Goal: Transaction & Acquisition: Download file/media

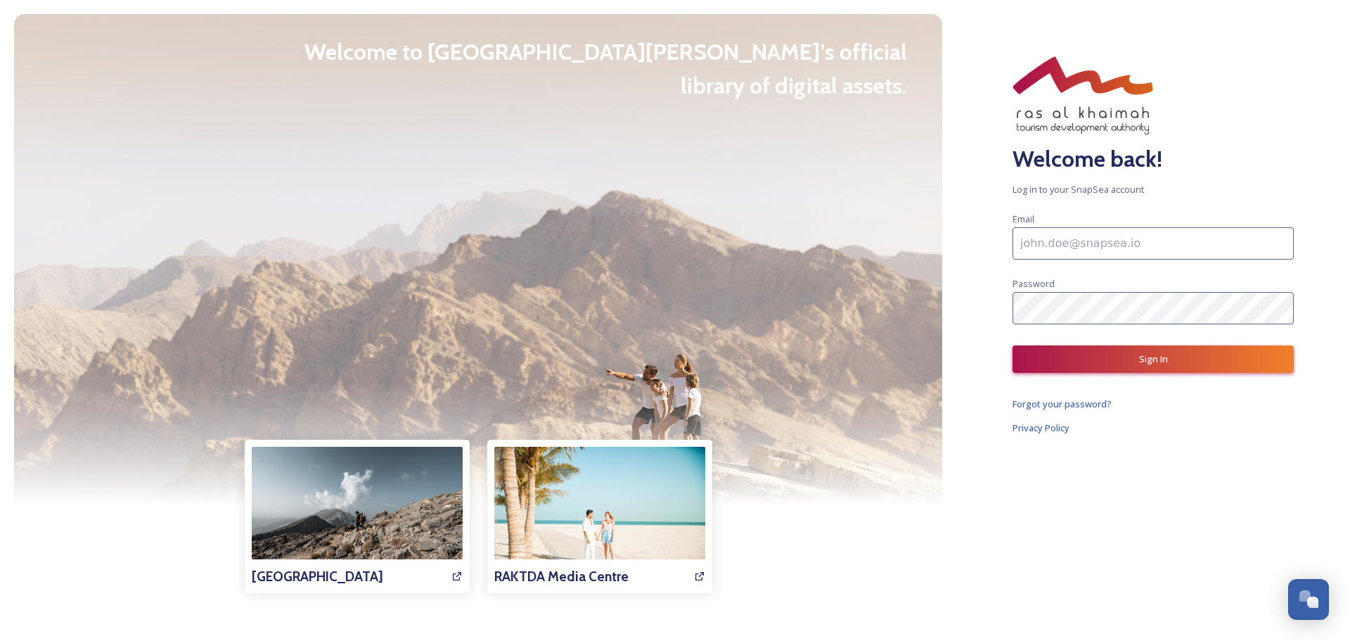
click at [1088, 247] on input at bounding box center [1153, 243] width 281 height 32
type input "Yuhua"
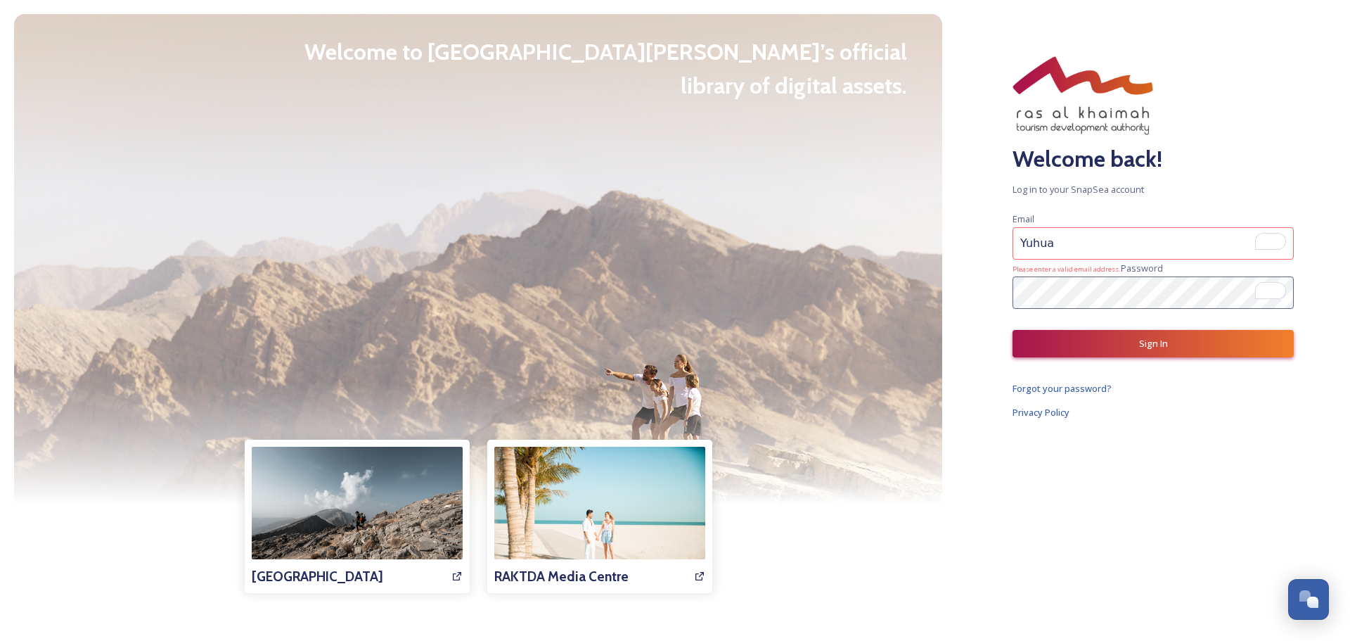
click at [1056, 243] on input "Yuhua" at bounding box center [1153, 243] width 281 height 32
click at [1070, 240] on input "Yuhua" at bounding box center [1153, 243] width 281 height 32
drag, startPoint x: 1093, startPoint y: 241, endPoint x: 977, endPoint y: 242, distance: 116.0
click at [977, 242] on div "Welcome back! Log in to your SnapSea account Email Yuhua Please enter a valid e…" at bounding box center [1153, 320] width 394 height 641
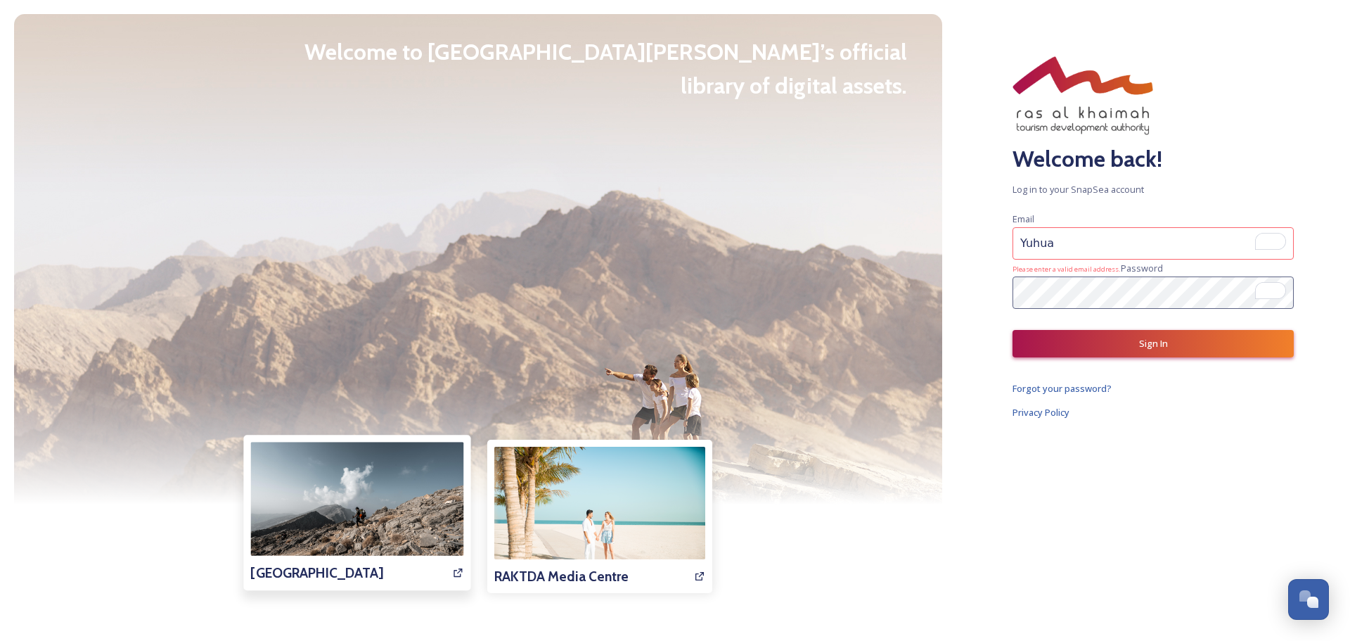
click at [341, 527] on img at bounding box center [356, 513] width 213 height 142
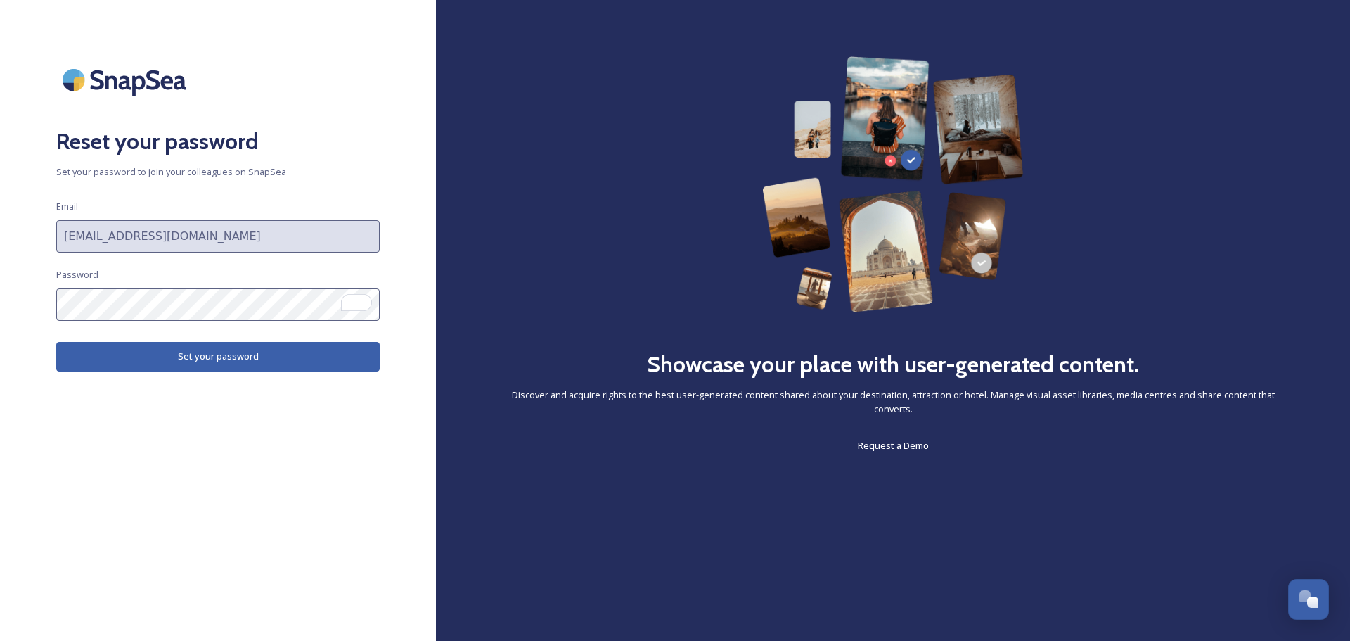
click at [98, 354] on button "Set your password" at bounding box center [217, 356] width 323 height 29
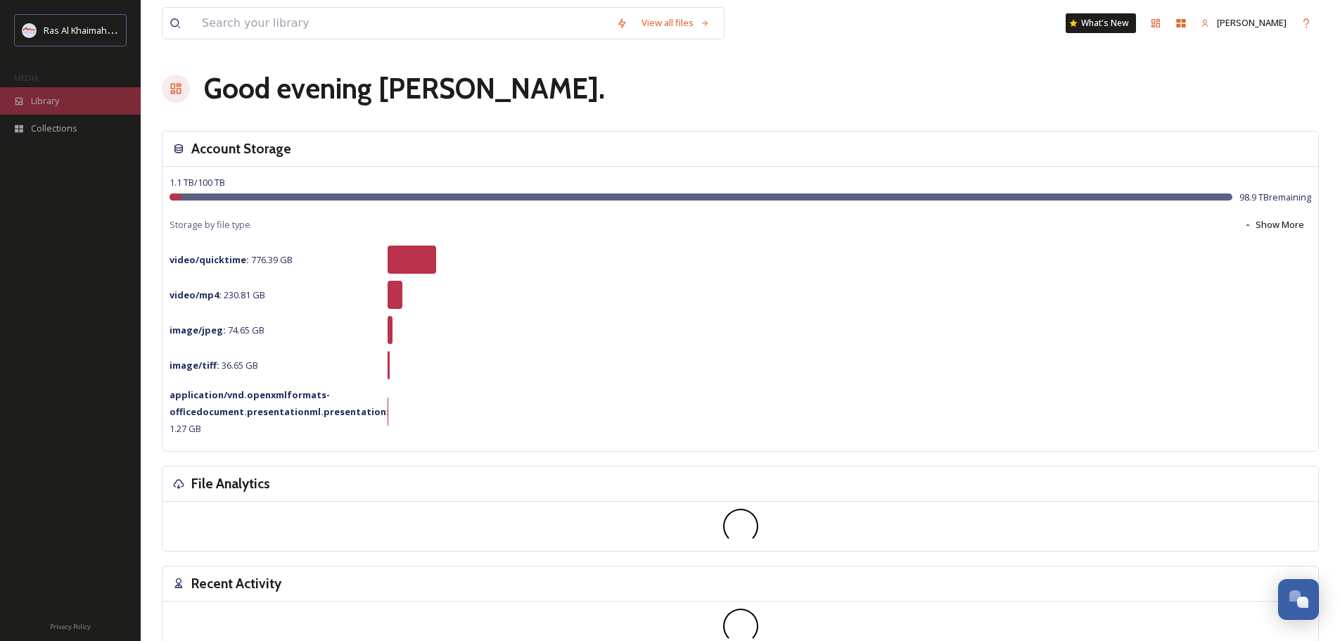
click at [55, 101] on span "Library" at bounding box center [45, 100] width 28 height 13
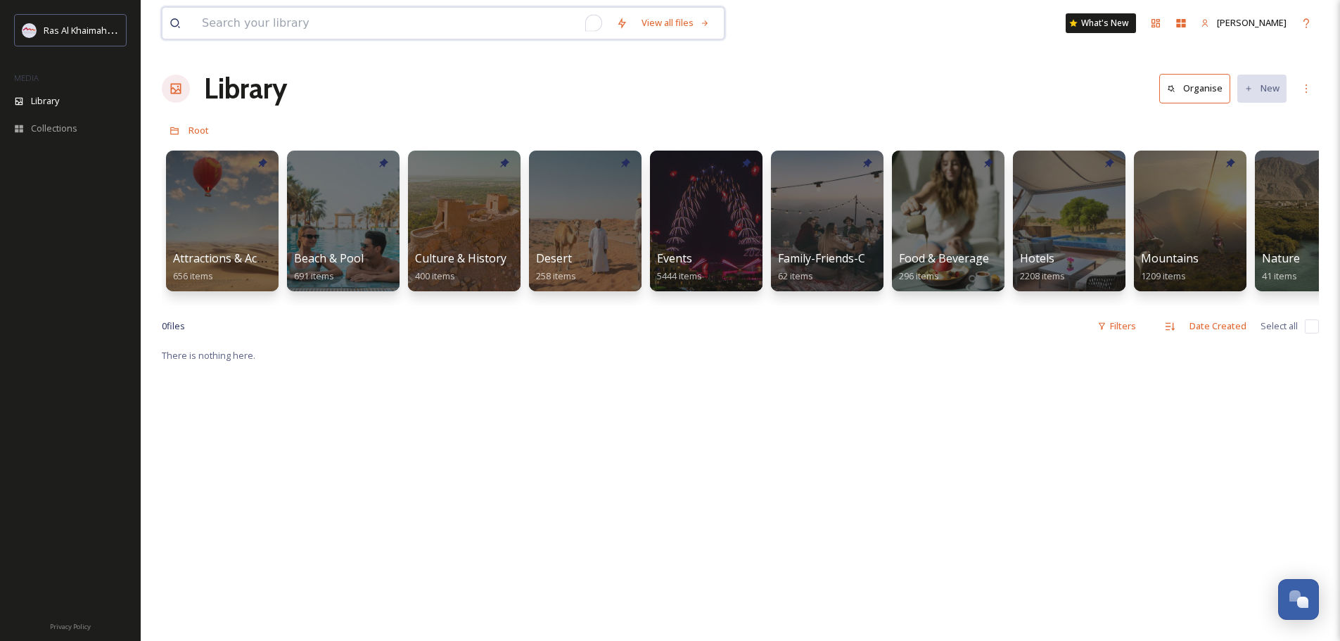
click at [265, 16] on input "To enrich screen reader interactions, please activate Accessibility in Grammarl…" at bounding box center [402, 23] width 414 height 31
type input "summer campaign"
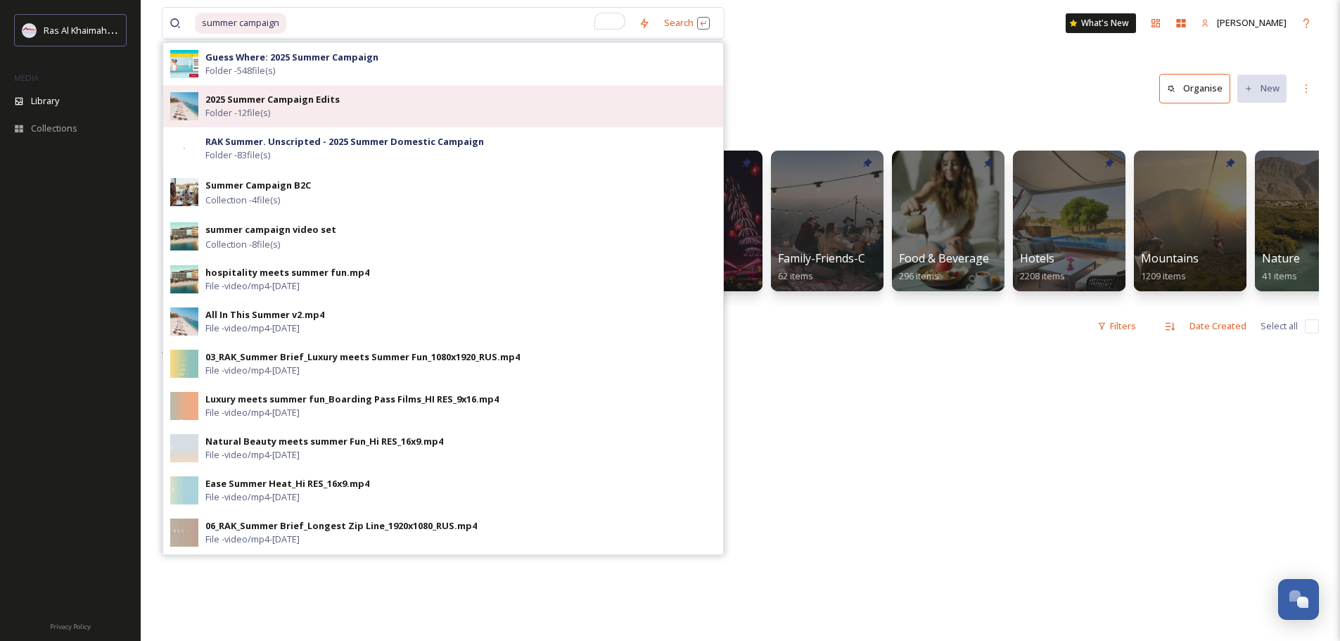
click at [342, 112] on div "2025 Summer Campaign Edits Folder - 12 file(s)" at bounding box center [460, 106] width 510 height 27
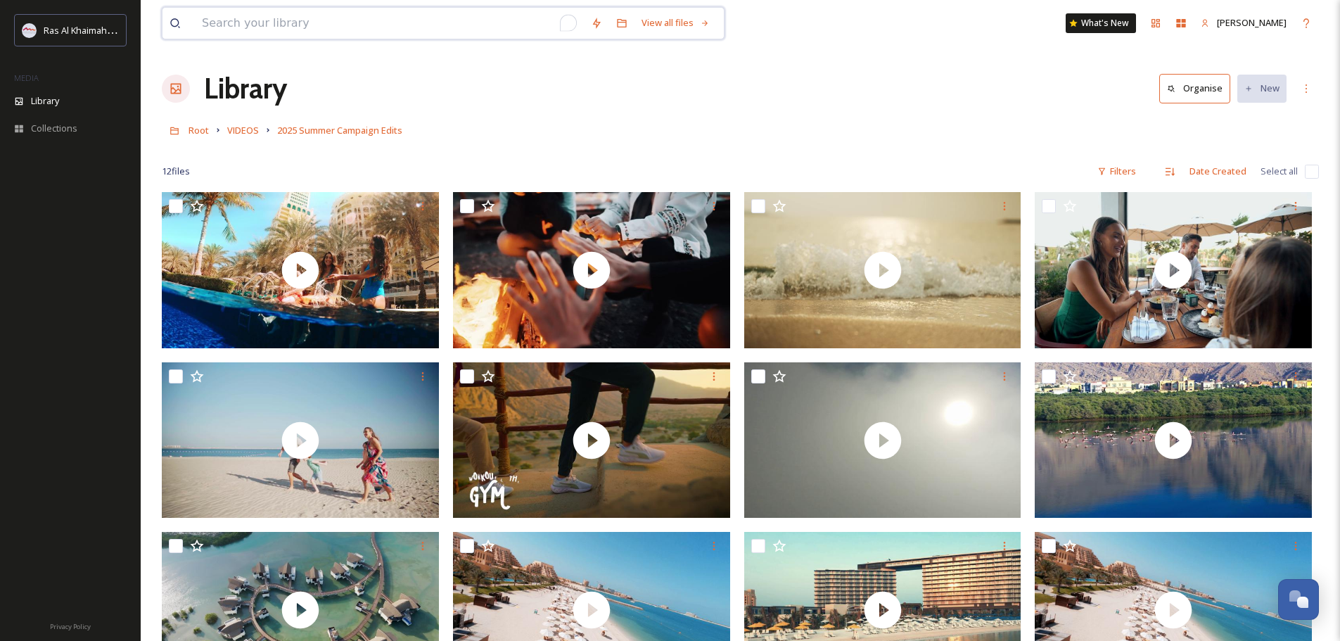
click at [274, 20] on input "To enrich screen reader interactions, please activate Accessibility in Grammarl…" at bounding box center [389, 23] width 389 height 31
type input "Summer campaign"
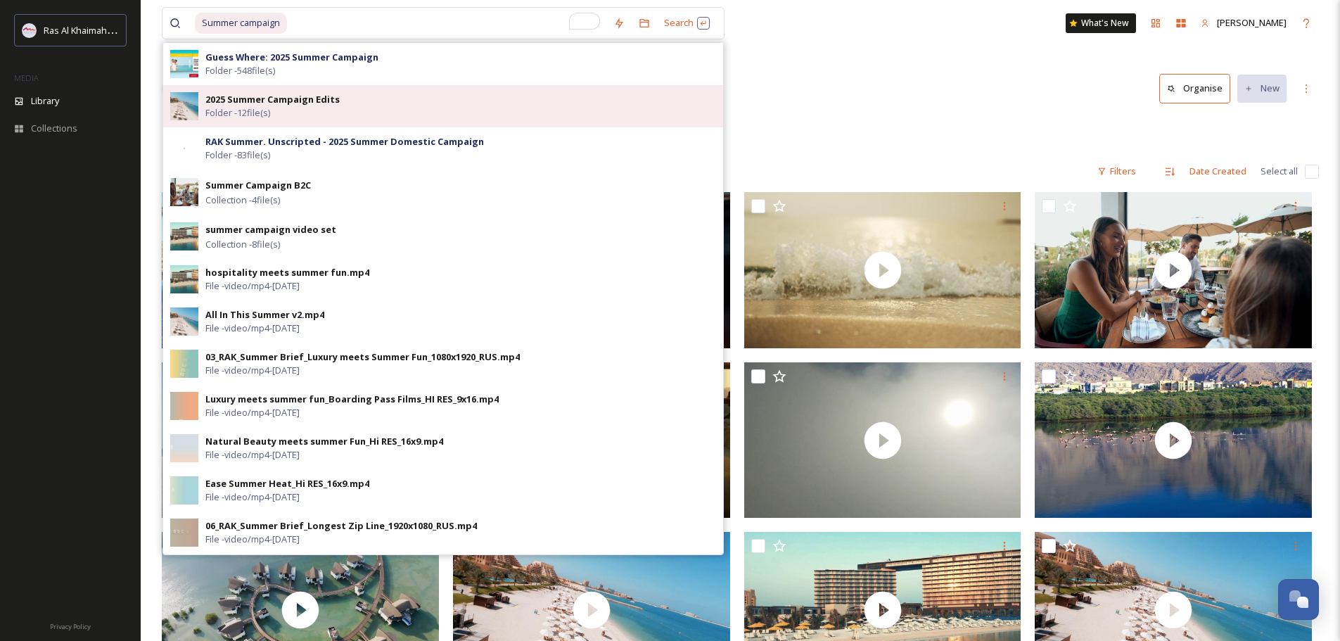
click at [285, 111] on div "2025 Summer Campaign Edits Folder - 12 file(s)" at bounding box center [460, 106] width 510 height 27
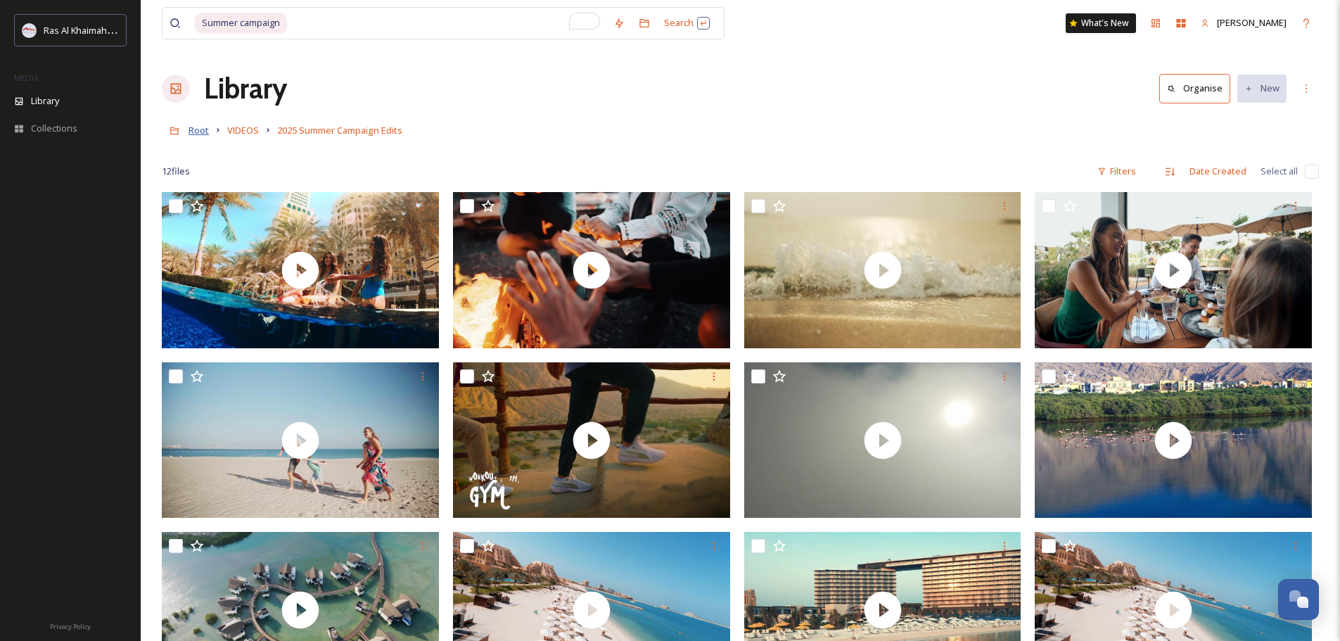
click at [195, 134] on span "Root" at bounding box center [198, 130] width 20 height 13
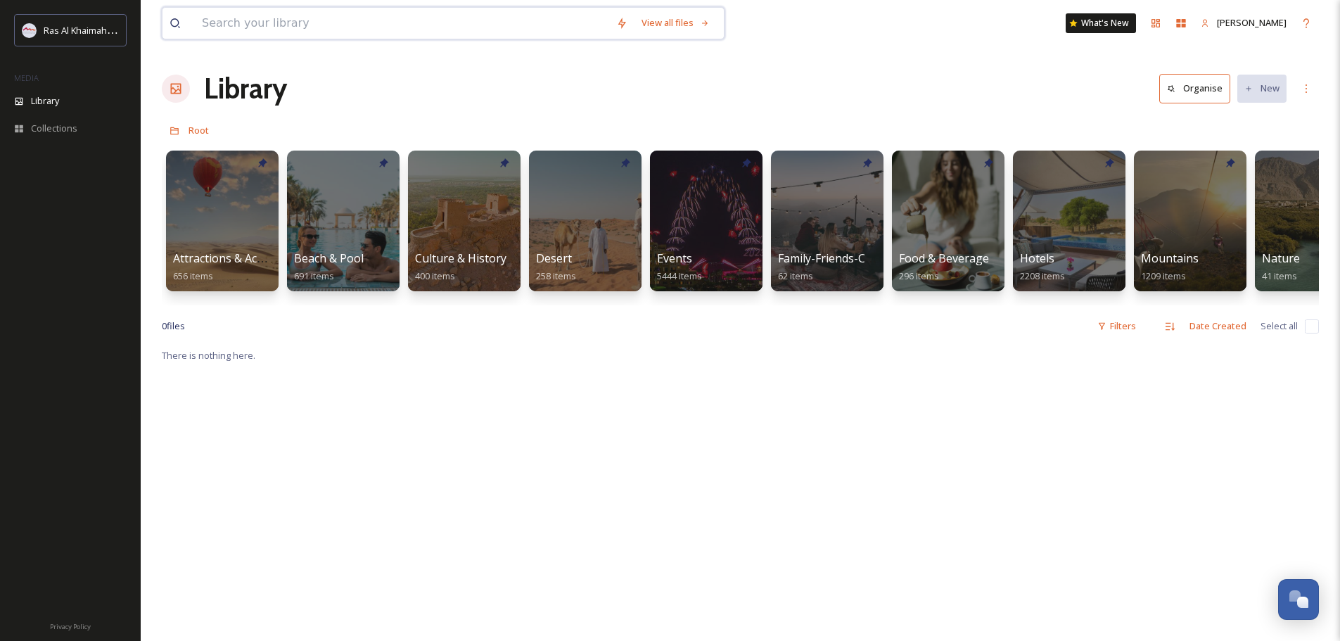
click at [266, 32] on input at bounding box center [402, 23] width 414 height 31
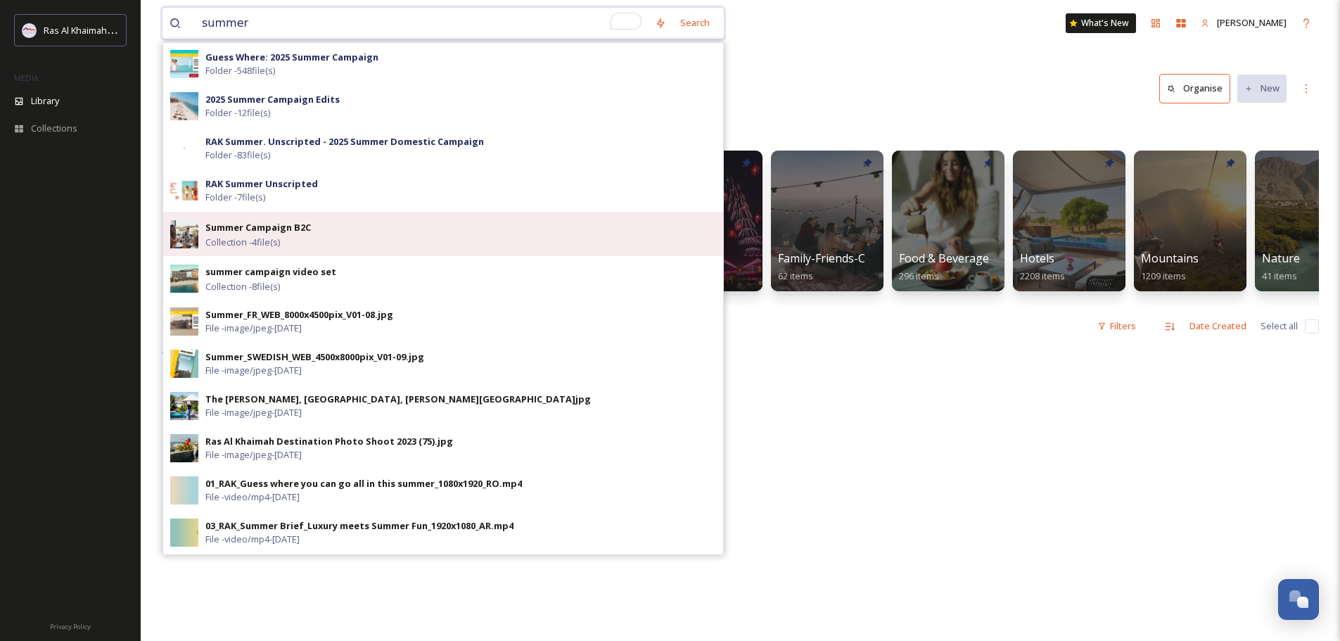
type input "summer"
click at [355, 244] on div "Summer Campaign B2C Collection - 4 file(s)" at bounding box center [460, 234] width 510 height 30
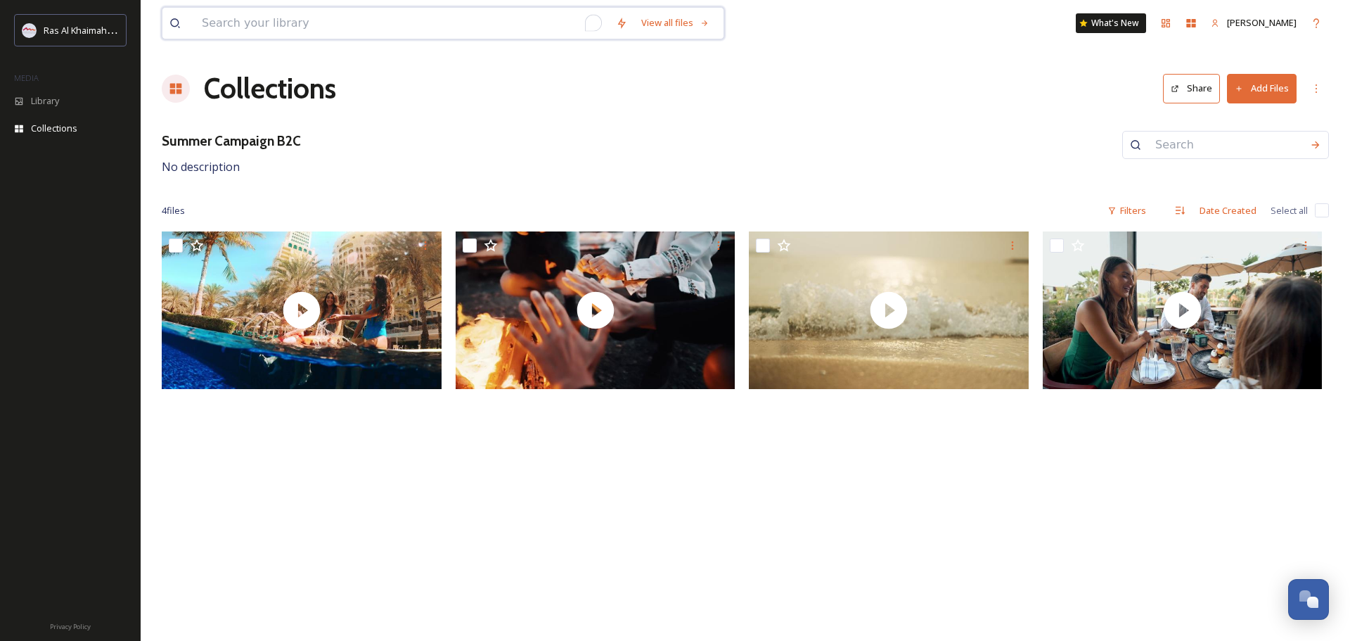
click at [272, 12] on input "To enrich screen reader interactions, please activate Accessibility in Grammarl…" at bounding box center [402, 23] width 414 height 31
drag, startPoint x: 271, startPoint y: 141, endPoint x: 156, endPoint y: 135, distance: 114.8
click at [157, 135] on div "View all files What's New [PERSON_NAME] Collections Share Add Files Summer Camp…" at bounding box center [745, 320] width 1209 height 641
copy h3 "Summer Campaign"
click at [262, 11] on input "To enrich screen reader interactions, please activate Accessibility in Grammarl…" at bounding box center [402, 23] width 414 height 31
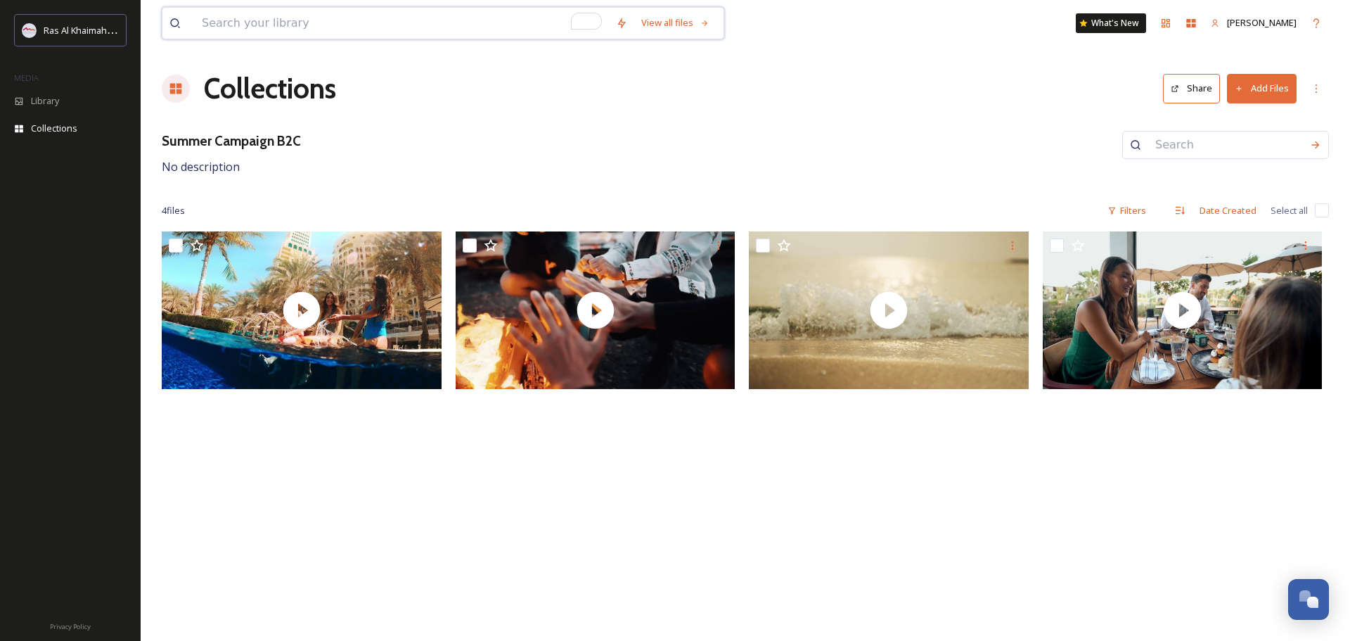
paste input "Summer Campaign"
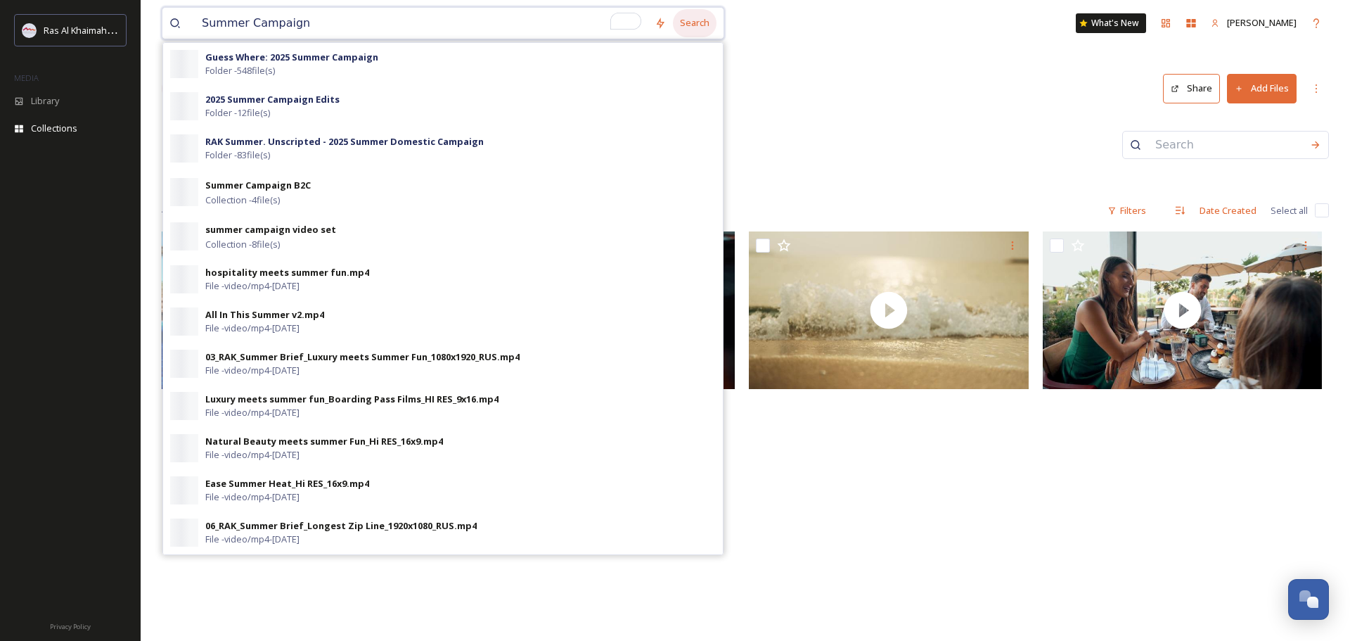
type input "Summer Campaign"
click at [702, 26] on div "Search" at bounding box center [695, 22] width 44 height 27
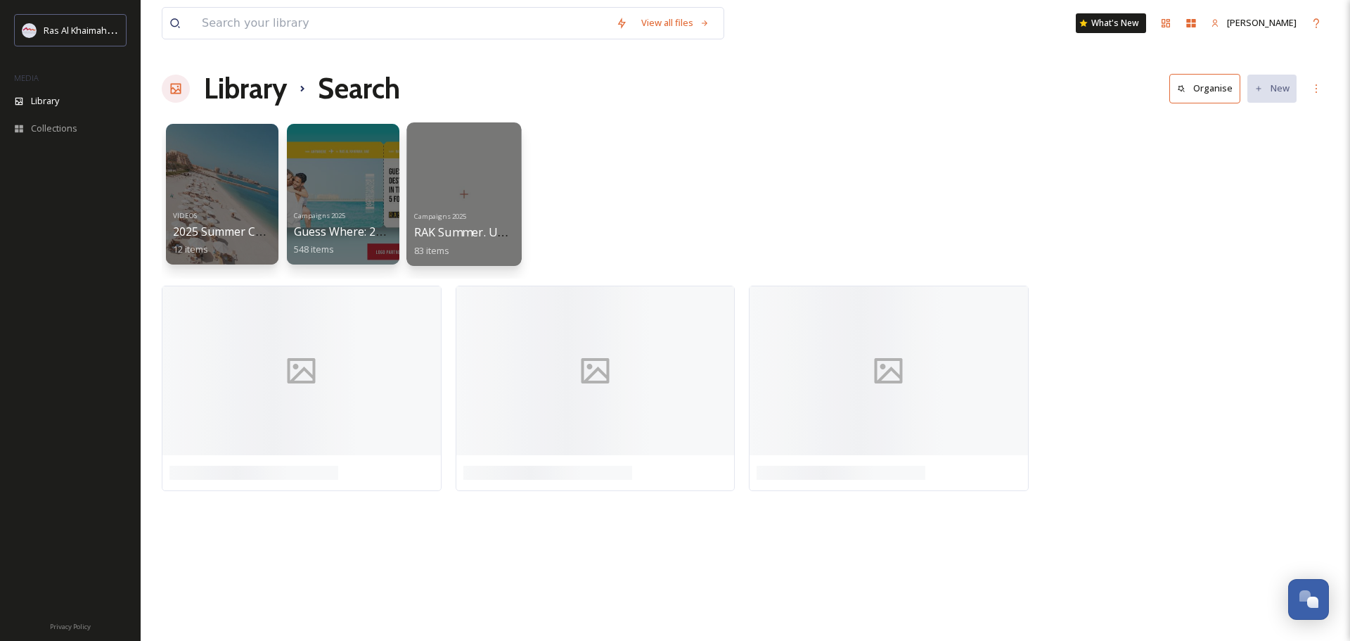
click at [445, 223] on div "Campaigns 2025 RAK Summer. Unscripted - 2025 Summer Domestic Campaign 83 items" at bounding box center [464, 232] width 101 height 52
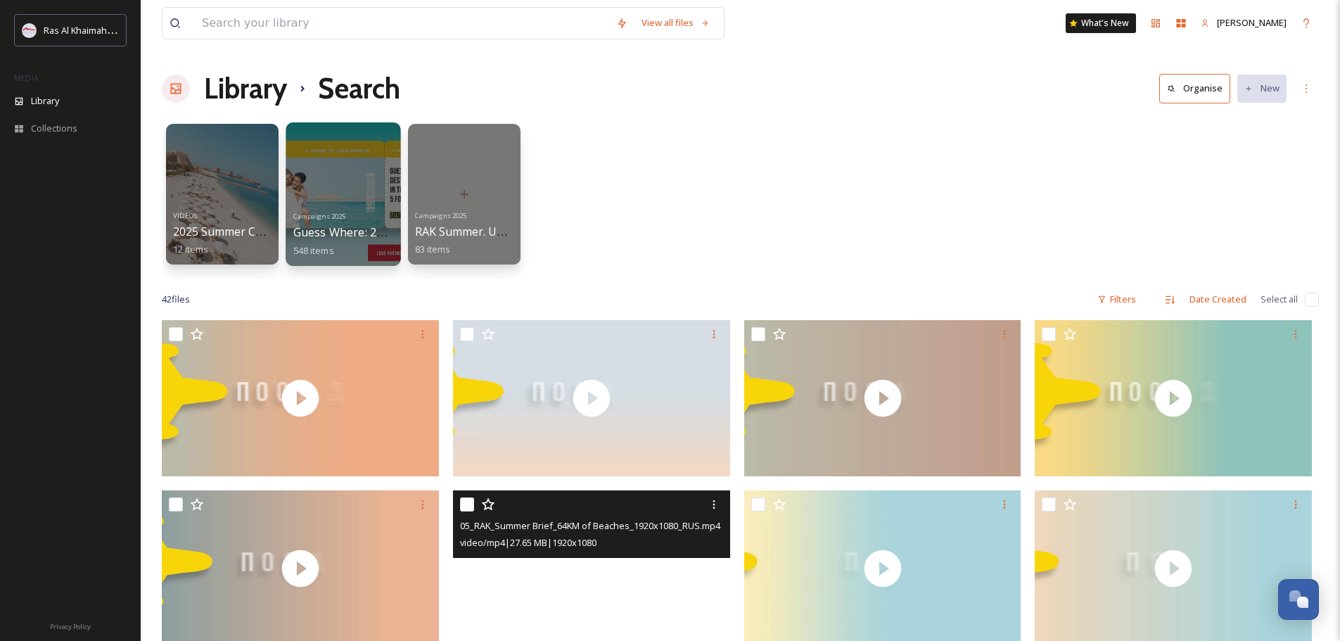
click at [333, 234] on span "Guess Where: 2025 Summer Campaign" at bounding box center [397, 231] width 208 height 15
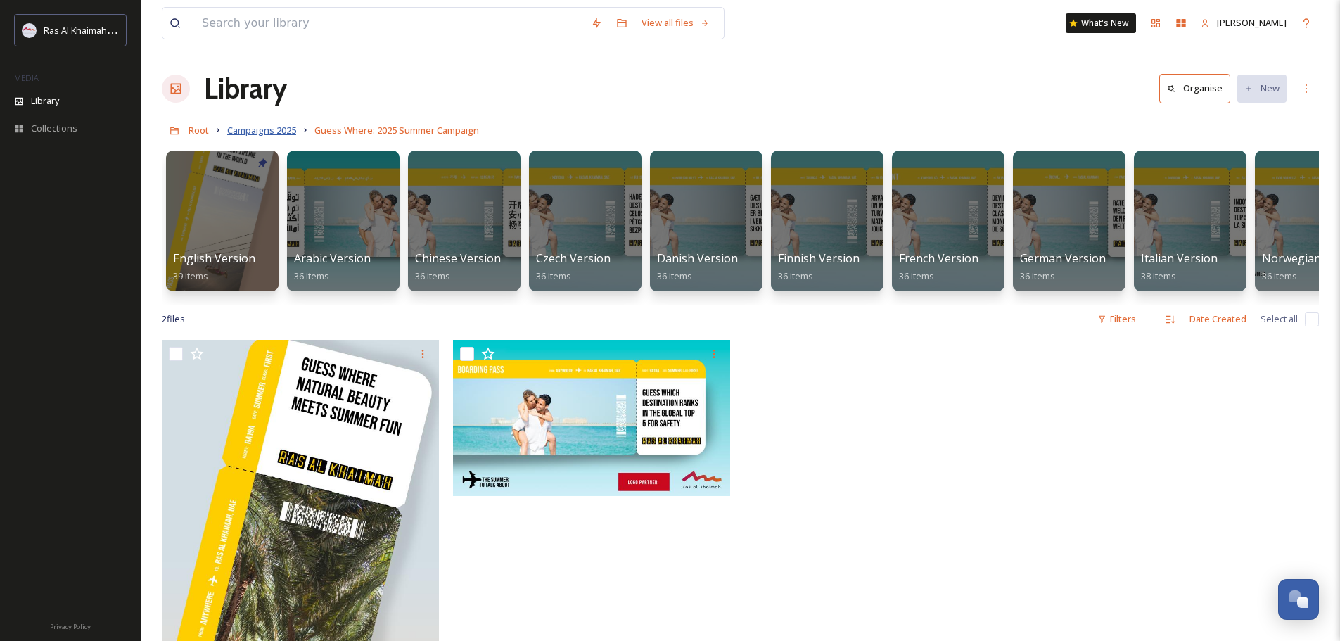
click at [253, 135] on span "Campaigns 2025" at bounding box center [261, 130] width 69 height 13
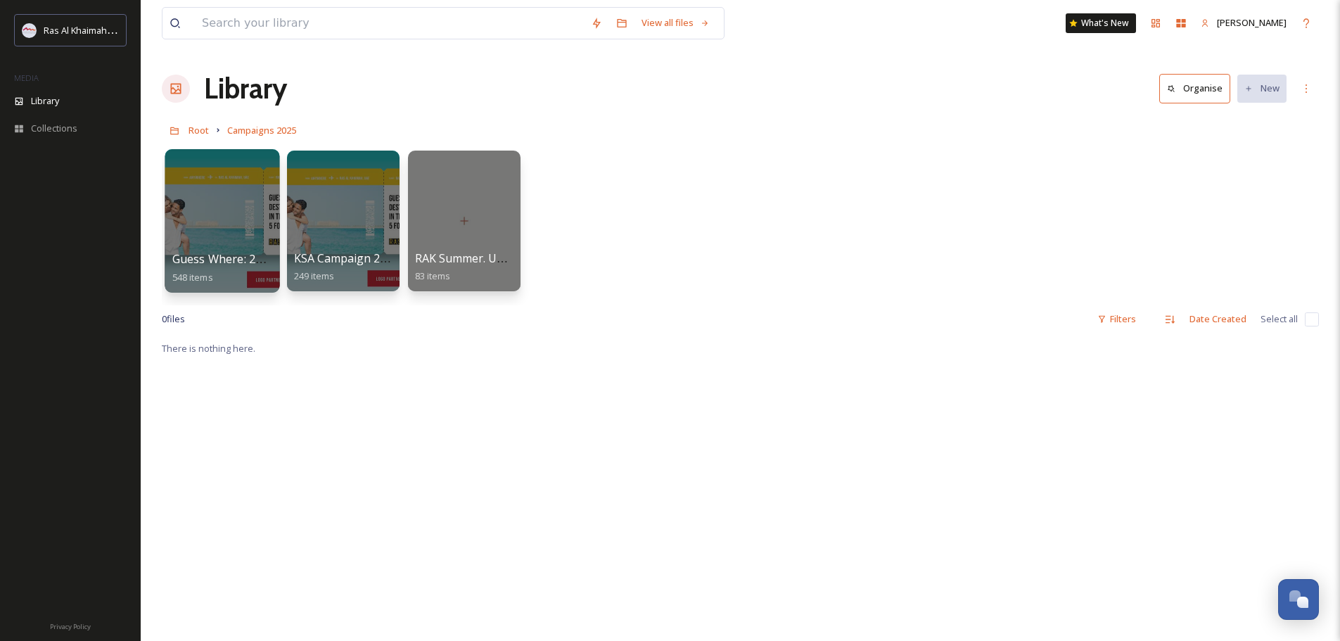
click at [196, 281] on span "548 items" at bounding box center [192, 276] width 41 height 13
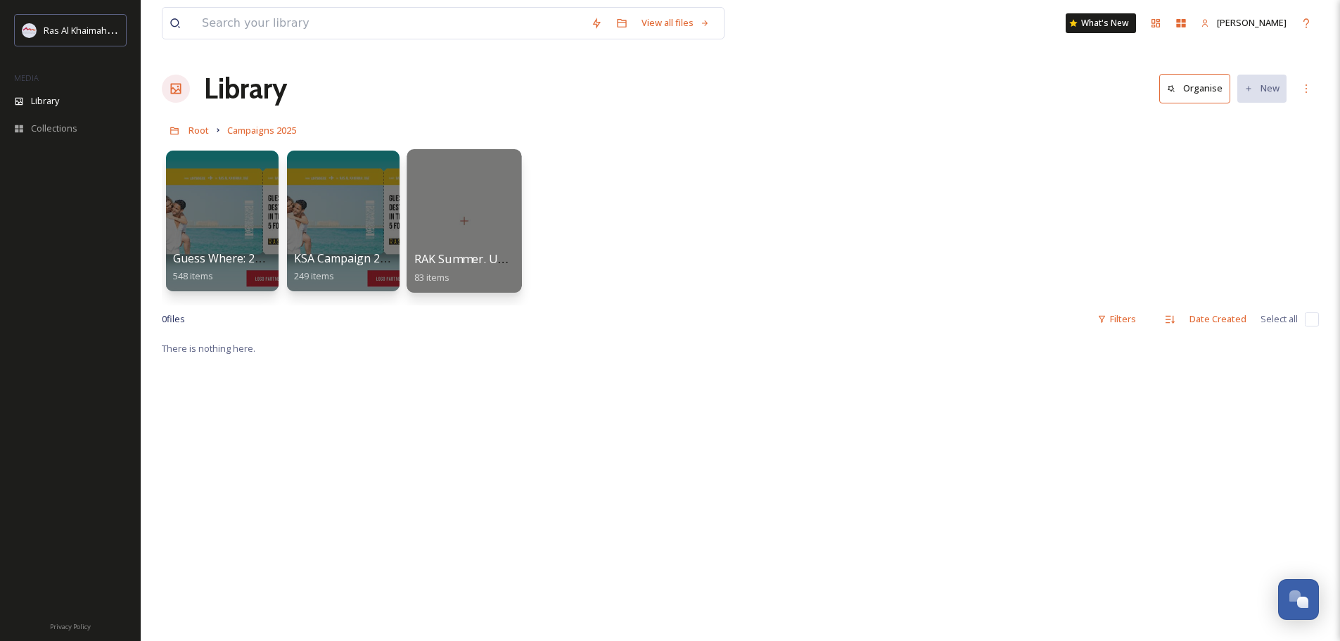
click at [454, 239] on div at bounding box center [463, 220] width 115 height 143
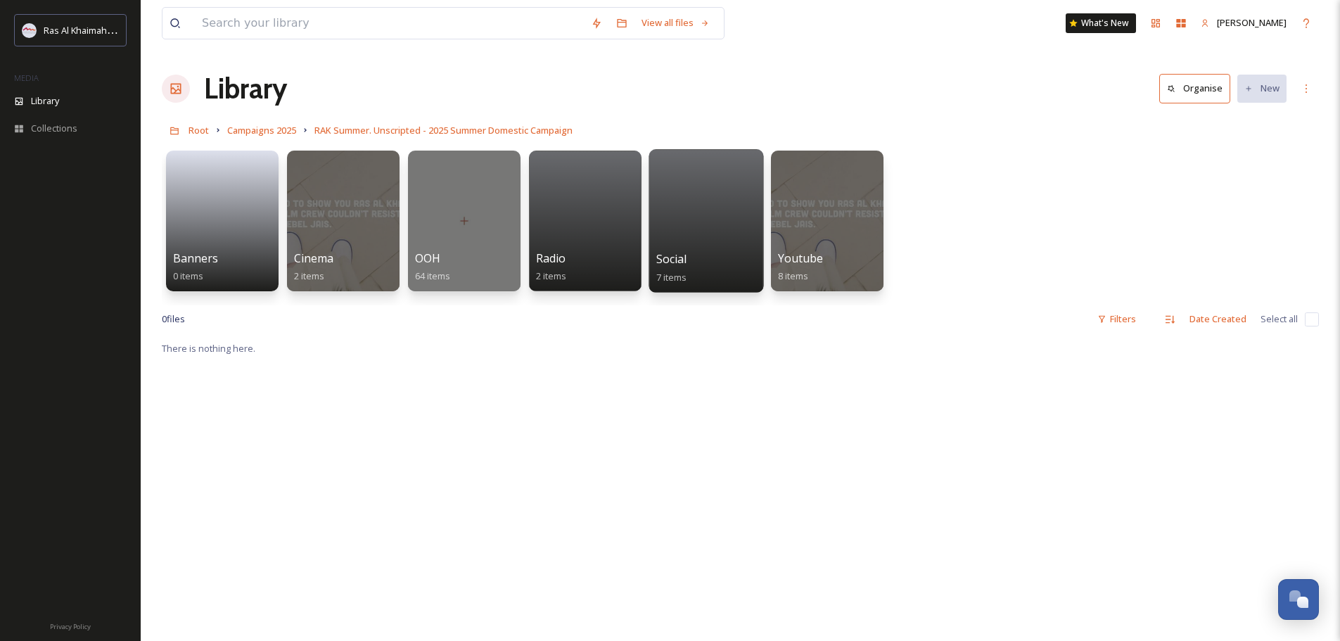
click at [705, 212] on div at bounding box center [705, 220] width 115 height 143
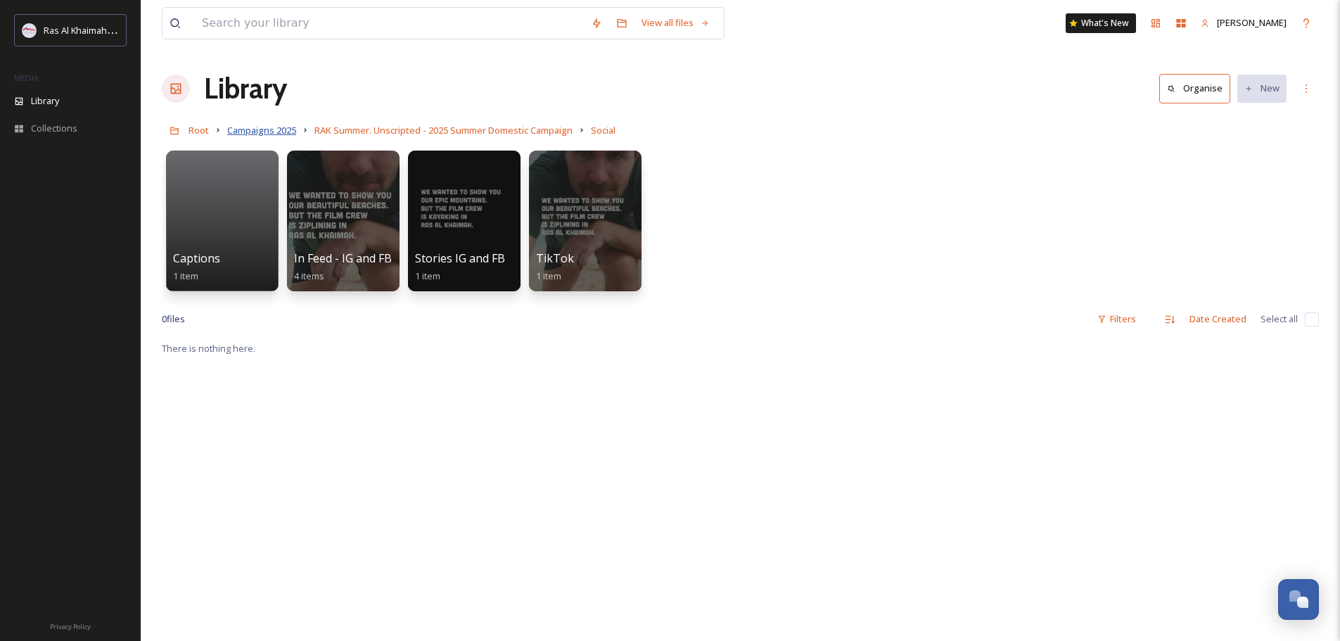
click at [264, 133] on span "Campaigns 2025" at bounding box center [261, 130] width 69 height 13
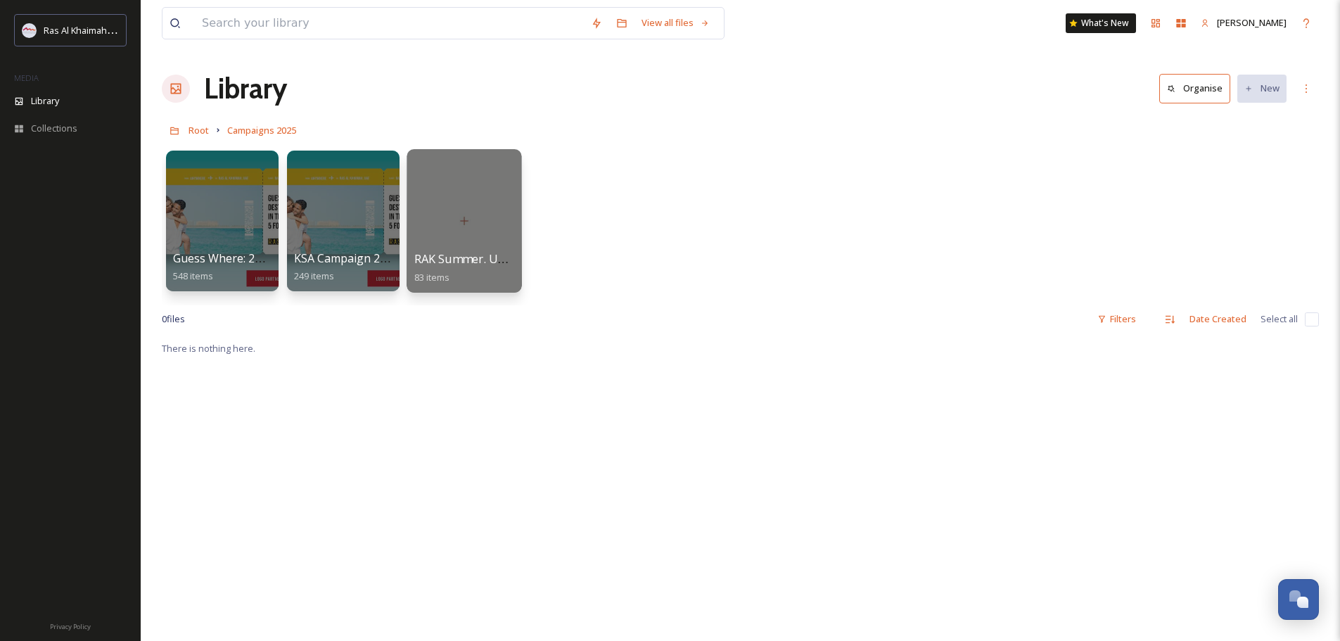
click at [461, 273] on div "RAK Summer. Unscripted - 2025 Summer Domestic Campaign 83 items" at bounding box center [464, 267] width 101 height 35
click at [468, 215] on div at bounding box center [463, 220] width 115 height 143
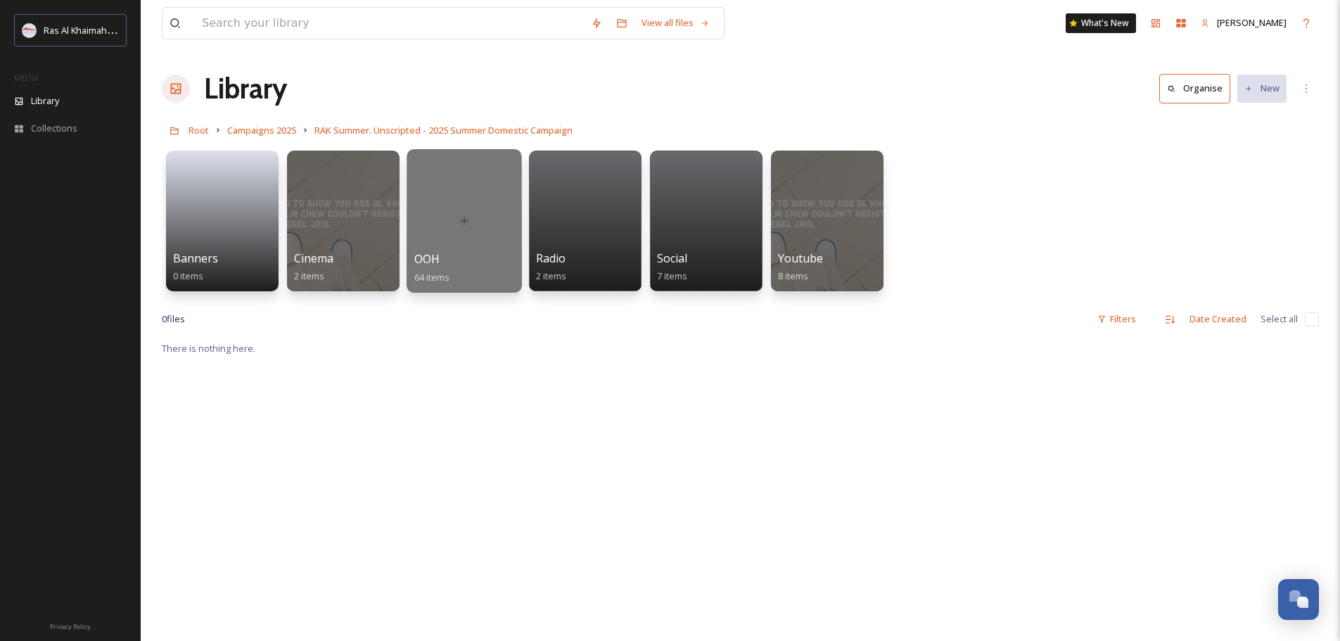
click at [465, 274] on div "OOH 64 items" at bounding box center [464, 267] width 101 height 35
click at [465, 215] on div at bounding box center [463, 220] width 115 height 143
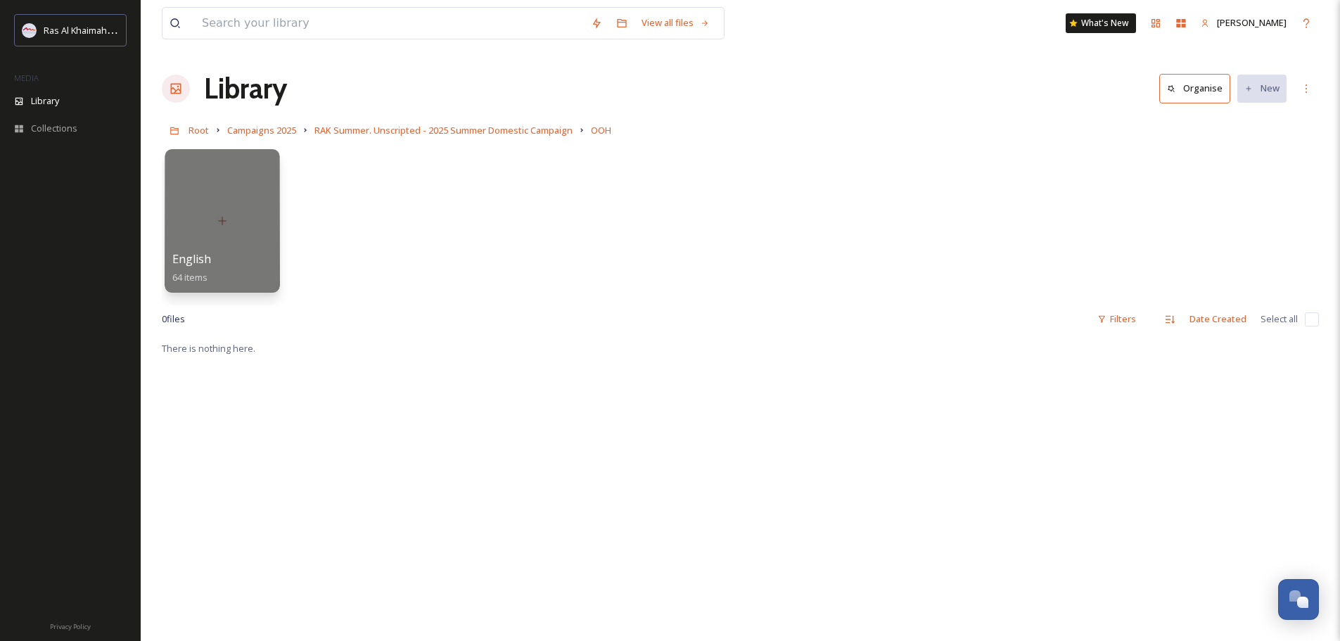
click at [213, 226] on div at bounding box center [222, 220] width 115 height 143
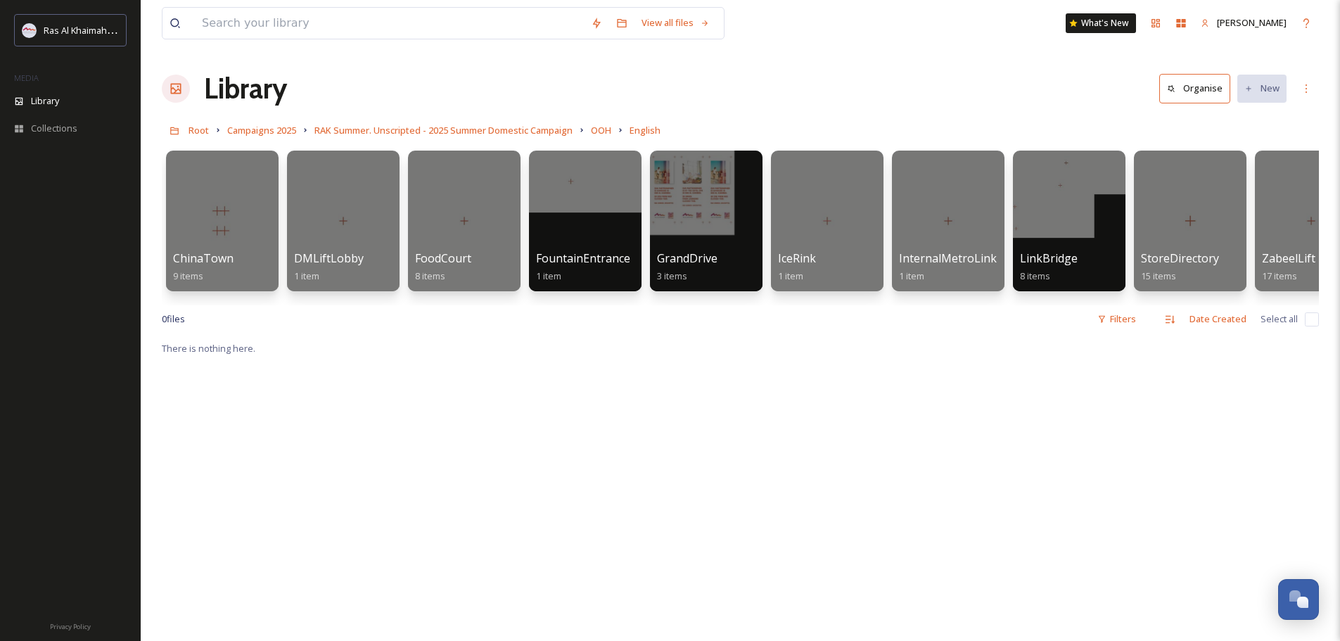
click at [167, 91] on div at bounding box center [176, 89] width 28 height 28
click at [179, 84] on icon at bounding box center [176, 89] width 11 height 11
click at [247, 132] on span "Campaigns 2025" at bounding box center [261, 130] width 69 height 13
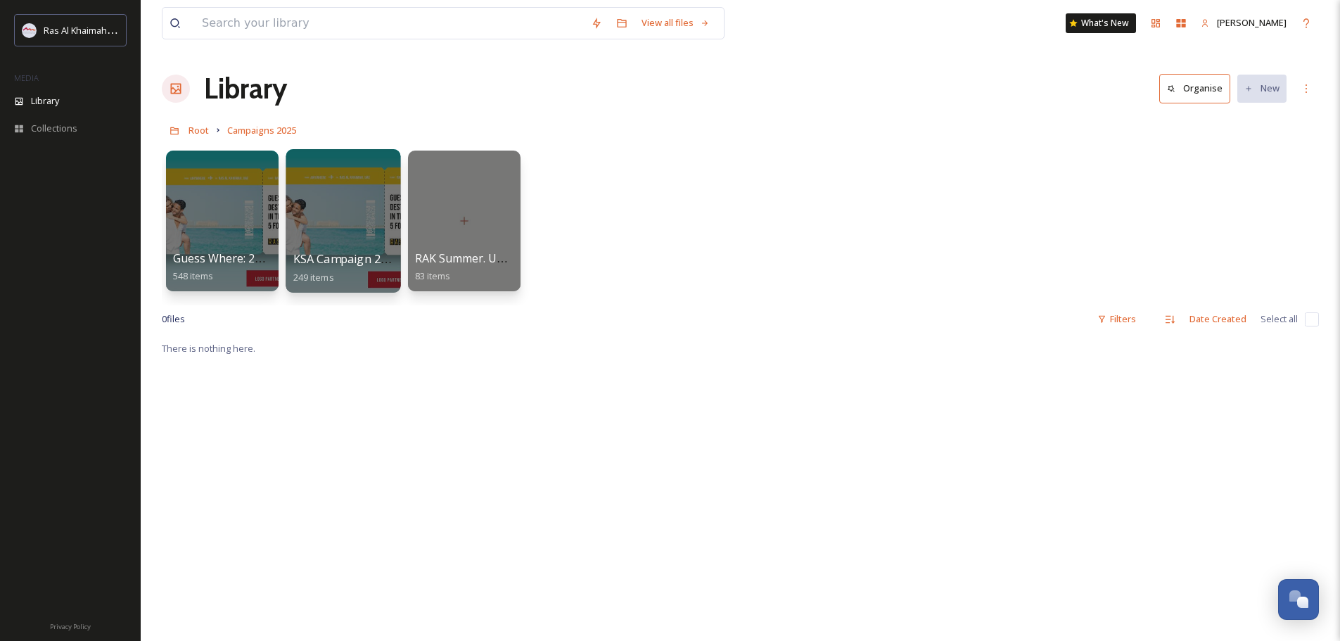
click at [316, 238] on div at bounding box center [342, 220] width 115 height 143
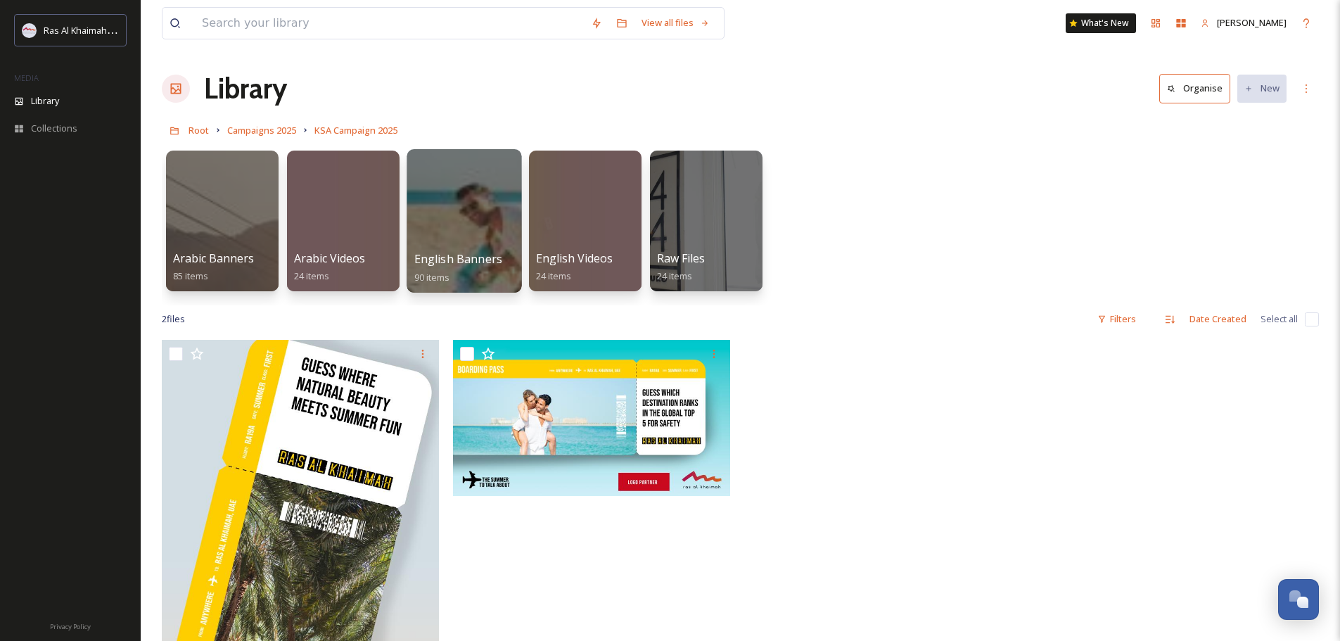
click at [455, 211] on div at bounding box center [463, 220] width 115 height 143
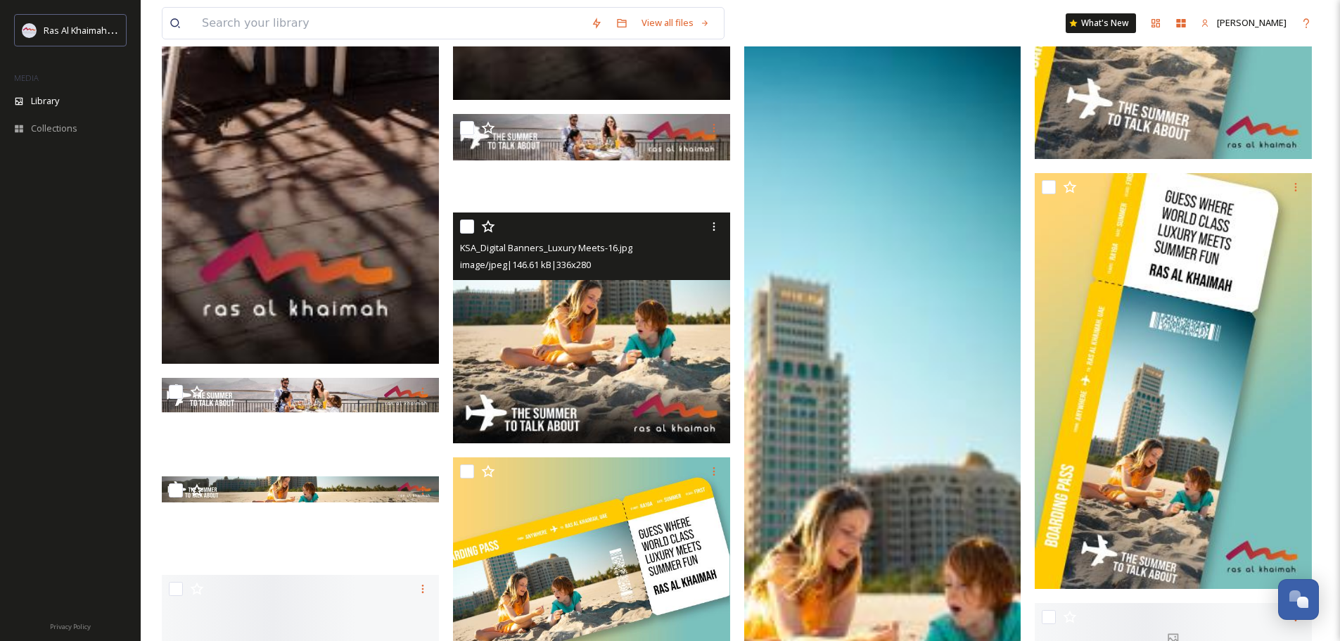
scroll to position [1899, 0]
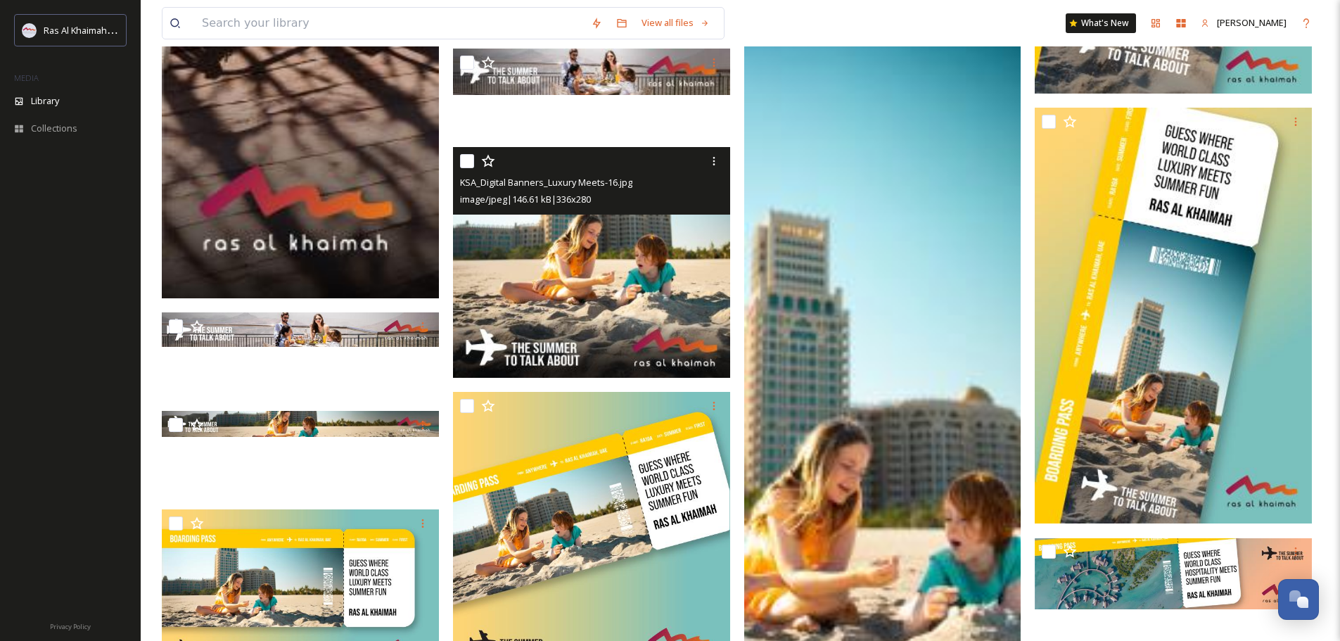
click at [646, 255] on img at bounding box center [591, 262] width 277 height 231
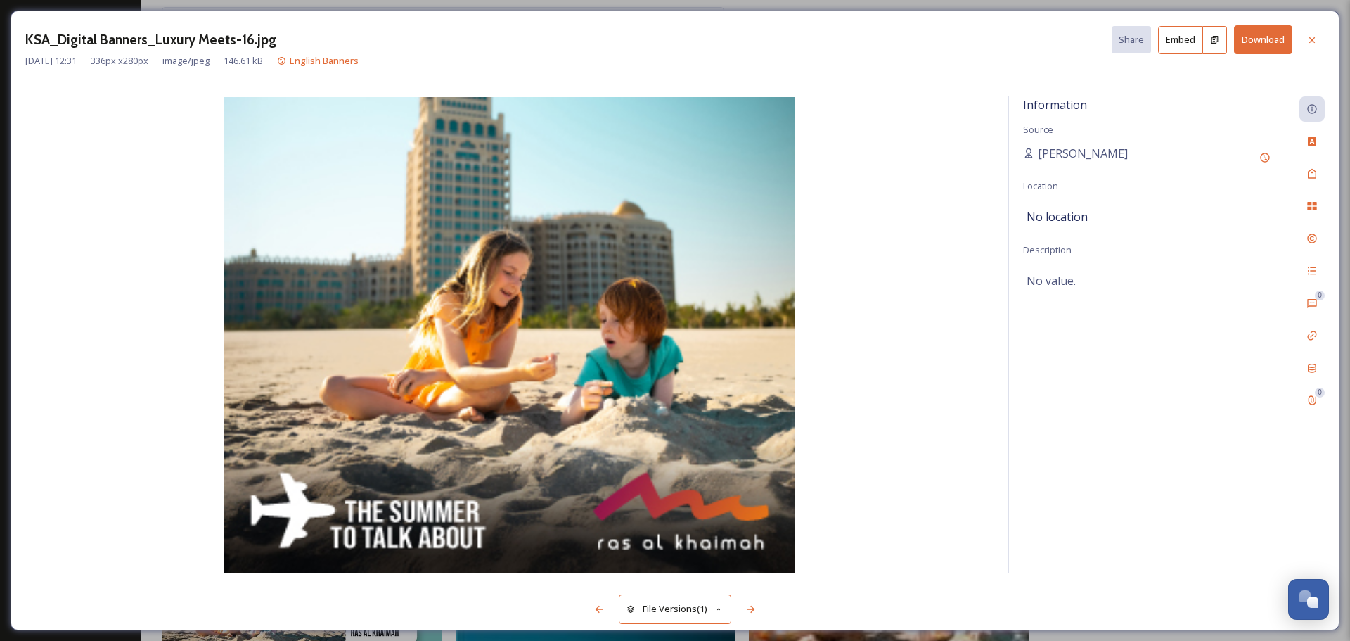
click at [1252, 39] on button "Download" at bounding box center [1263, 39] width 58 height 29
click at [1313, 39] on icon at bounding box center [1312, 40] width 6 height 6
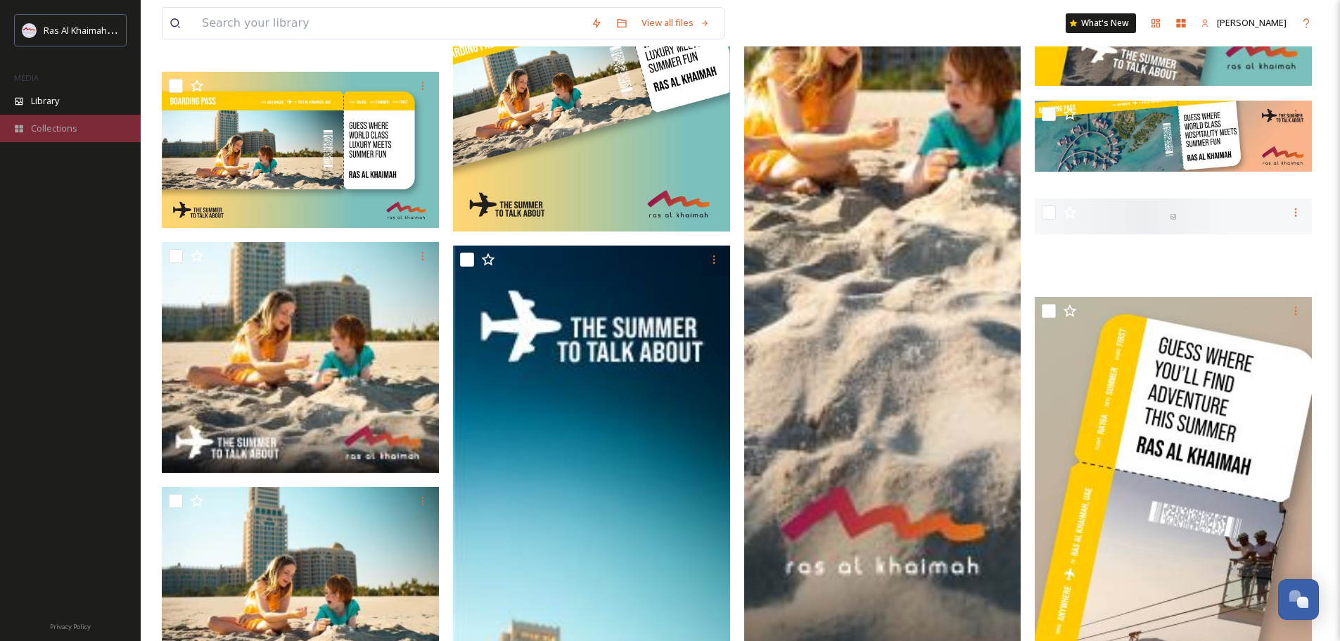
scroll to position [2180, 0]
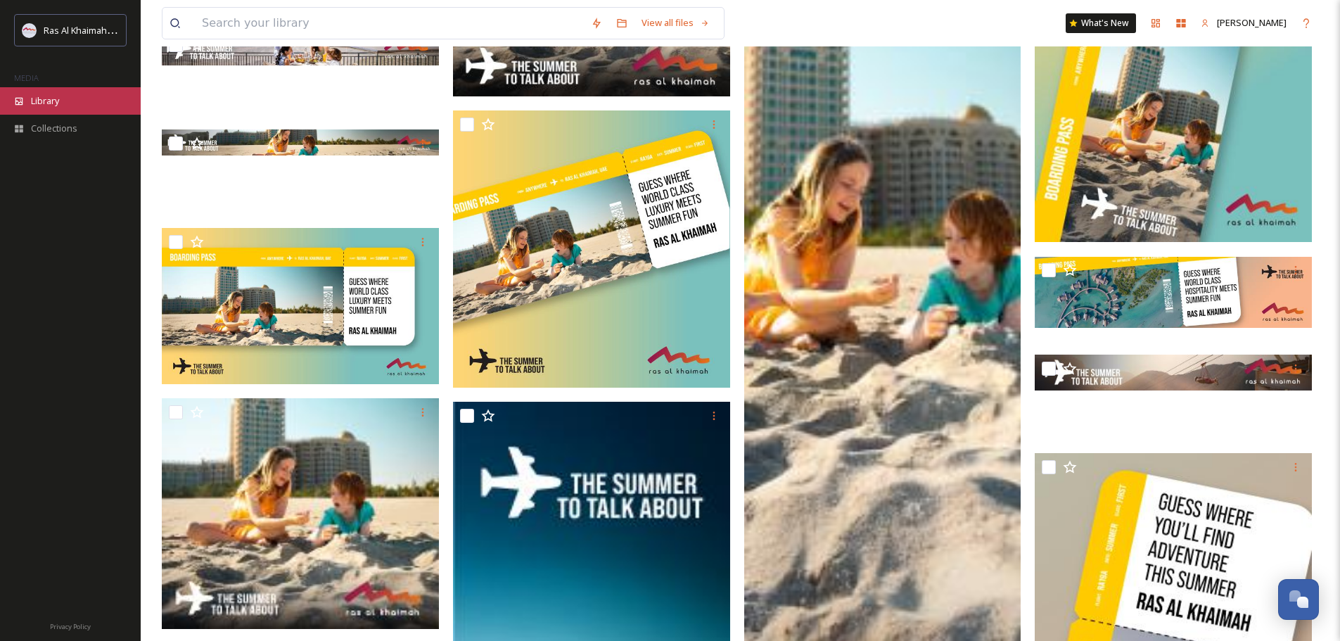
click at [55, 100] on span "Library" at bounding box center [45, 100] width 28 height 13
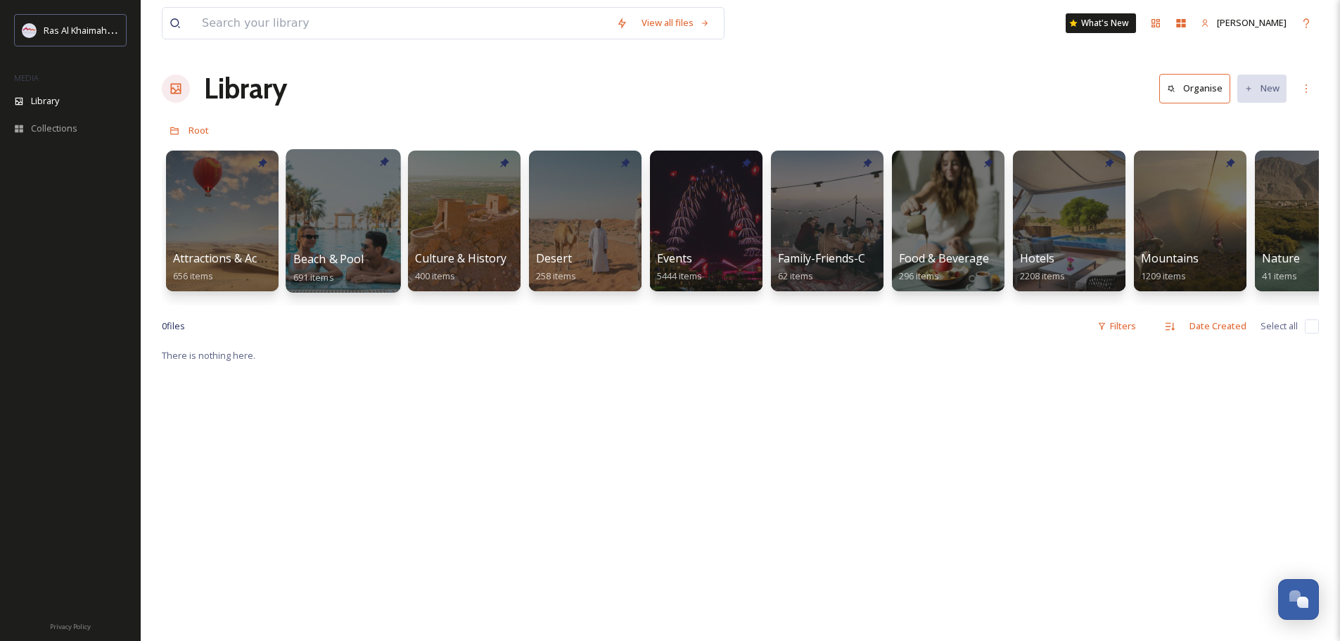
click at [342, 252] on span "Beach & Pool" at bounding box center [328, 258] width 71 height 15
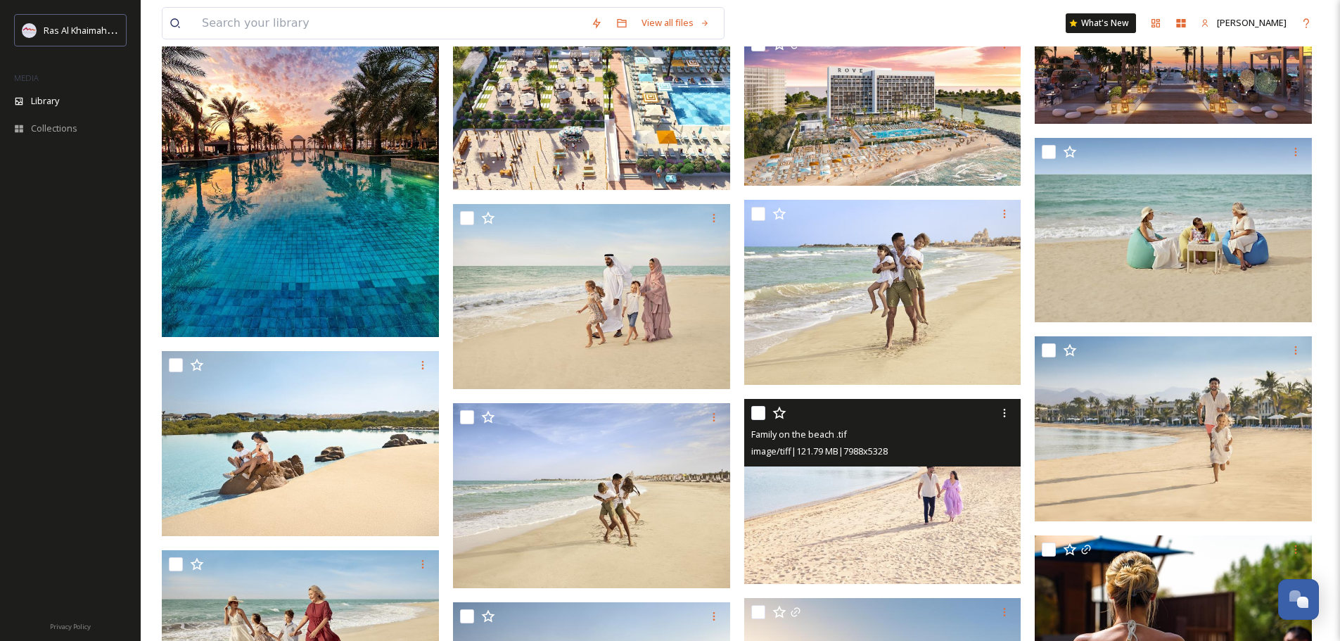
scroll to position [352, 0]
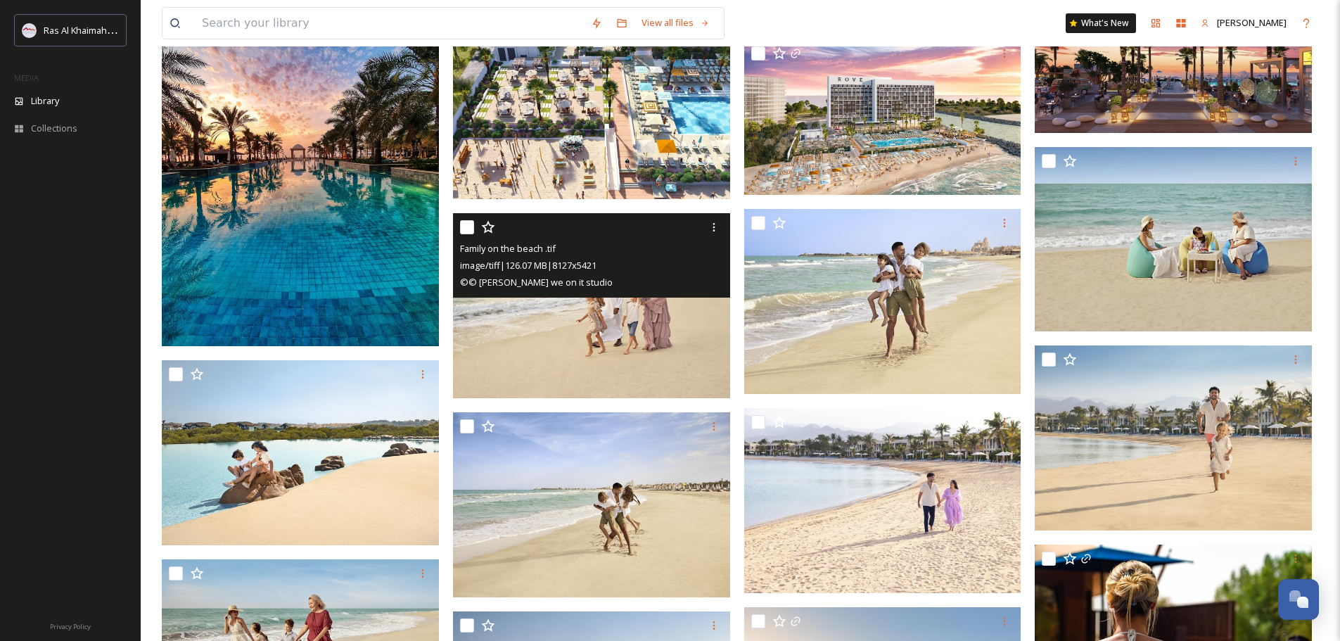
click at [581, 323] on img at bounding box center [591, 305] width 277 height 185
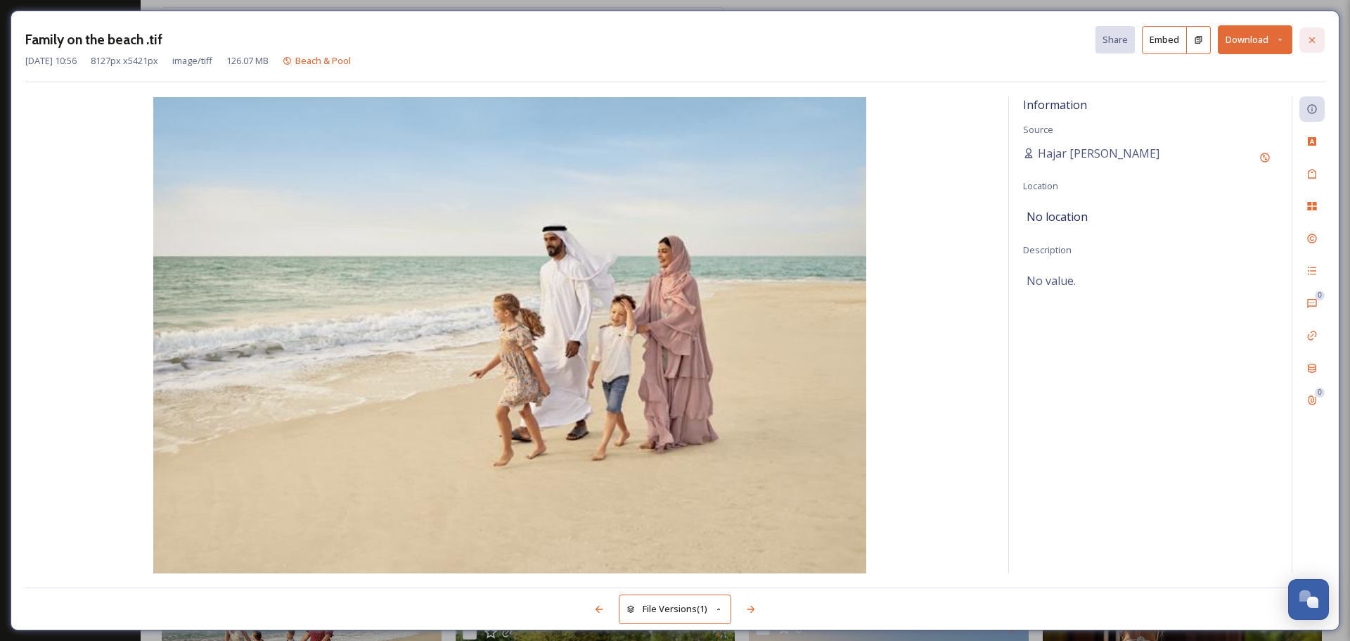
click at [1316, 40] on icon at bounding box center [1311, 39] width 11 height 11
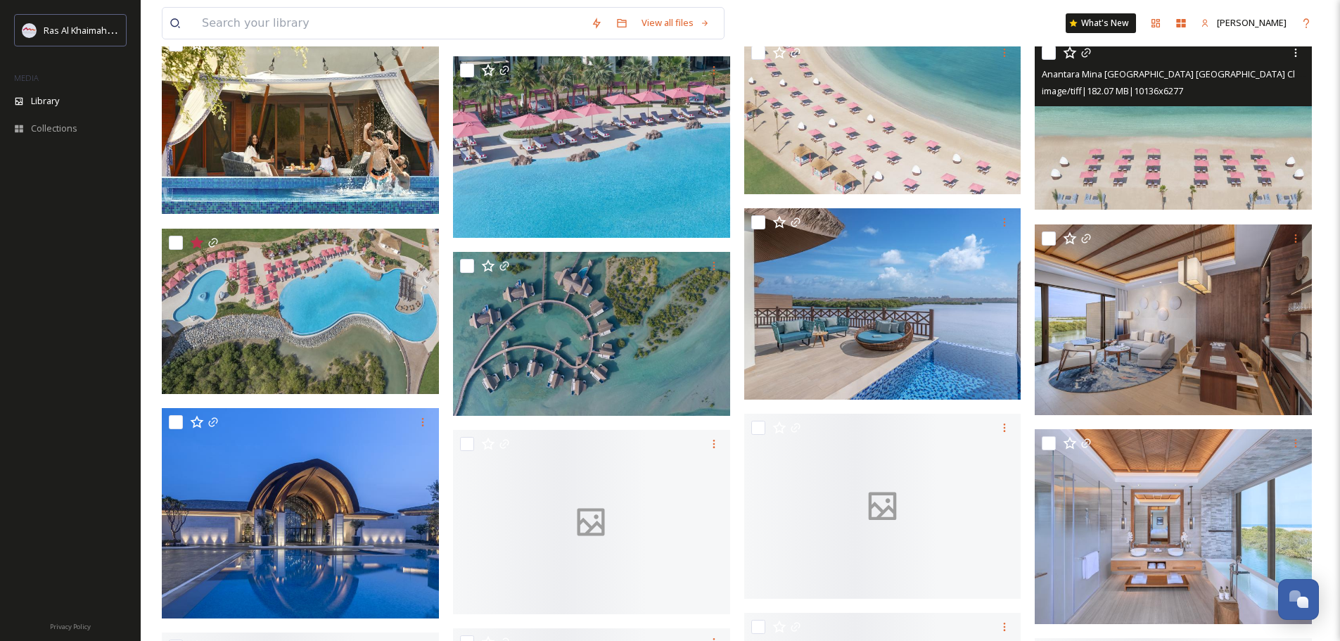
scroll to position [2672, 0]
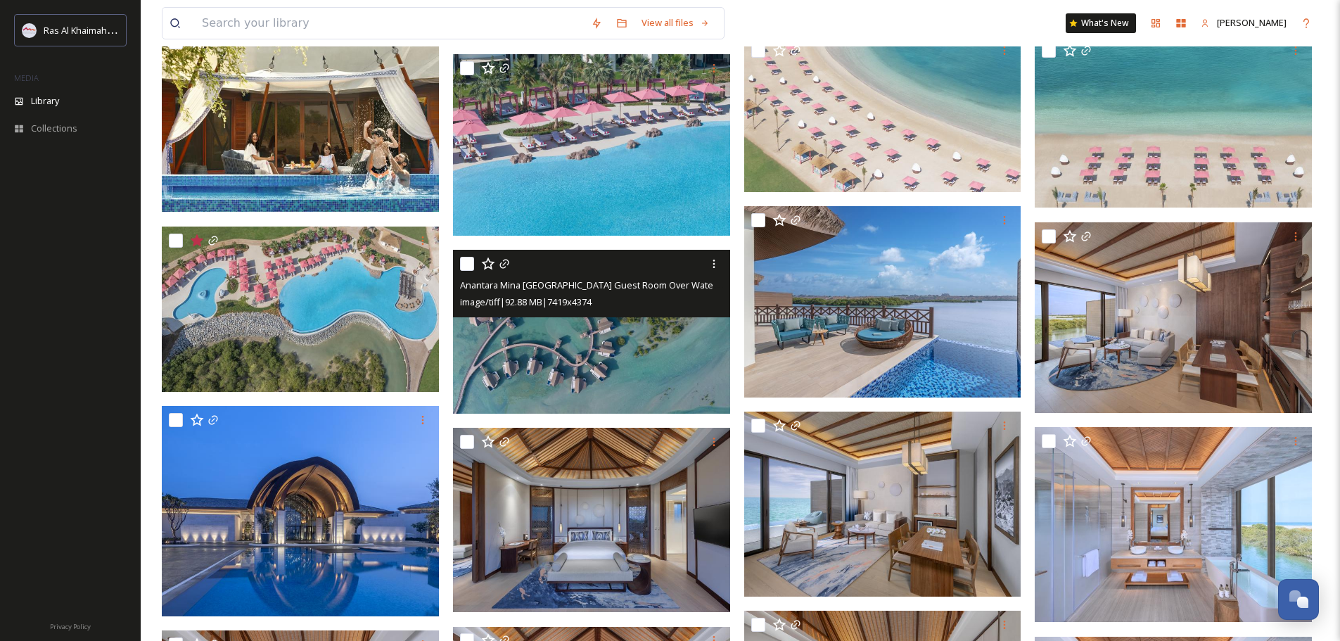
click at [539, 365] on img at bounding box center [591, 331] width 277 height 163
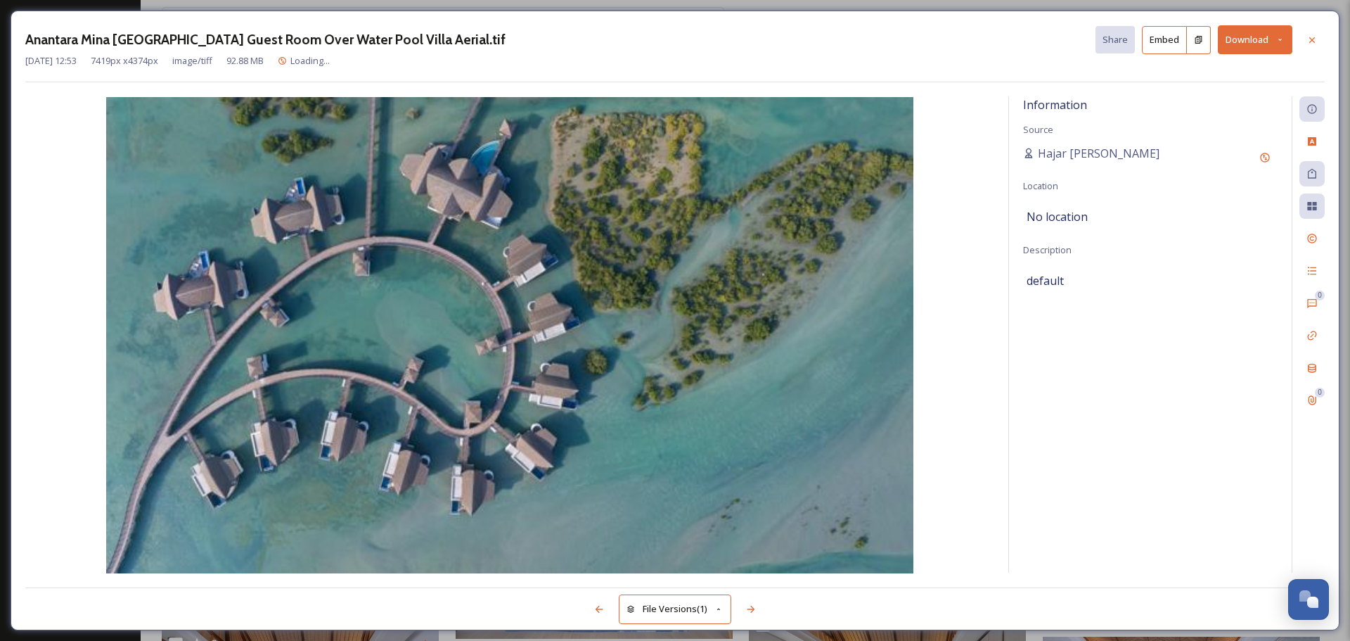
click at [1236, 41] on button "Download" at bounding box center [1255, 39] width 75 height 29
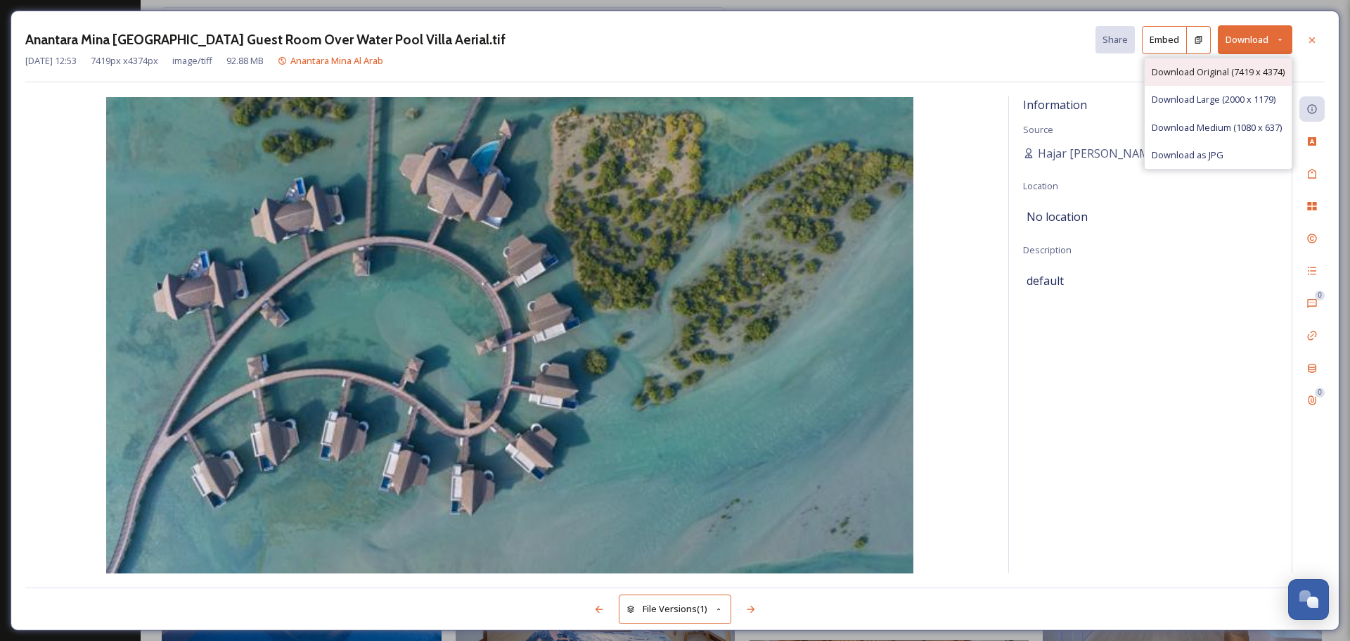
click at [1227, 72] on span "Download Original (7419 x 4374)" at bounding box center [1218, 71] width 133 height 13
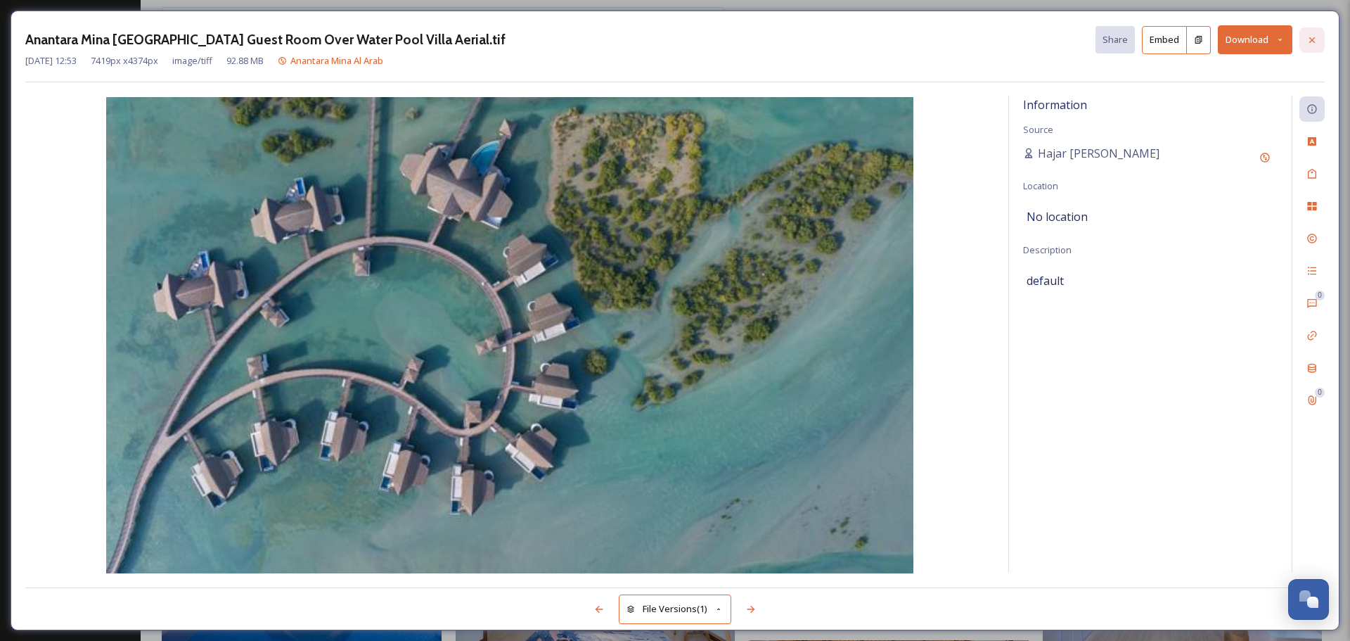
click at [1310, 37] on icon at bounding box center [1312, 40] width 6 height 6
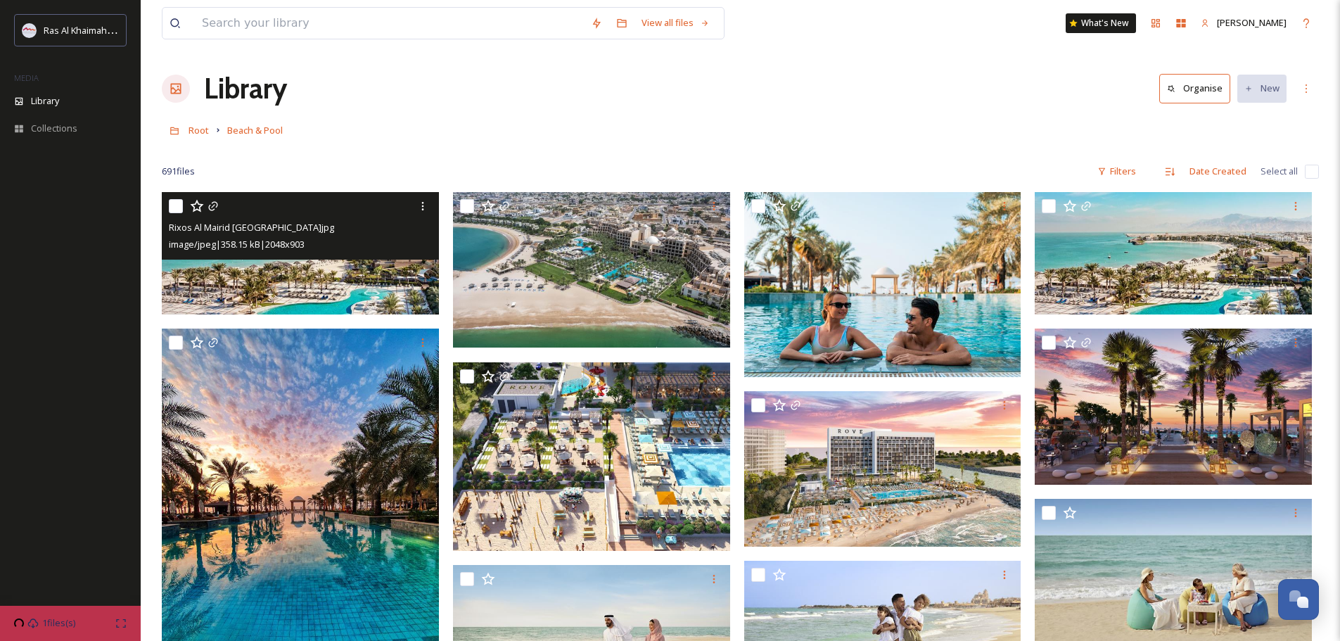
click at [262, 282] on img at bounding box center [300, 253] width 277 height 122
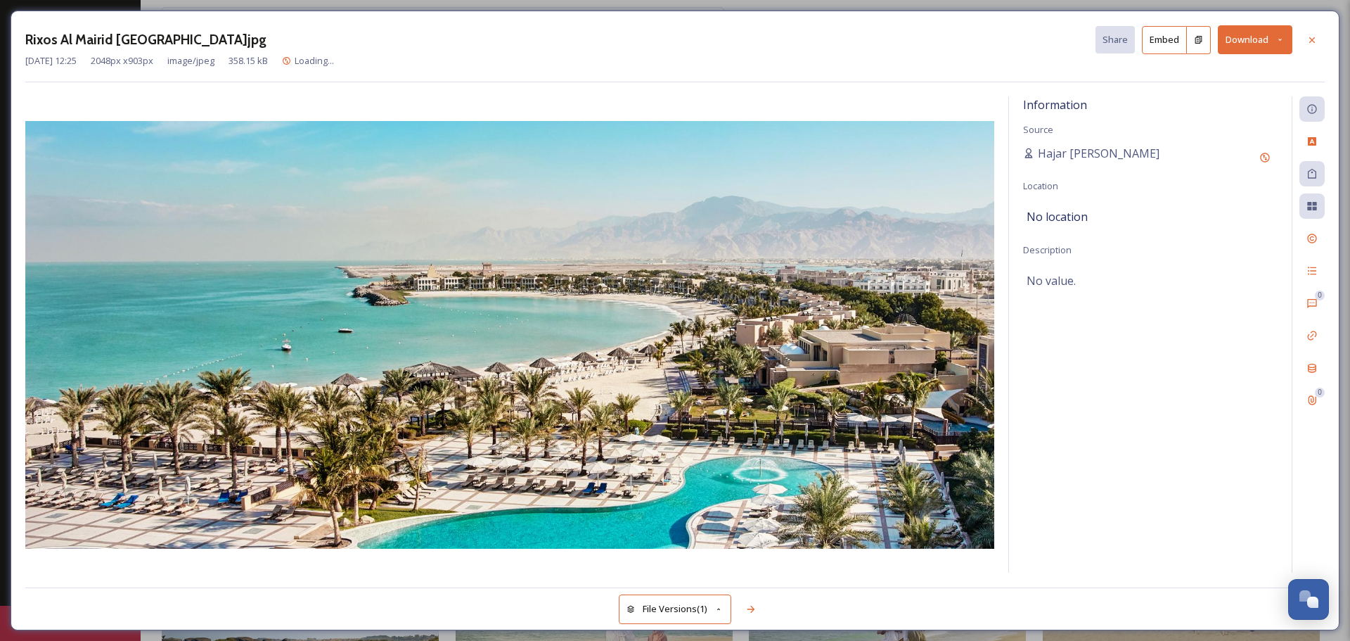
click at [1253, 45] on button "Download" at bounding box center [1255, 39] width 75 height 29
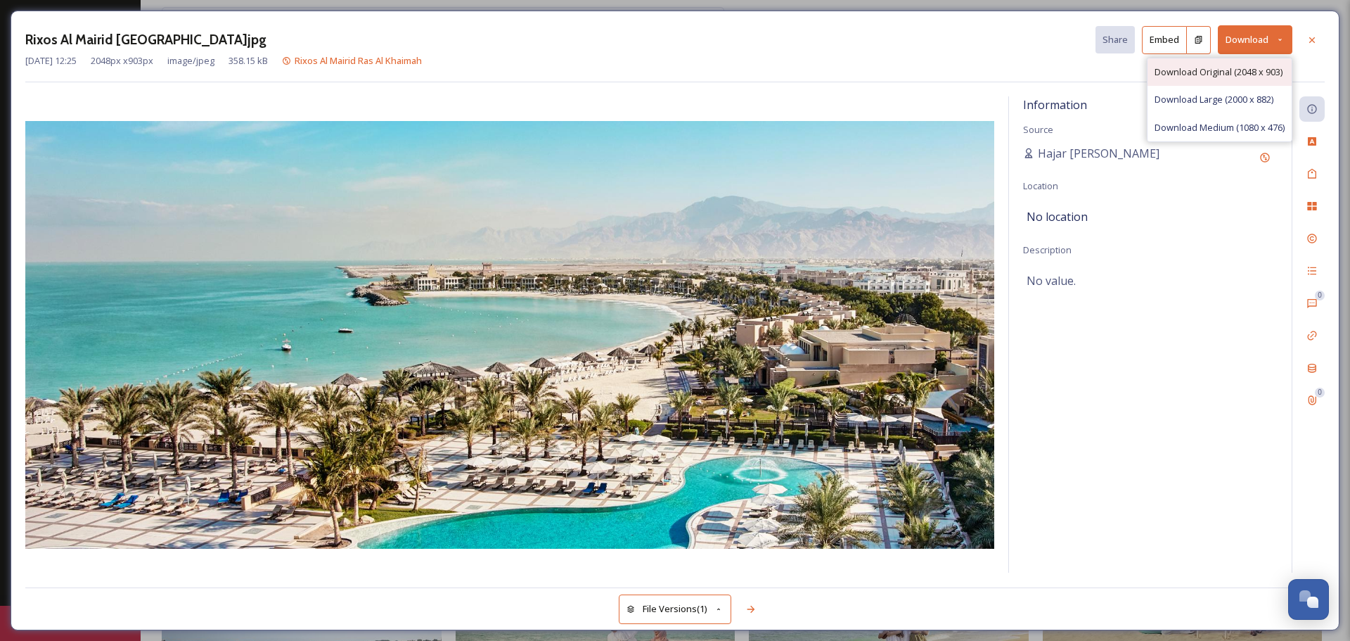
click at [1206, 68] on span "Download Original (2048 x 903)" at bounding box center [1219, 71] width 128 height 13
click at [1310, 36] on icon at bounding box center [1311, 39] width 11 height 11
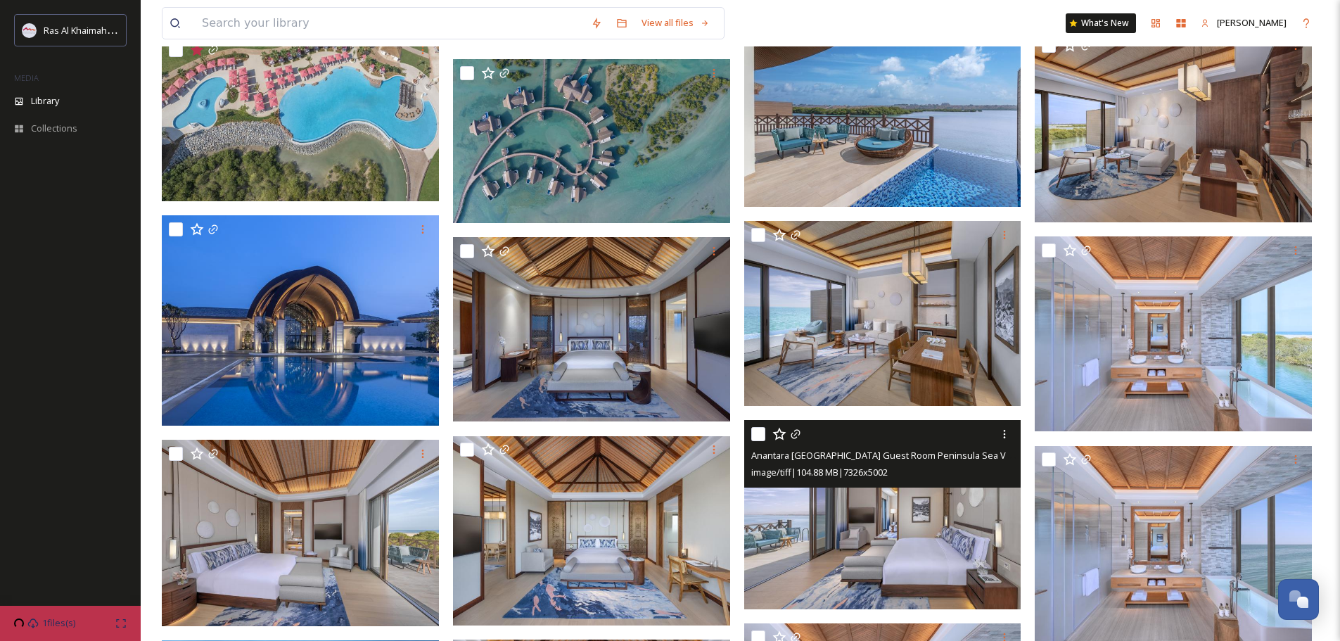
scroll to position [2672, 0]
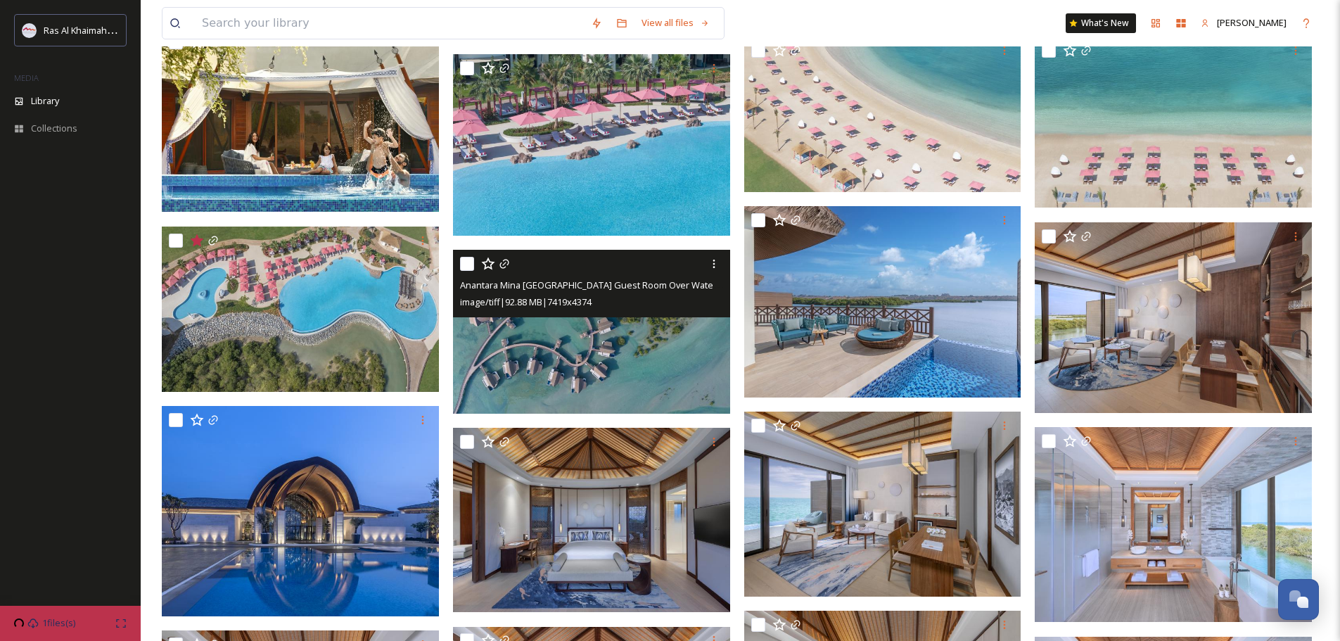
click at [580, 341] on img at bounding box center [591, 331] width 277 height 163
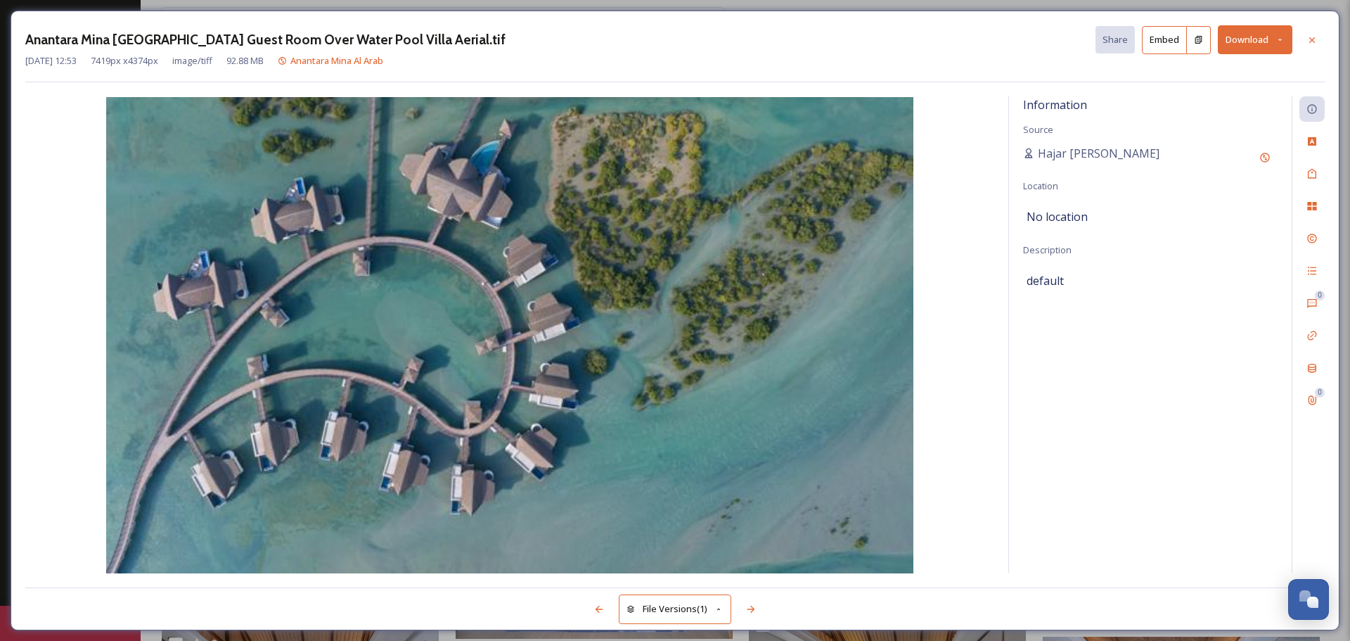
click at [1238, 40] on button "Download" at bounding box center [1255, 39] width 75 height 29
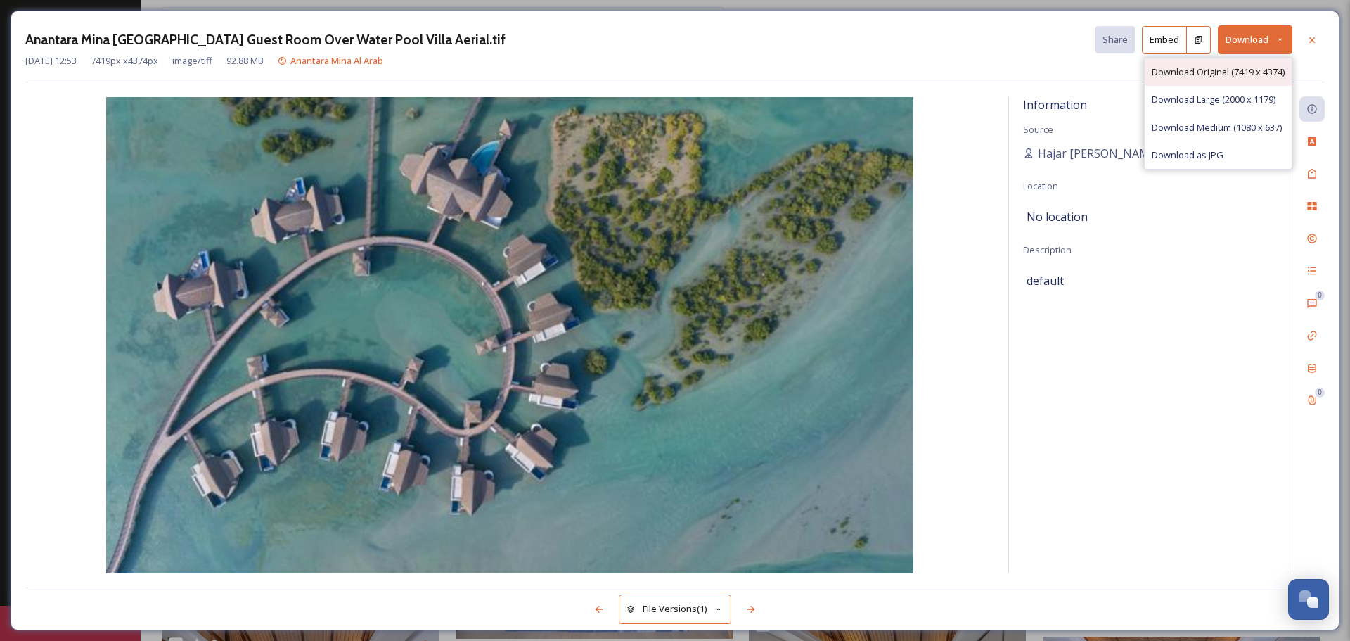
click at [1209, 77] on span "Download Original (7419 x 4374)" at bounding box center [1218, 71] width 133 height 13
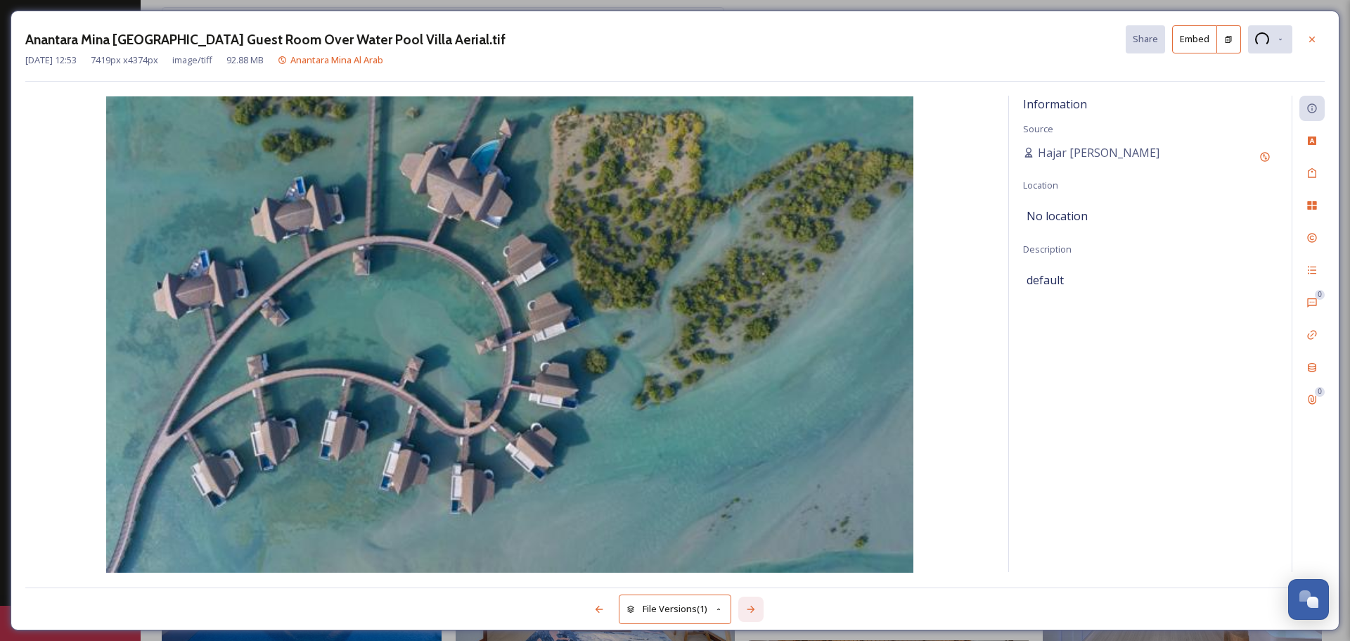
click at [754, 609] on icon at bounding box center [751, 608] width 8 height 7
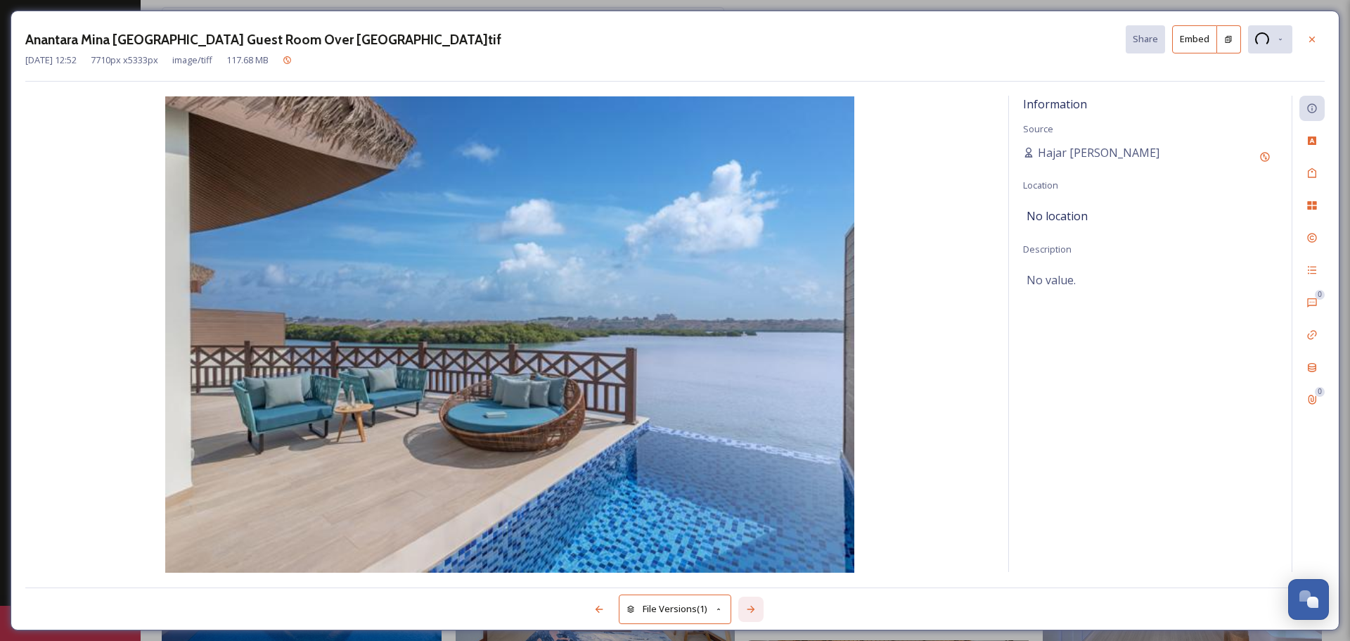
click at [754, 609] on icon at bounding box center [751, 608] width 8 height 7
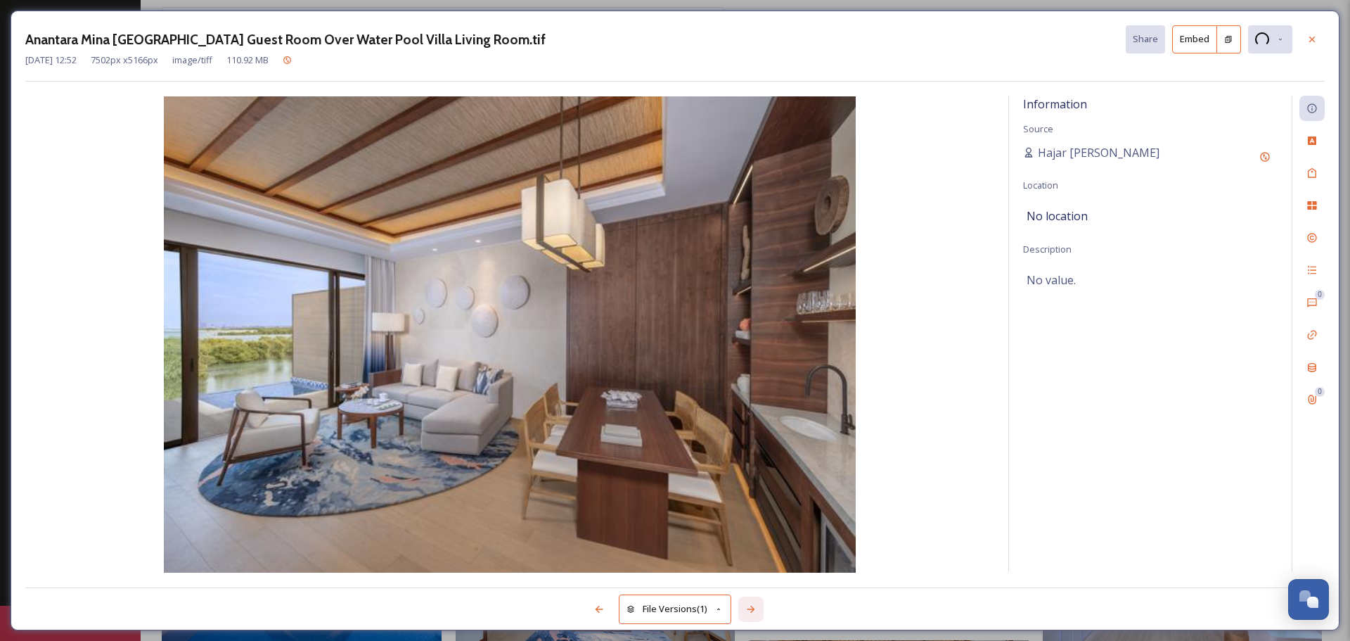
click at [754, 609] on icon at bounding box center [751, 608] width 8 height 7
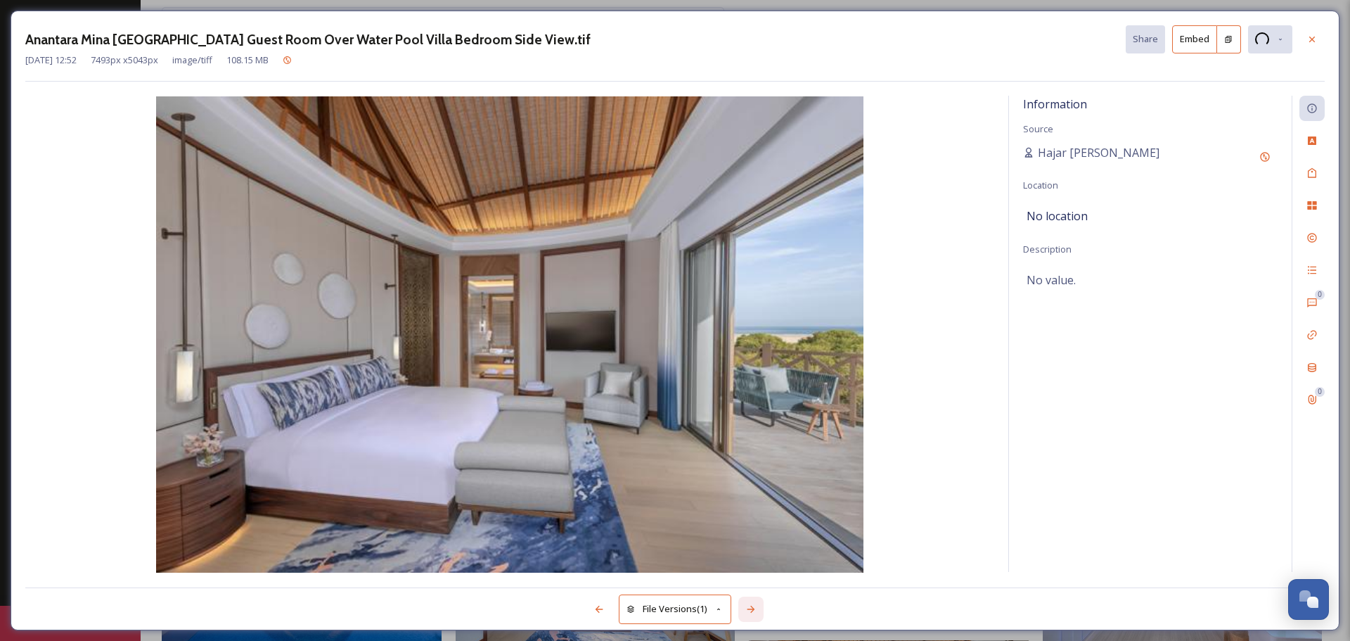
click at [754, 609] on icon at bounding box center [751, 608] width 8 height 7
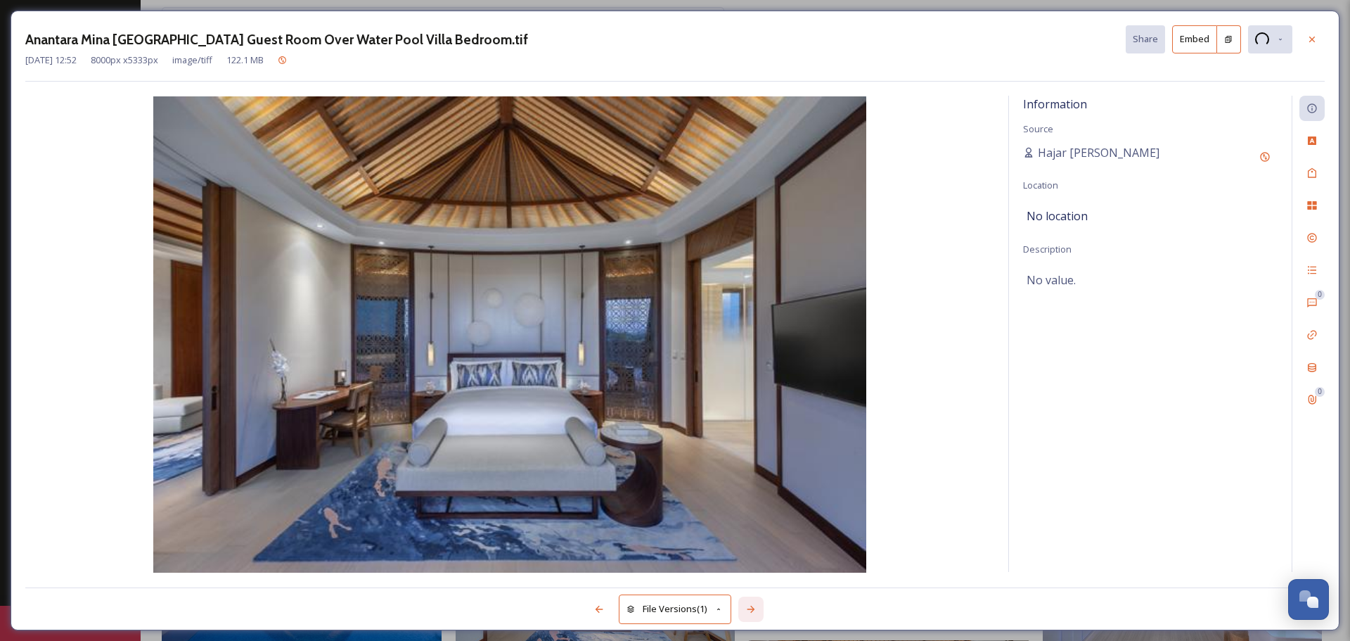
click at [754, 609] on icon at bounding box center [751, 608] width 8 height 7
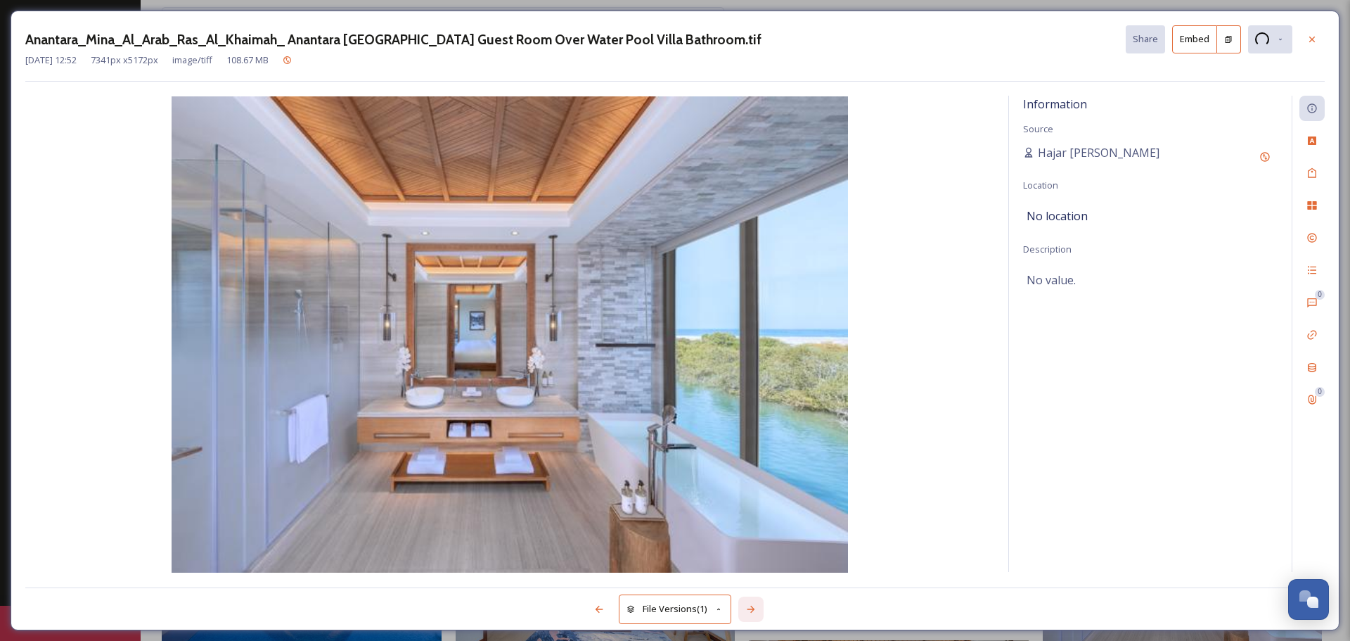
click at [754, 609] on icon at bounding box center [751, 608] width 8 height 7
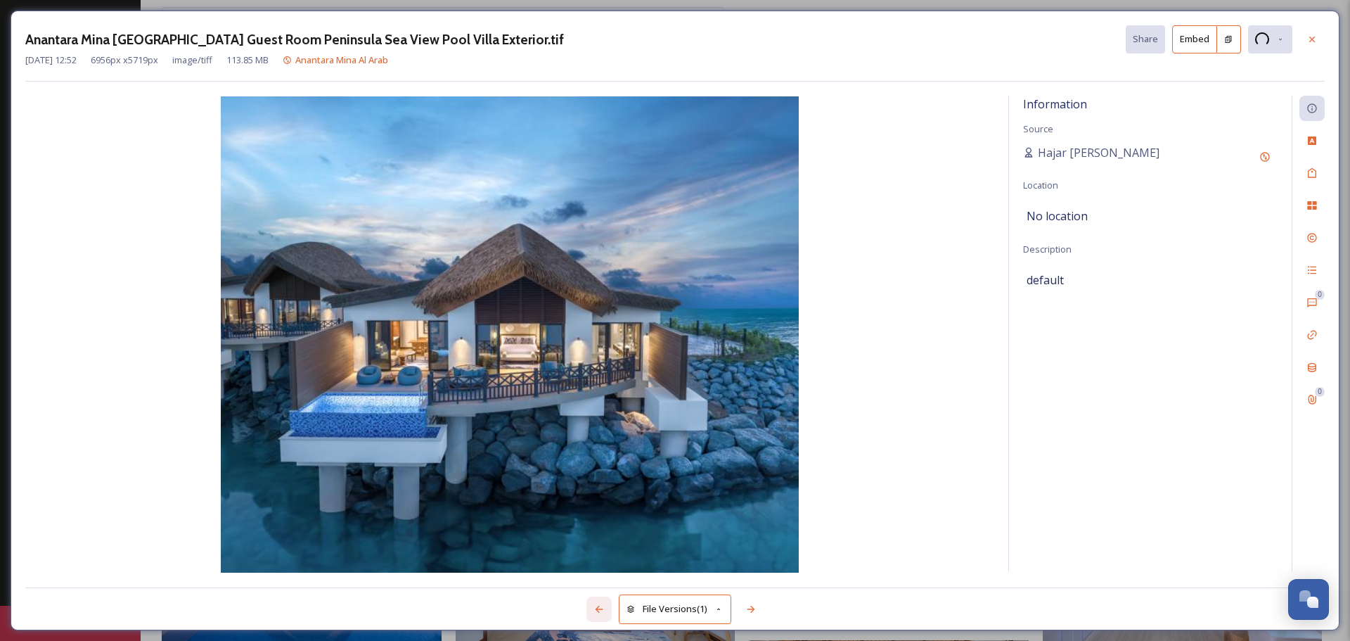
click at [594, 610] on icon at bounding box center [598, 608] width 11 height 11
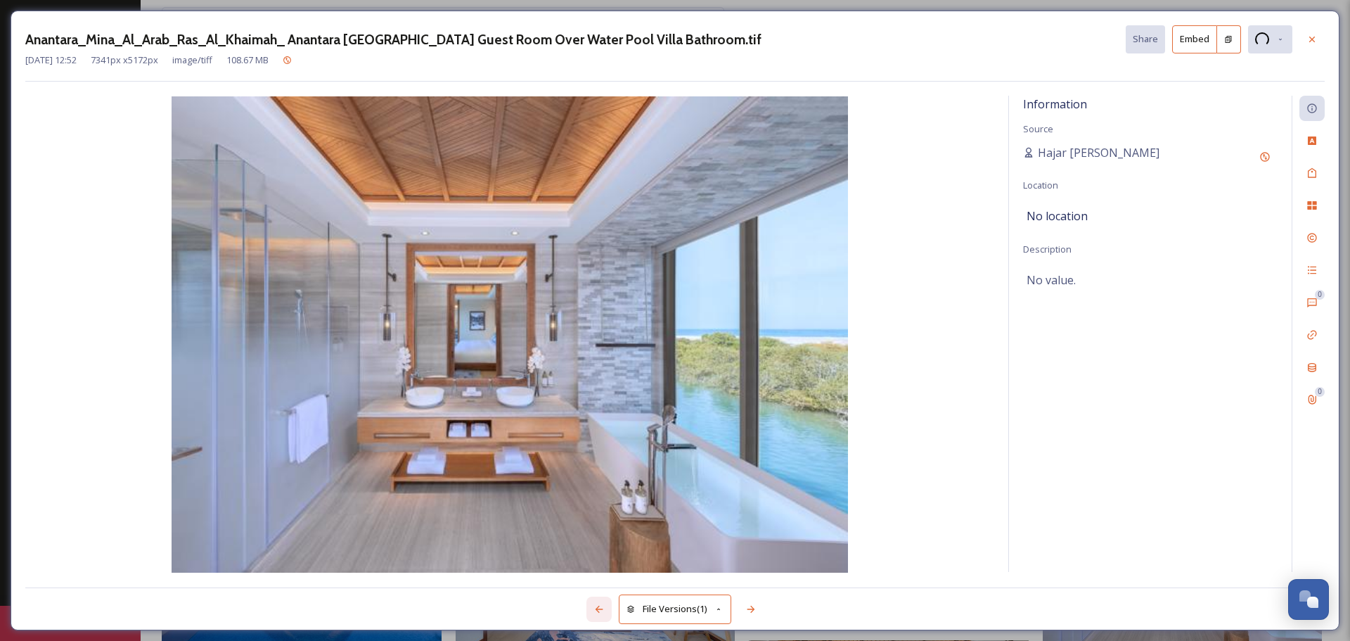
click at [594, 610] on icon at bounding box center [598, 608] width 11 height 11
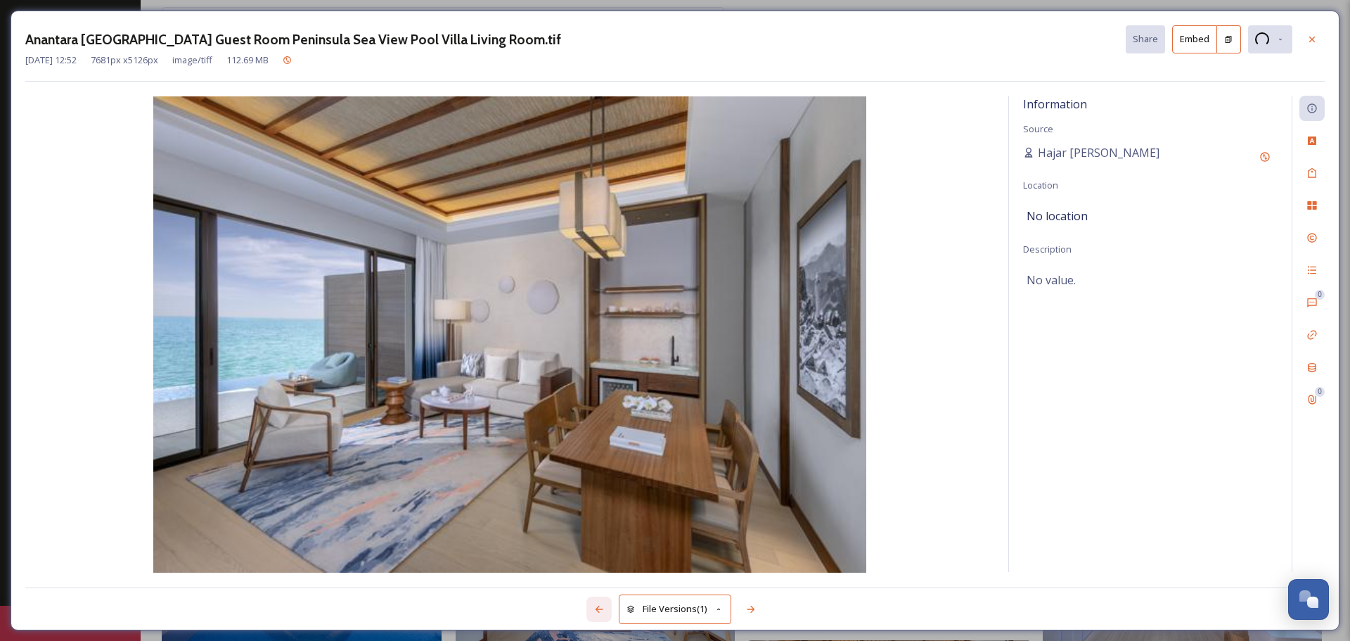
click at [594, 610] on icon at bounding box center [598, 608] width 11 height 11
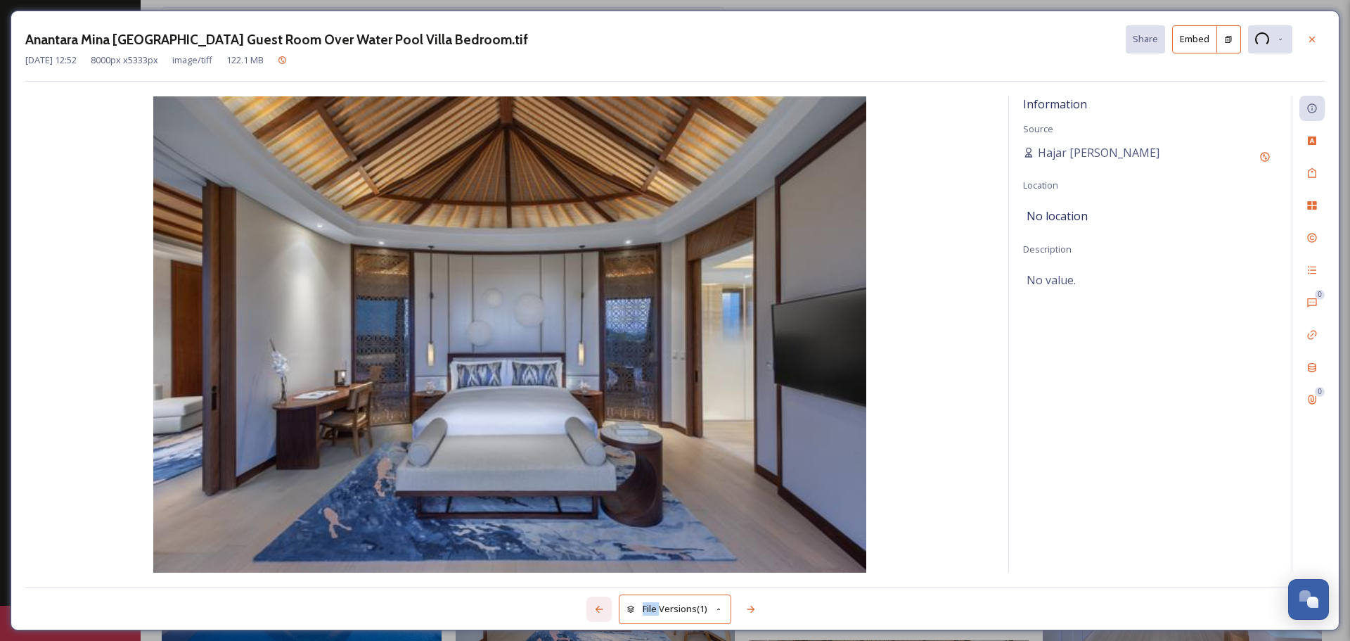
click at [594, 610] on icon at bounding box center [598, 608] width 11 height 11
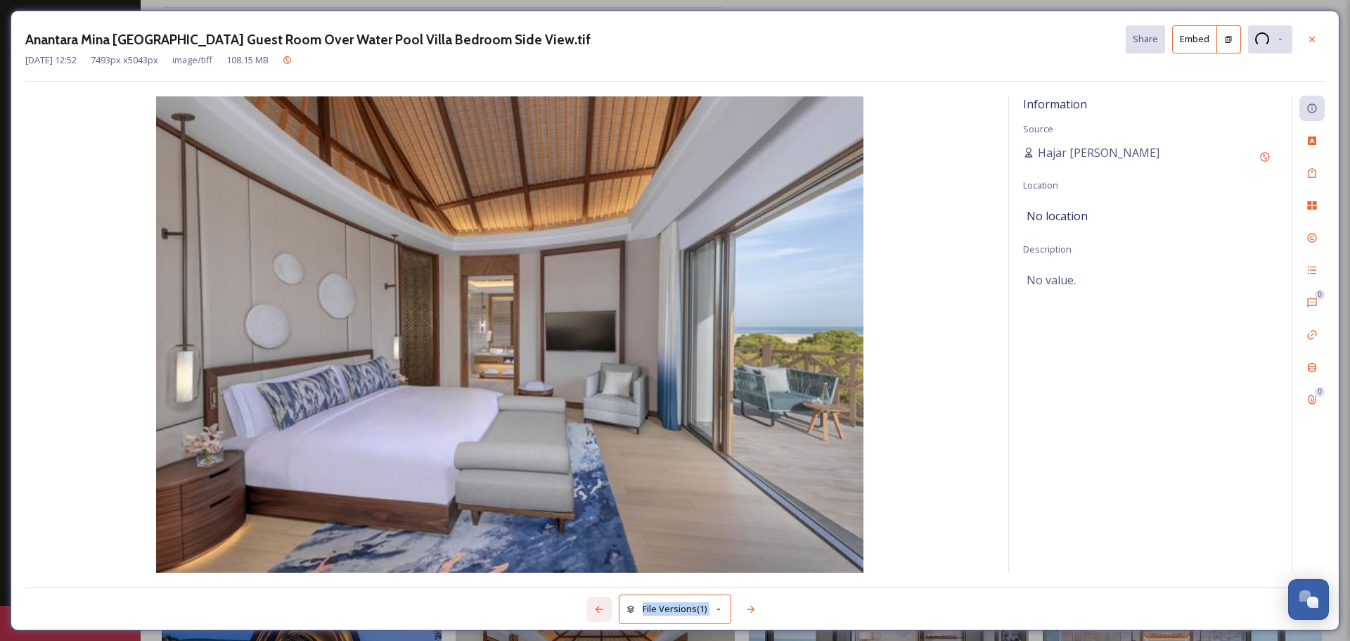
click at [594, 610] on icon at bounding box center [598, 608] width 11 height 11
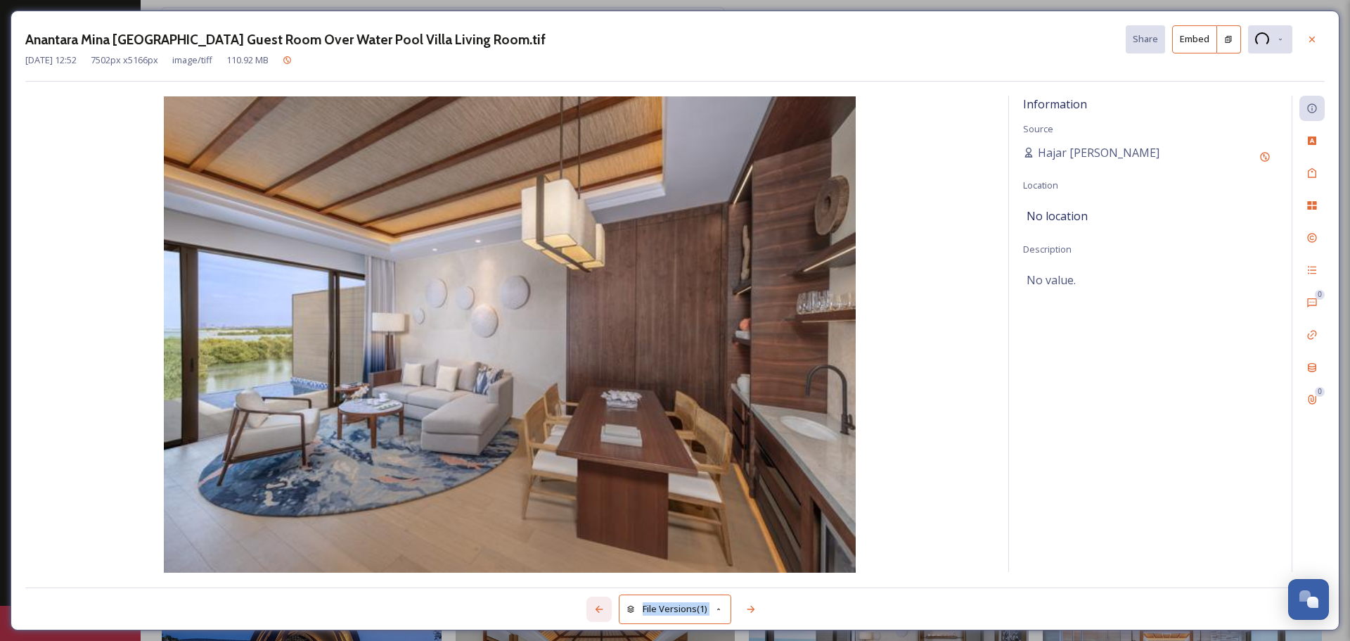
click at [594, 610] on icon at bounding box center [598, 608] width 11 height 11
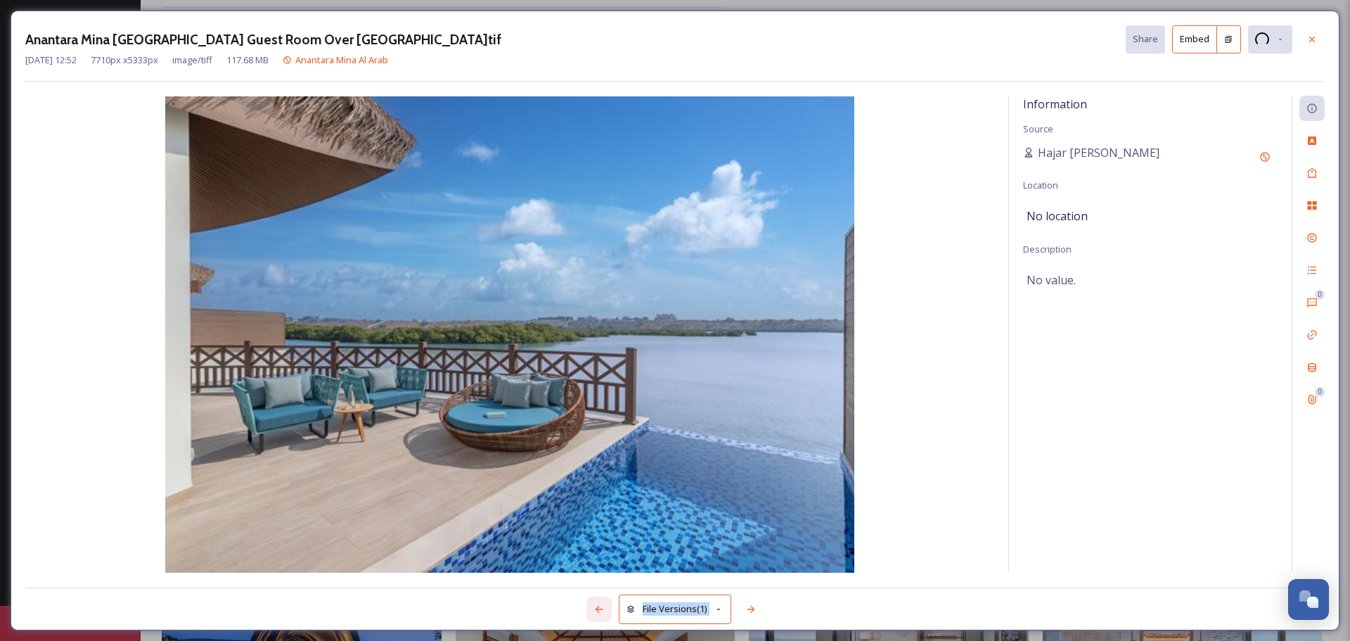
click at [594, 610] on icon at bounding box center [598, 608] width 11 height 11
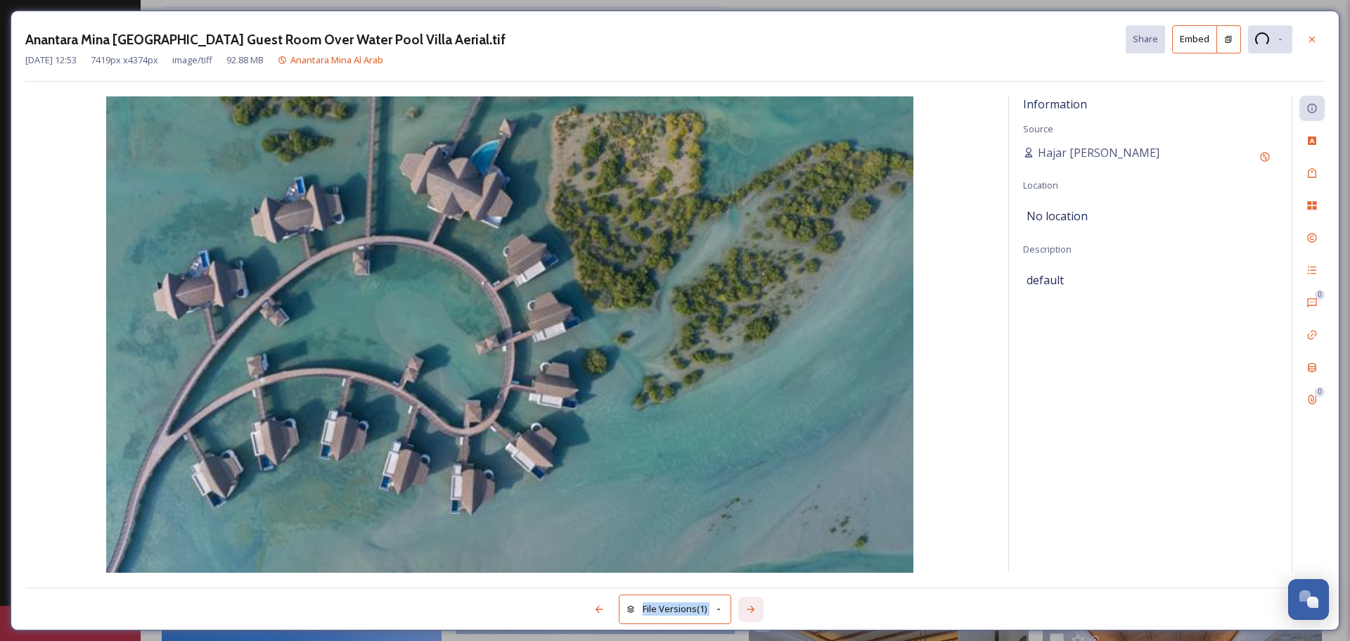
click at [754, 608] on icon at bounding box center [750, 608] width 11 height 11
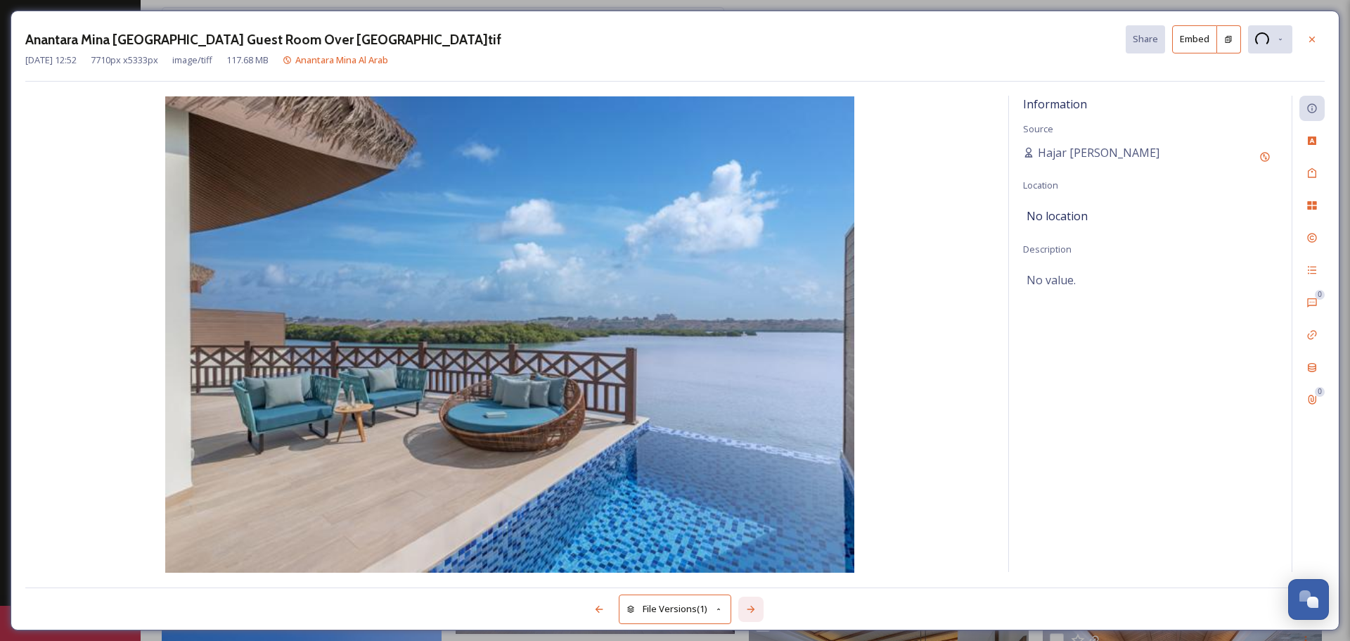
click at [745, 607] on div at bounding box center [750, 608] width 25 height 25
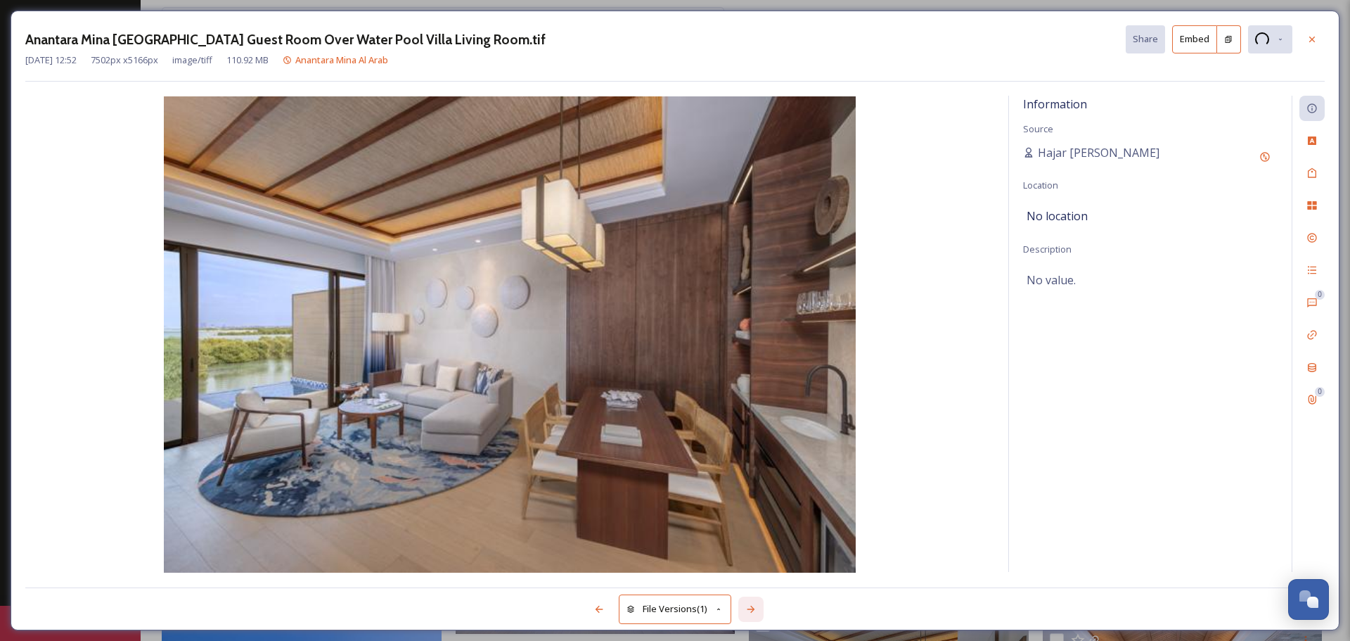
click at [745, 607] on div at bounding box center [750, 608] width 25 height 25
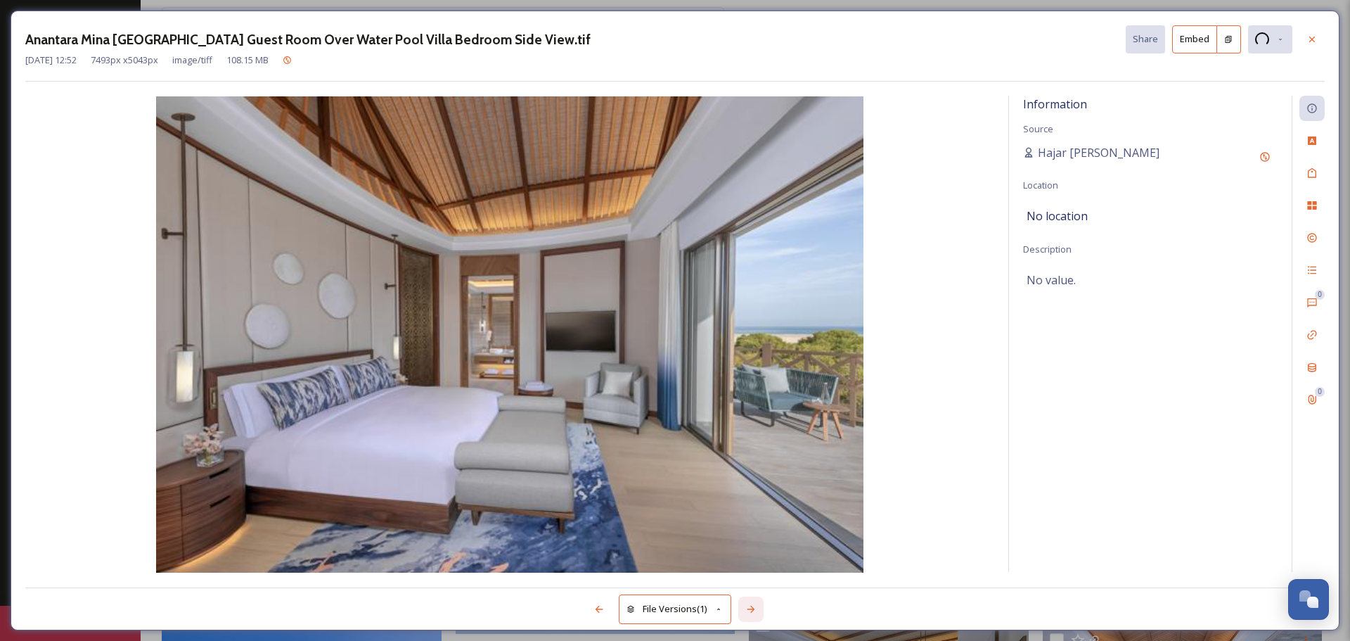
click at [745, 607] on div at bounding box center [750, 608] width 25 height 25
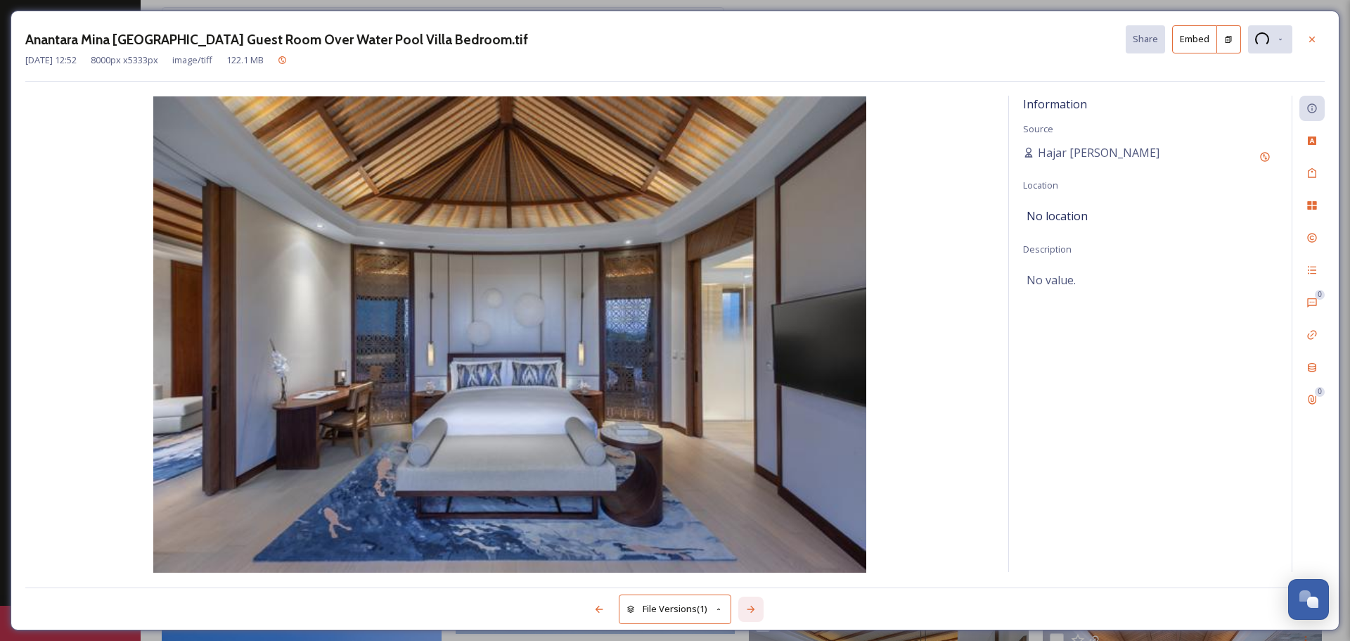
click at [745, 607] on div at bounding box center [750, 608] width 25 height 25
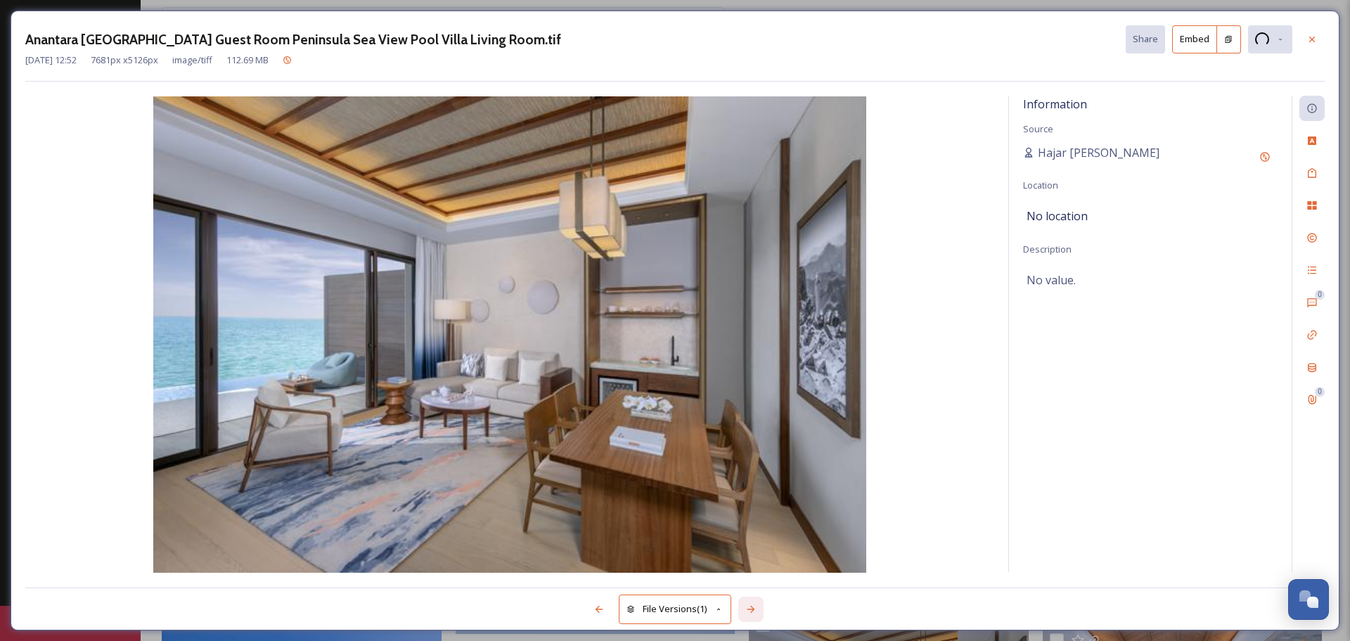
click at [745, 607] on div at bounding box center [750, 608] width 25 height 25
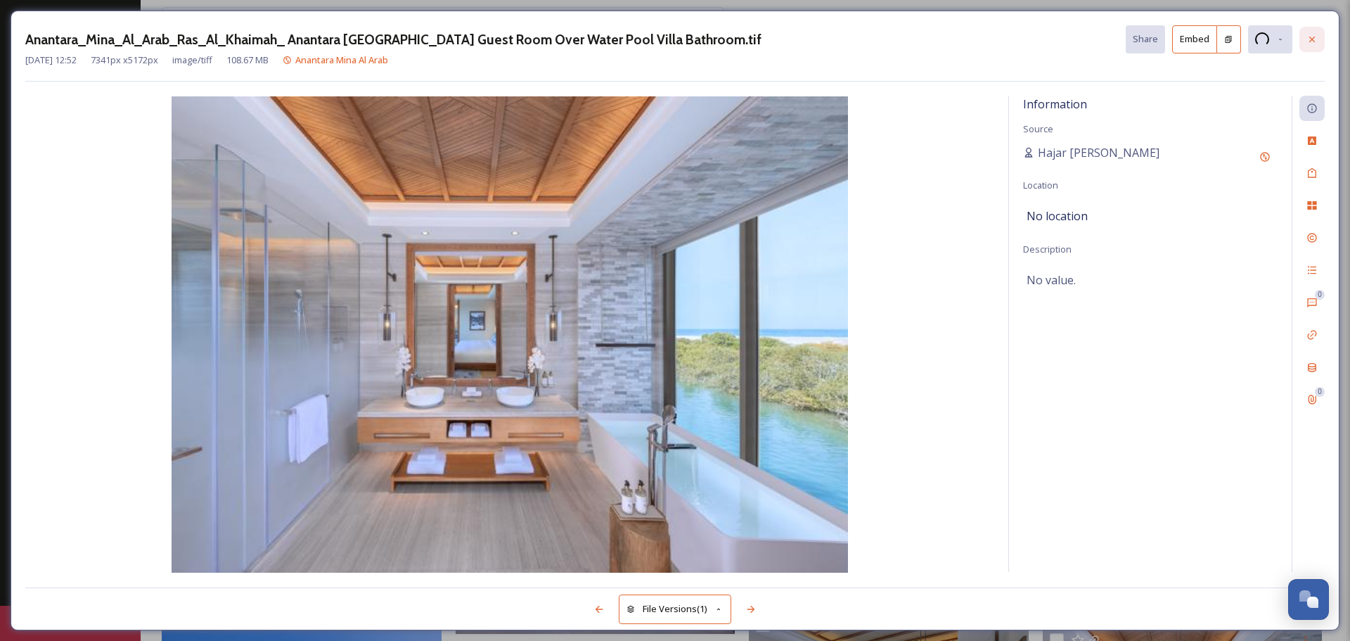
click at [1309, 39] on icon at bounding box center [1311, 39] width 11 height 11
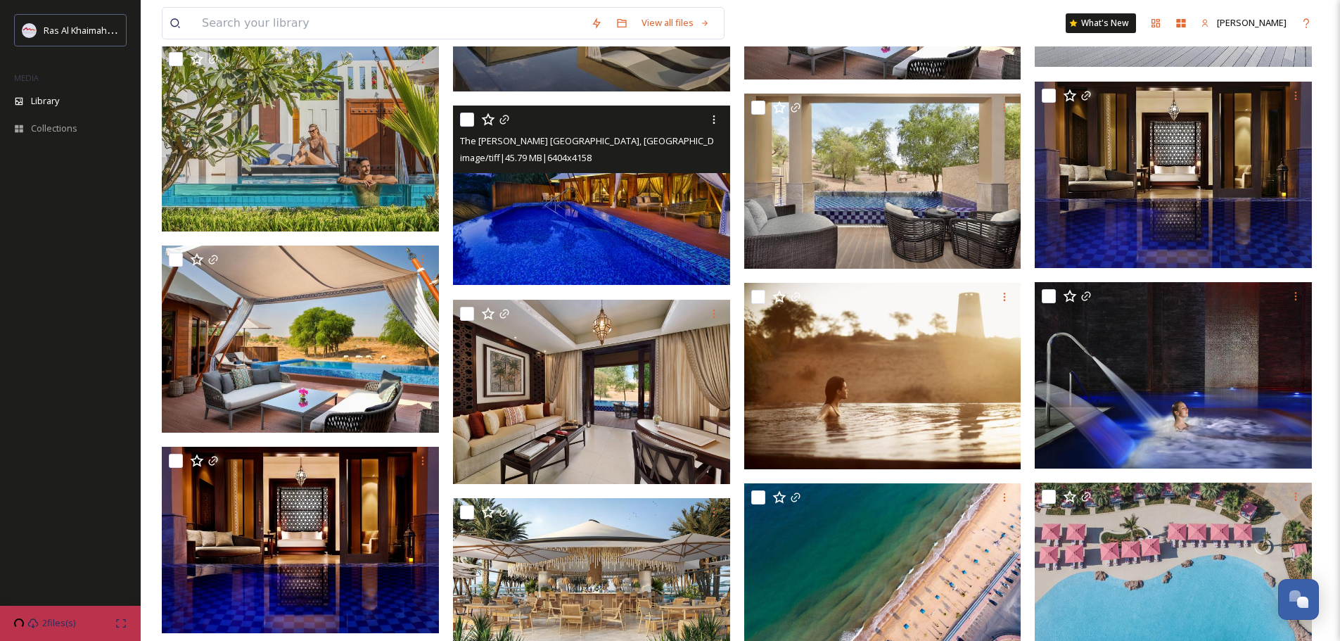
scroll to position [2250, 0]
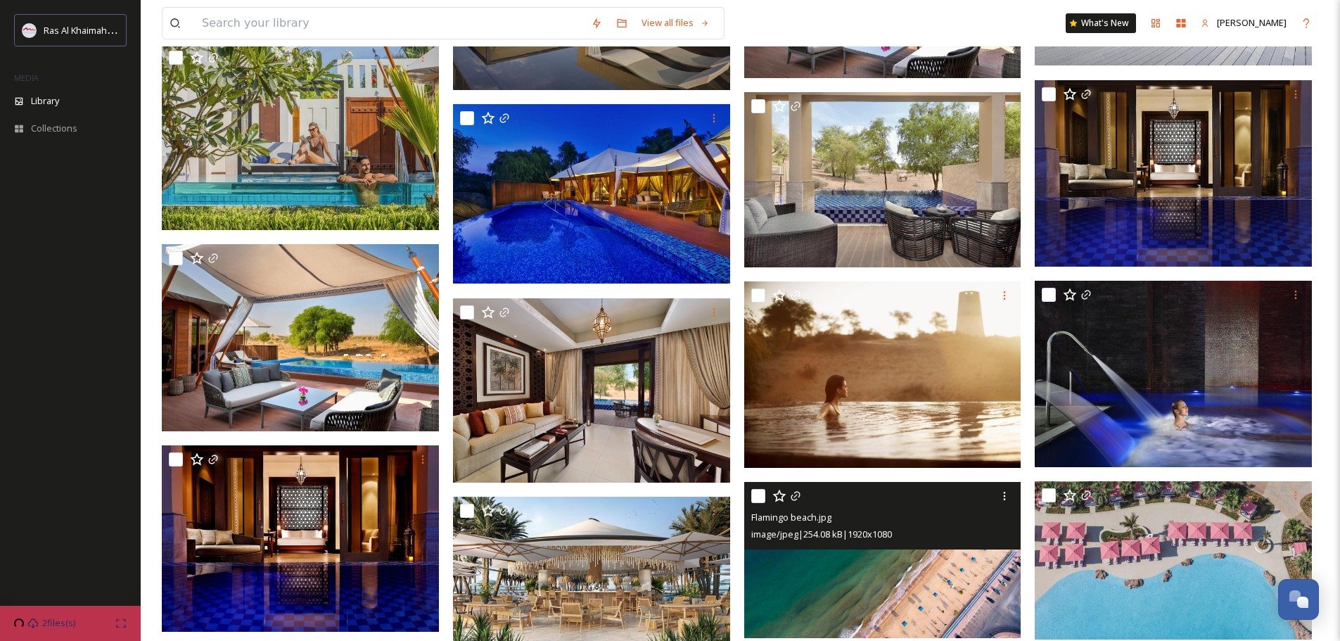
click at [963, 482] on img at bounding box center [882, 560] width 277 height 156
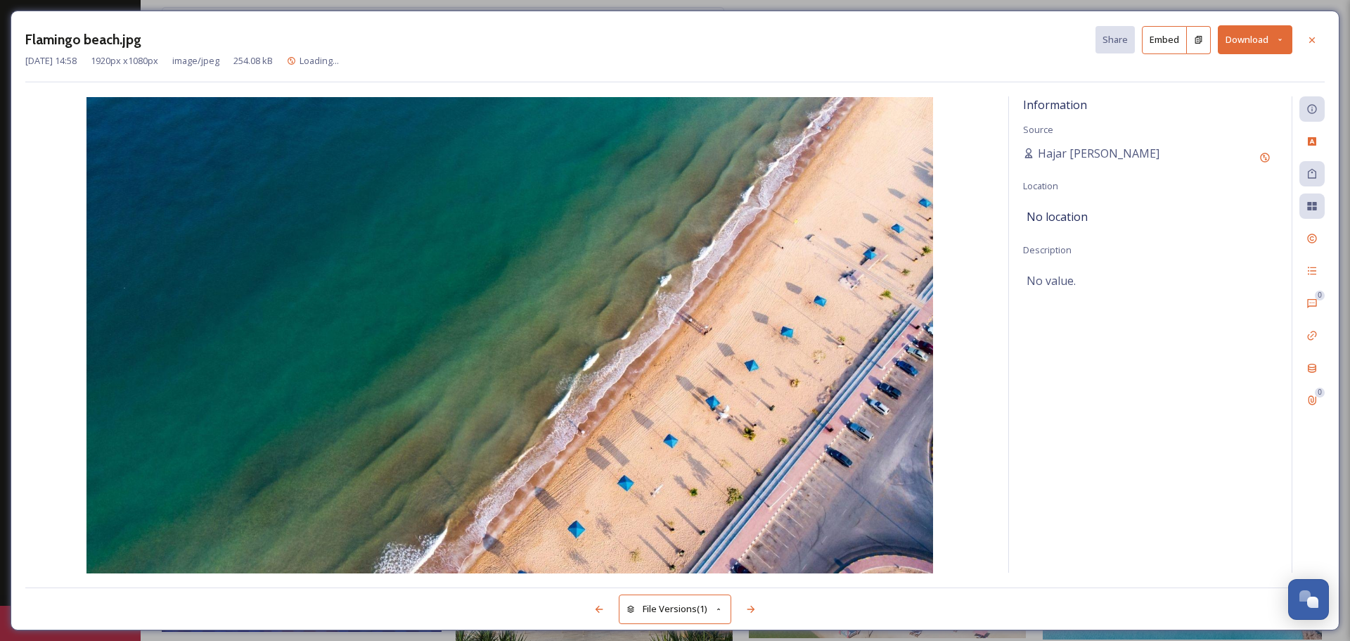
click at [1254, 41] on button "Download" at bounding box center [1255, 39] width 75 height 29
click at [1202, 75] on span "Download Original (1920 x 1080)" at bounding box center [1218, 71] width 133 height 13
click at [1311, 41] on icon at bounding box center [1311, 39] width 11 height 11
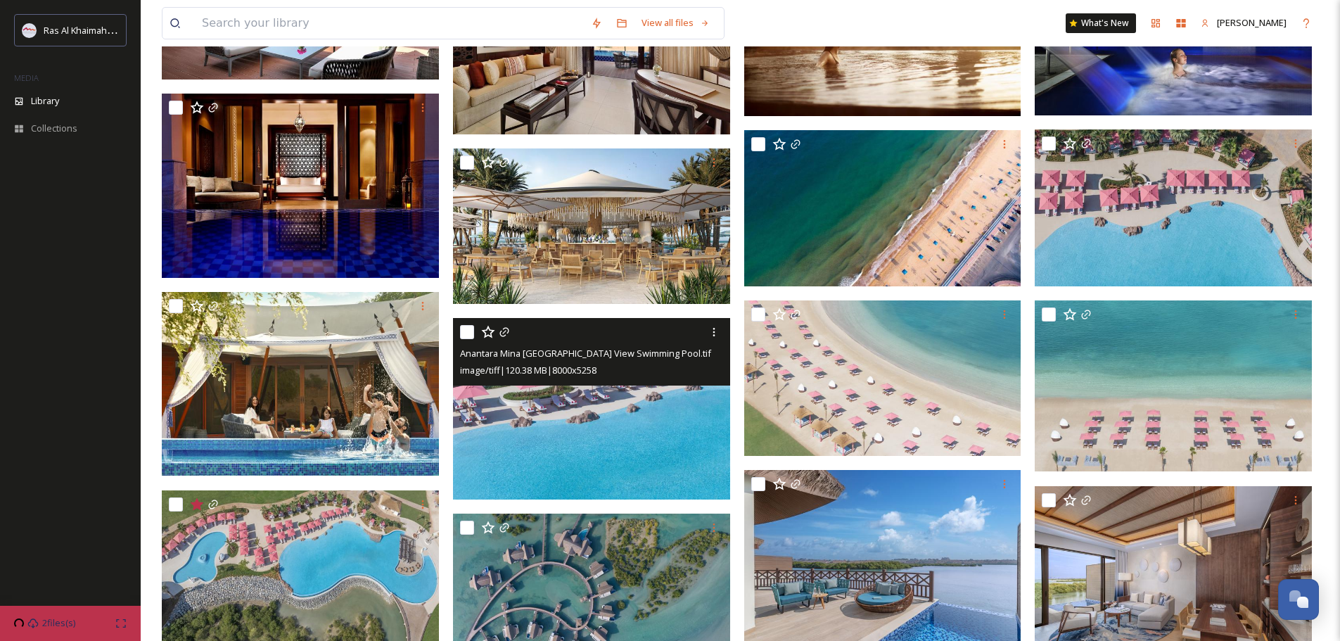
scroll to position [2602, 0]
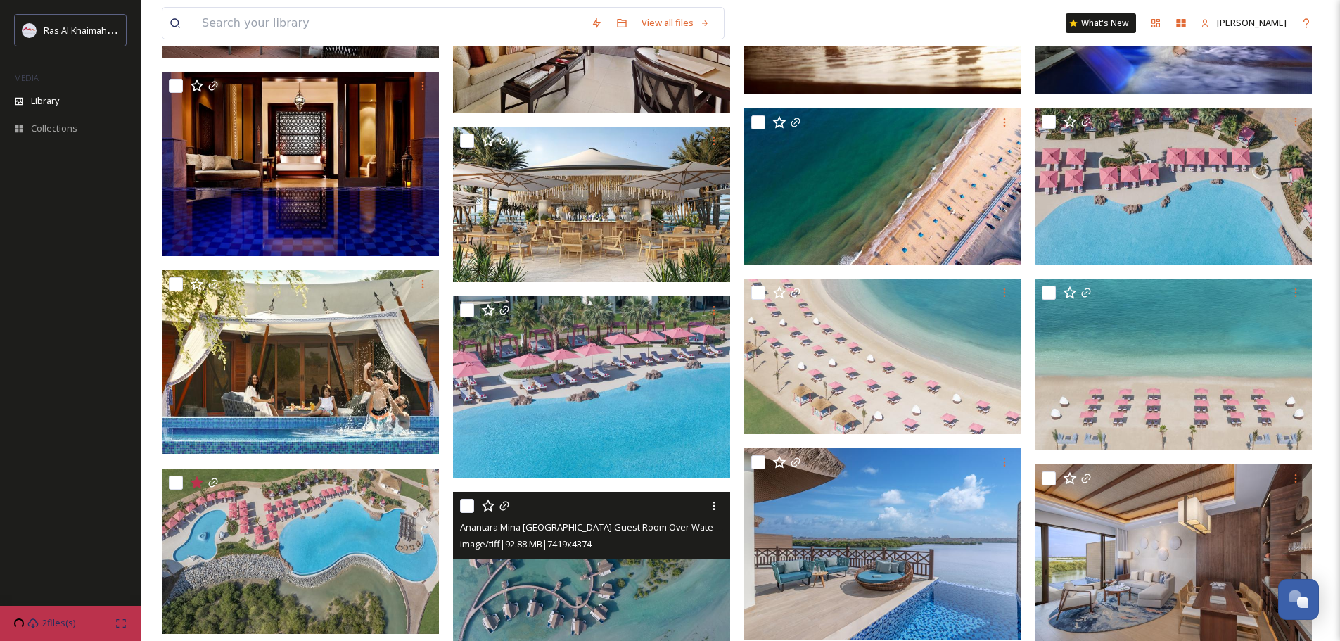
click at [615, 492] on img at bounding box center [591, 573] width 277 height 163
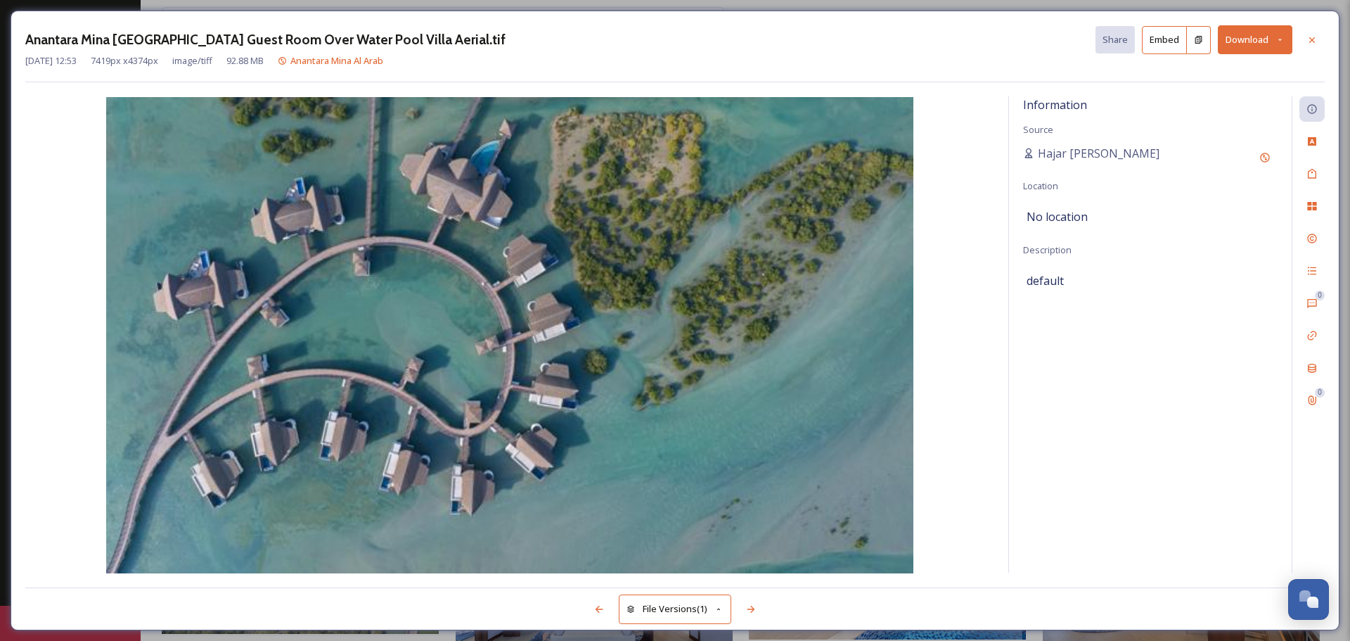
click at [1266, 43] on button "Download" at bounding box center [1255, 39] width 75 height 29
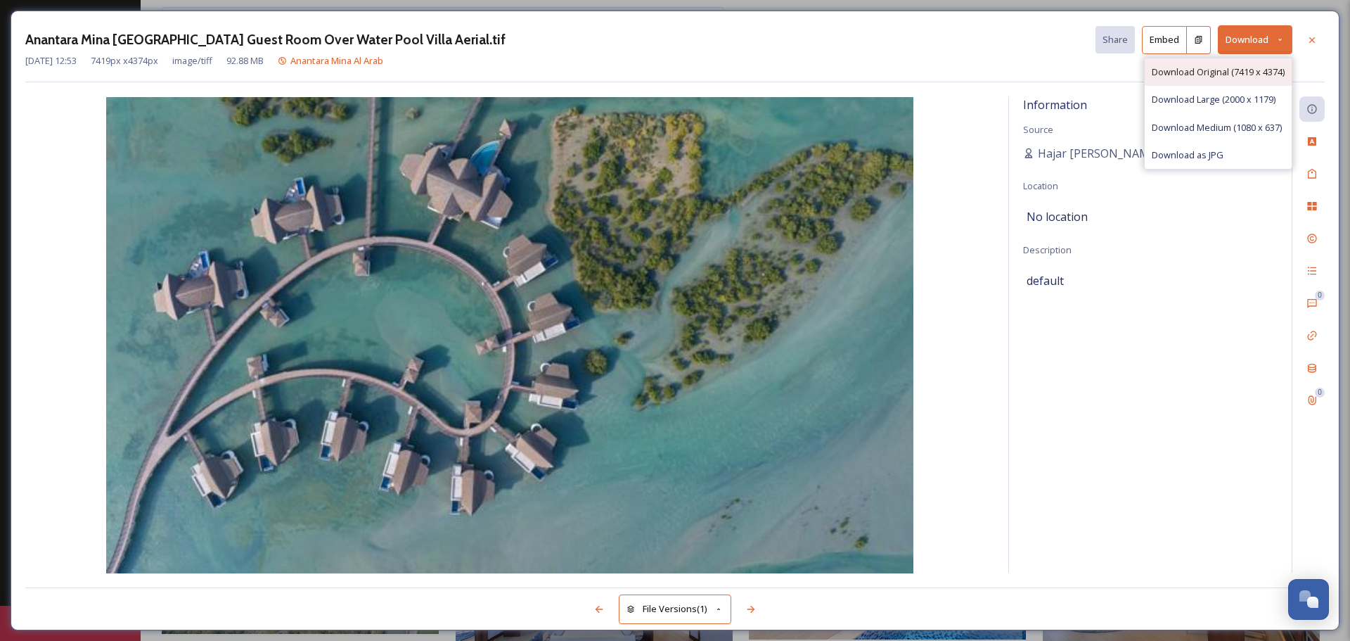
click at [1239, 76] on span "Download Original (7419 x 4374)" at bounding box center [1218, 71] width 133 height 13
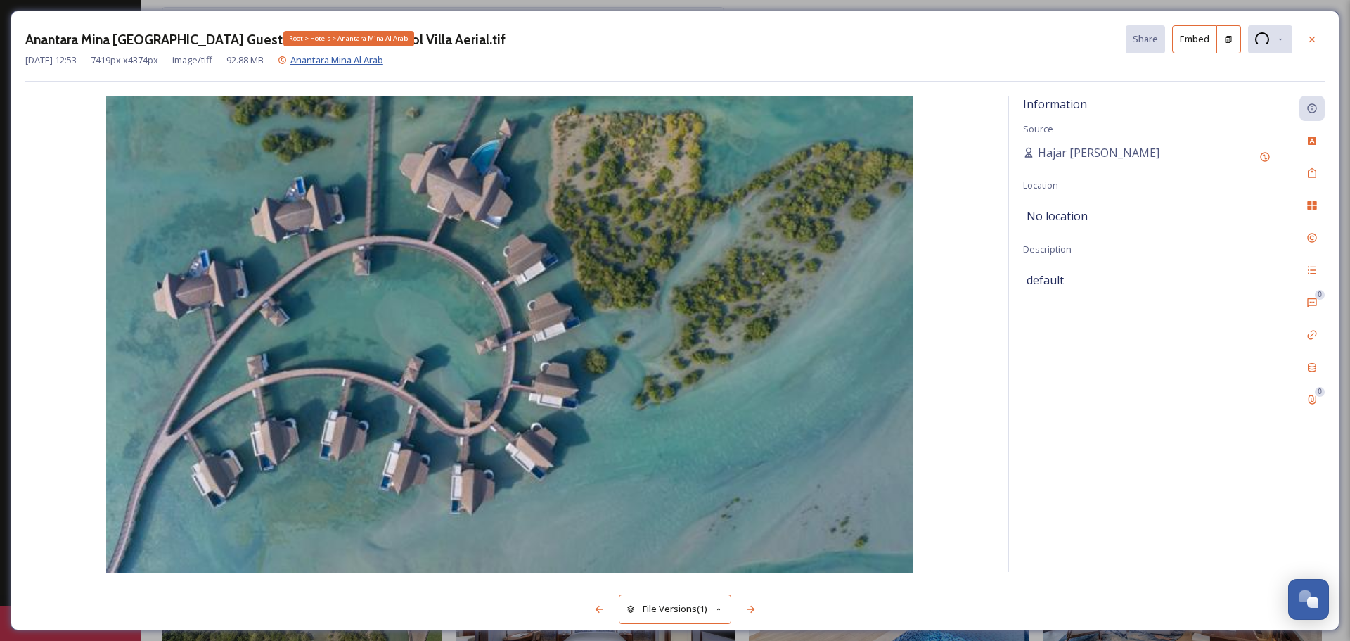
click at [323, 58] on span "Anantara Mina Al Arab" at bounding box center [336, 59] width 93 height 13
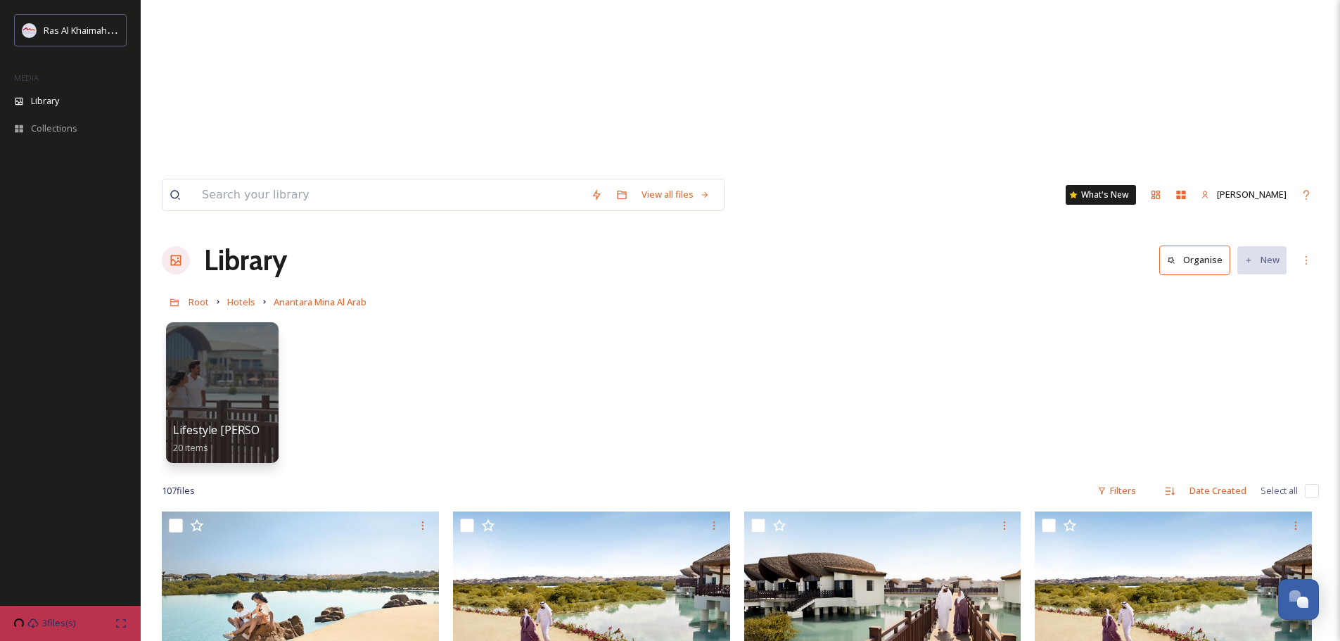
click at [886, 315] on div "Lifestyle [PERSON_NAME] 20 items" at bounding box center [740, 396] width 1157 height 162
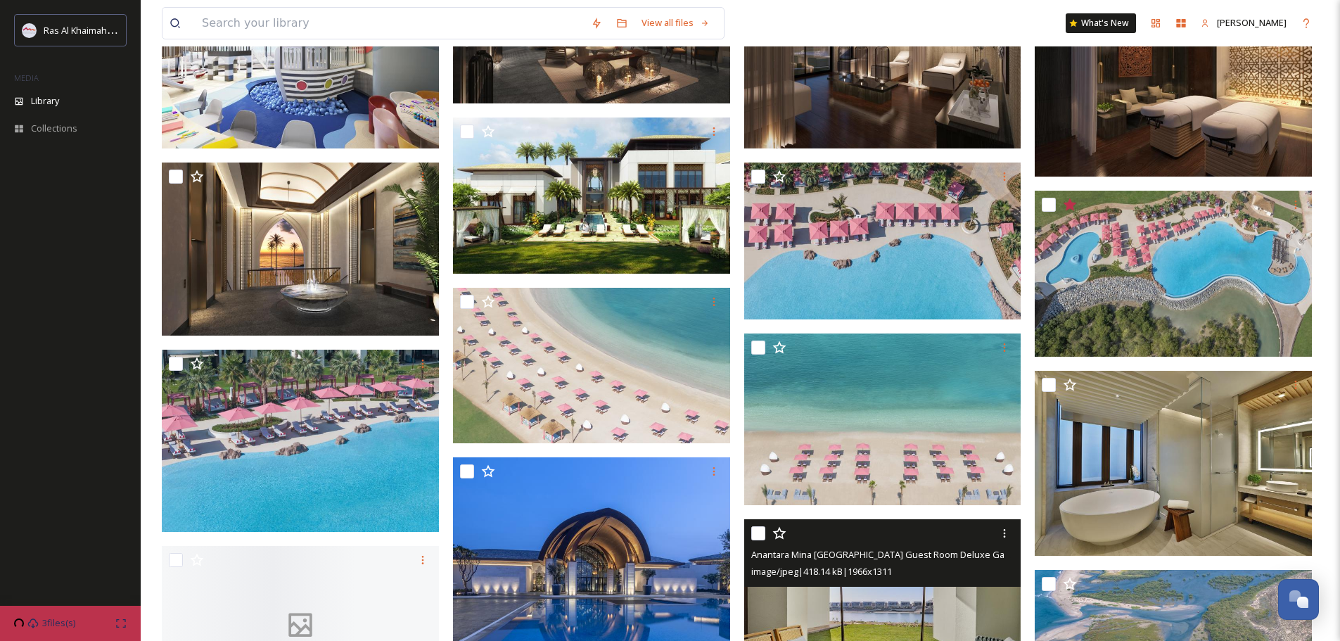
scroll to position [984, 0]
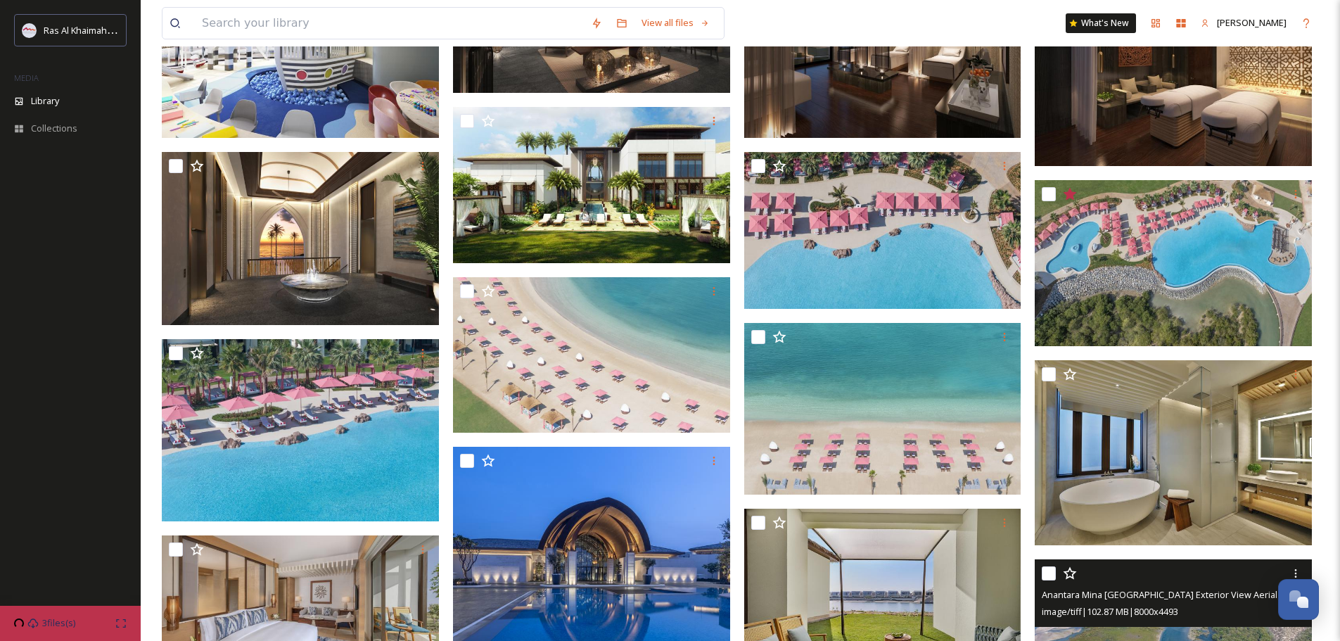
click at [1172, 559] on img at bounding box center [1172, 636] width 277 height 155
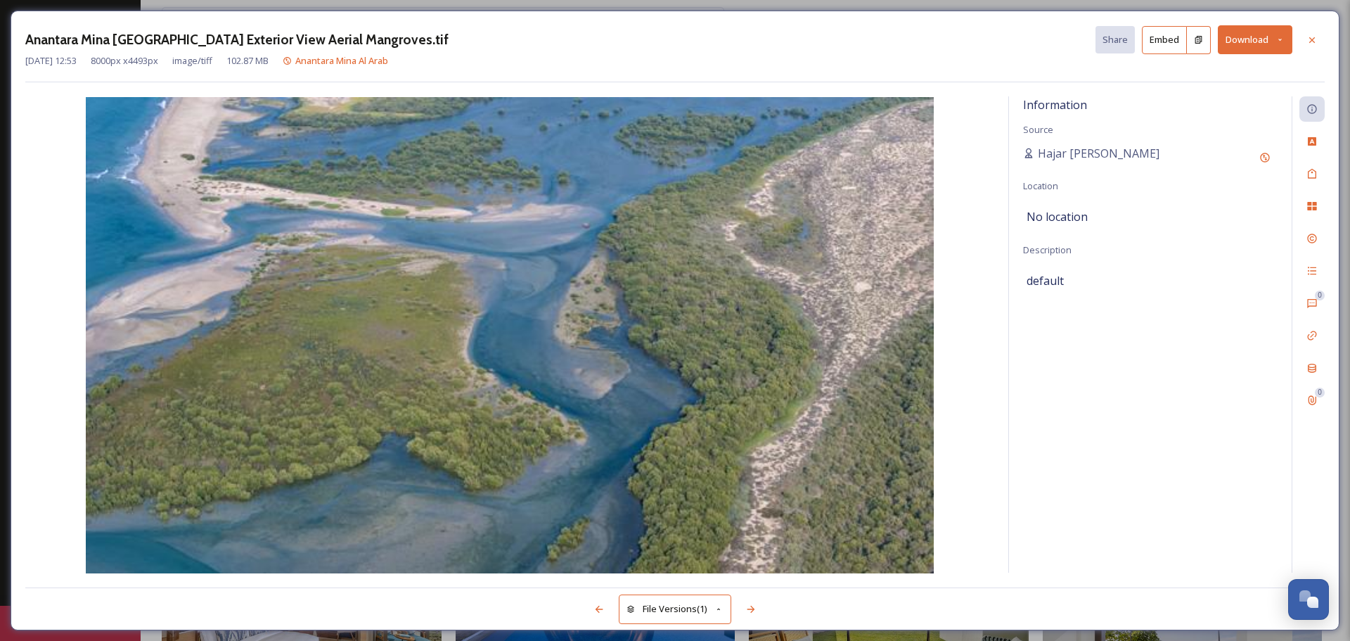
click at [1250, 34] on button "Download" at bounding box center [1255, 39] width 75 height 29
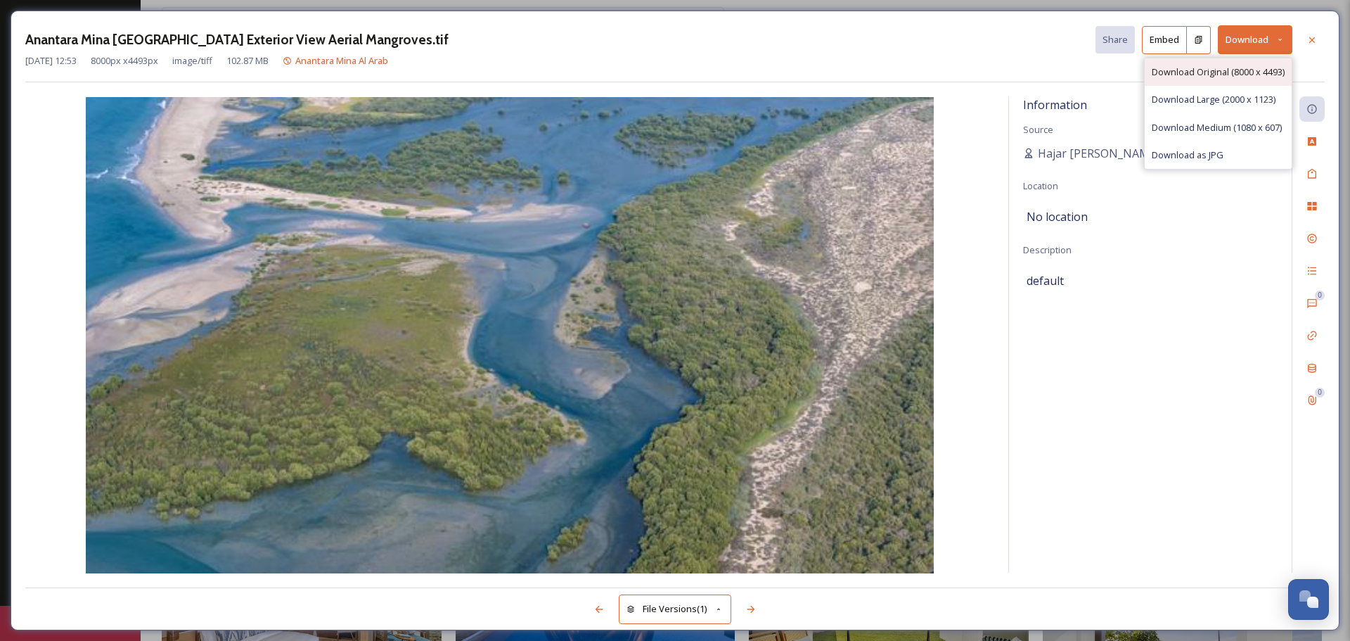
click at [1204, 74] on span "Download Original (8000 x 4493)" at bounding box center [1218, 71] width 133 height 13
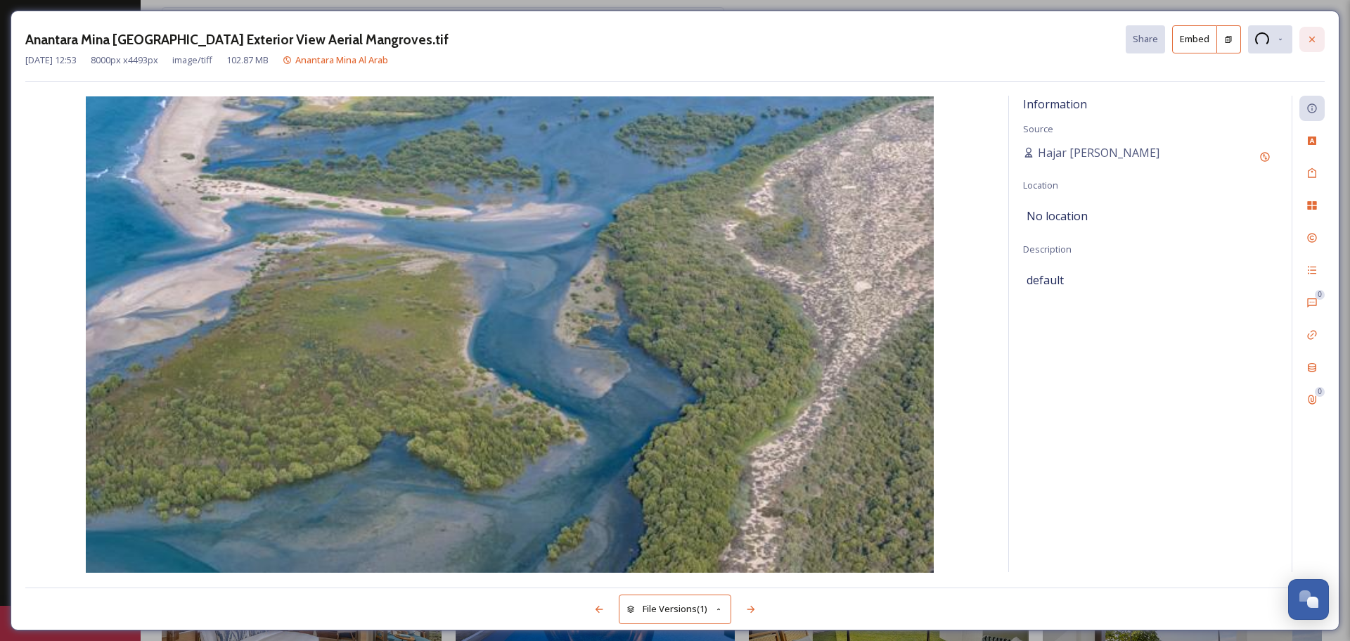
click at [1321, 44] on div at bounding box center [1311, 39] width 25 height 25
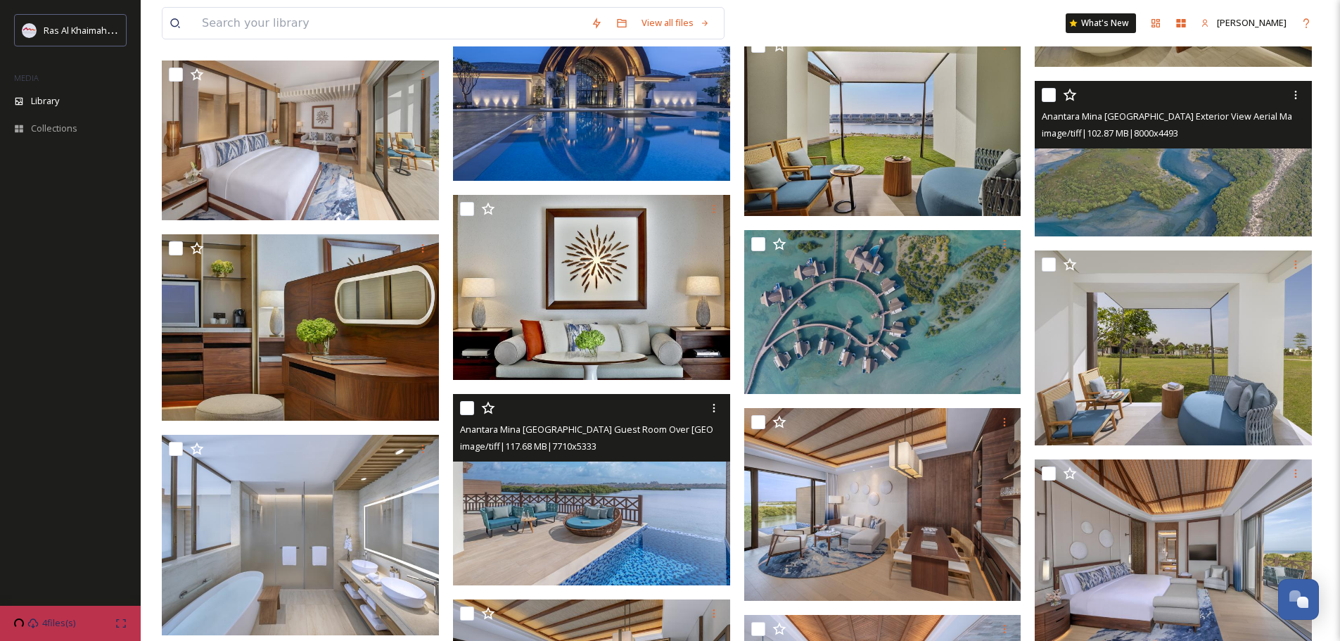
scroll to position [1477, 0]
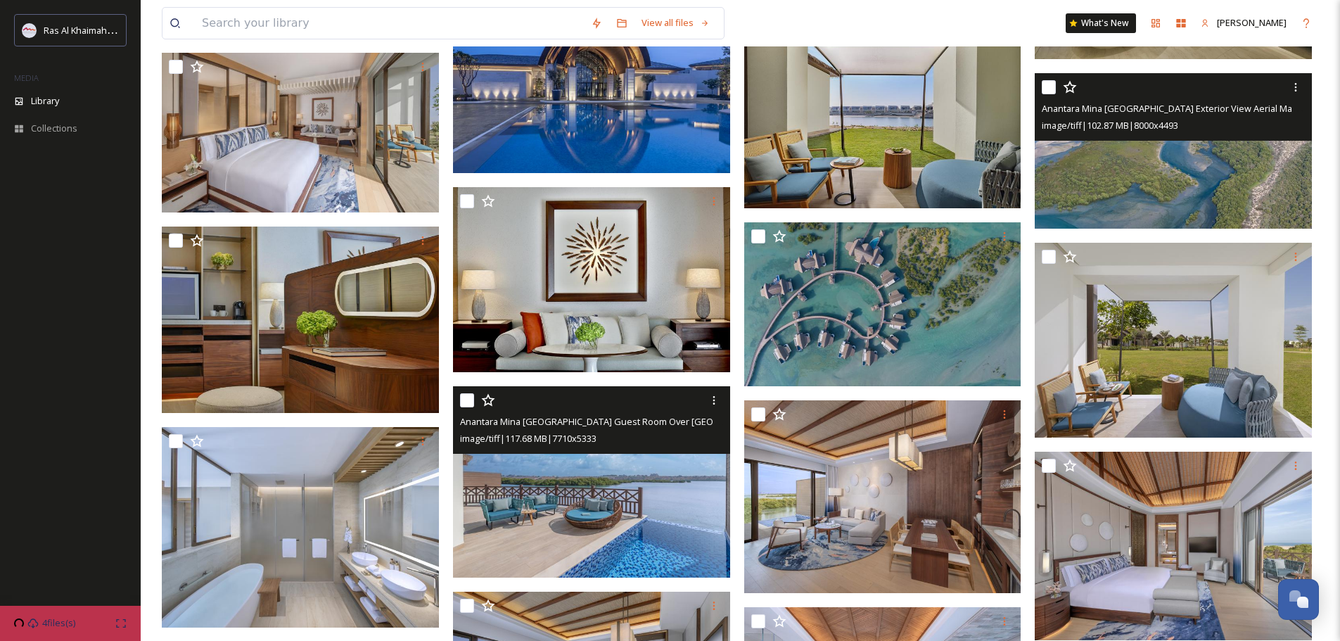
click at [692, 386] on img at bounding box center [591, 481] width 277 height 191
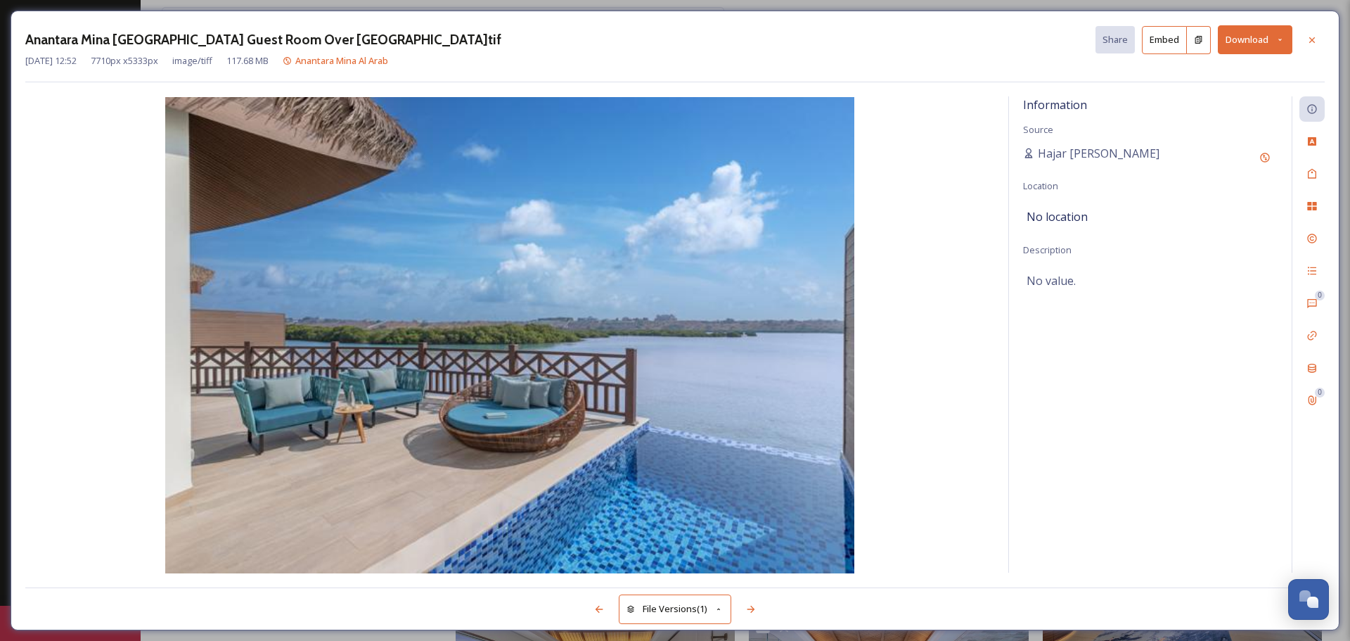
click at [1236, 49] on button "Download" at bounding box center [1255, 39] width 75 height 29
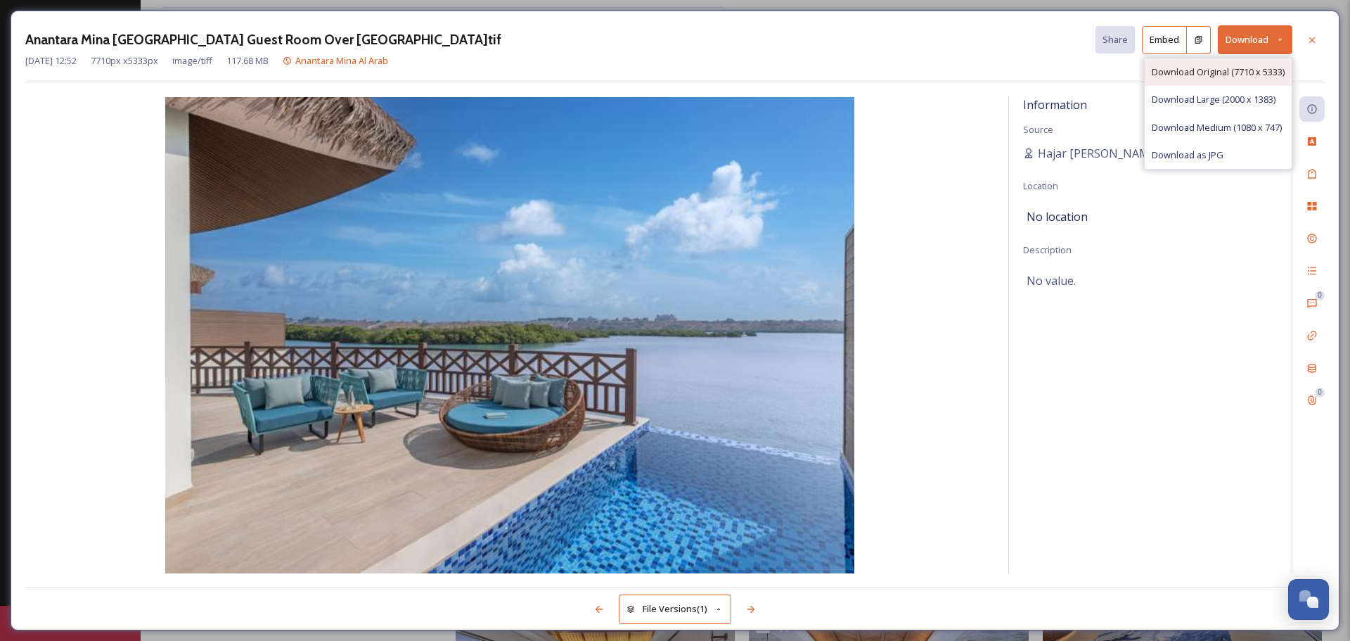
click at [1253, 72] on span "Download Original (7710 x 5333)" at bounding box center [1218, 71] width 133 height 13
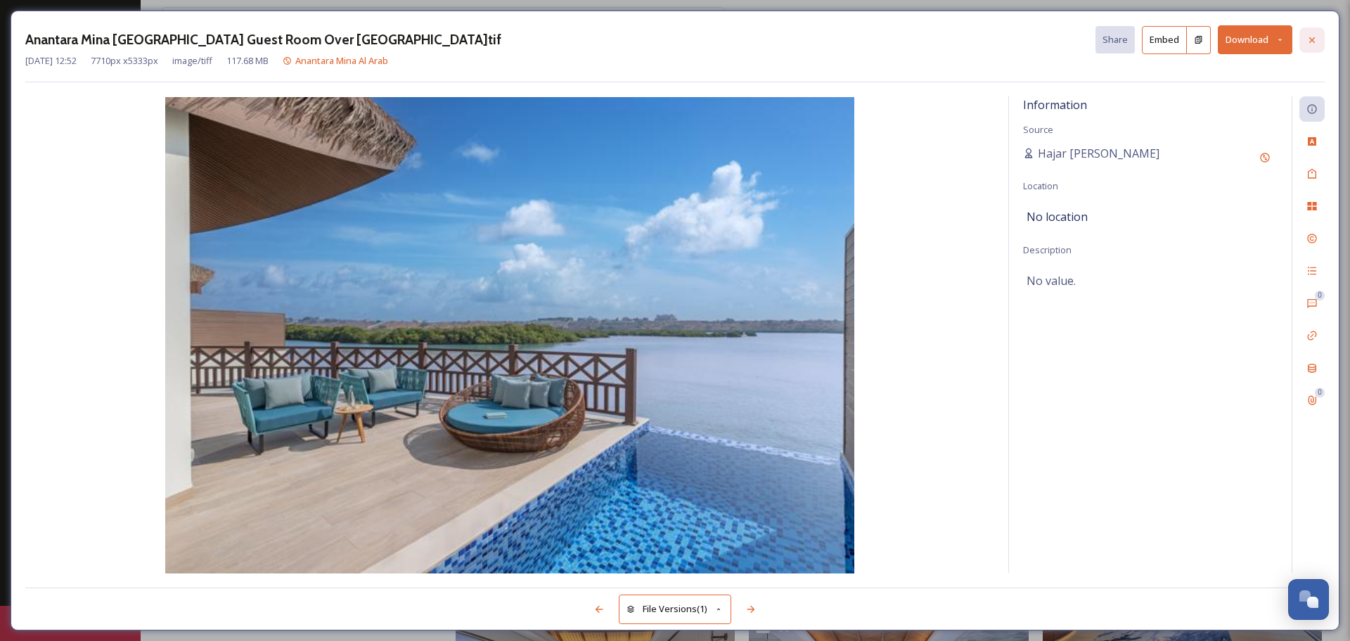
click at [1309, 41] on icon at bounding box center [1311, 39] width 11 height 11
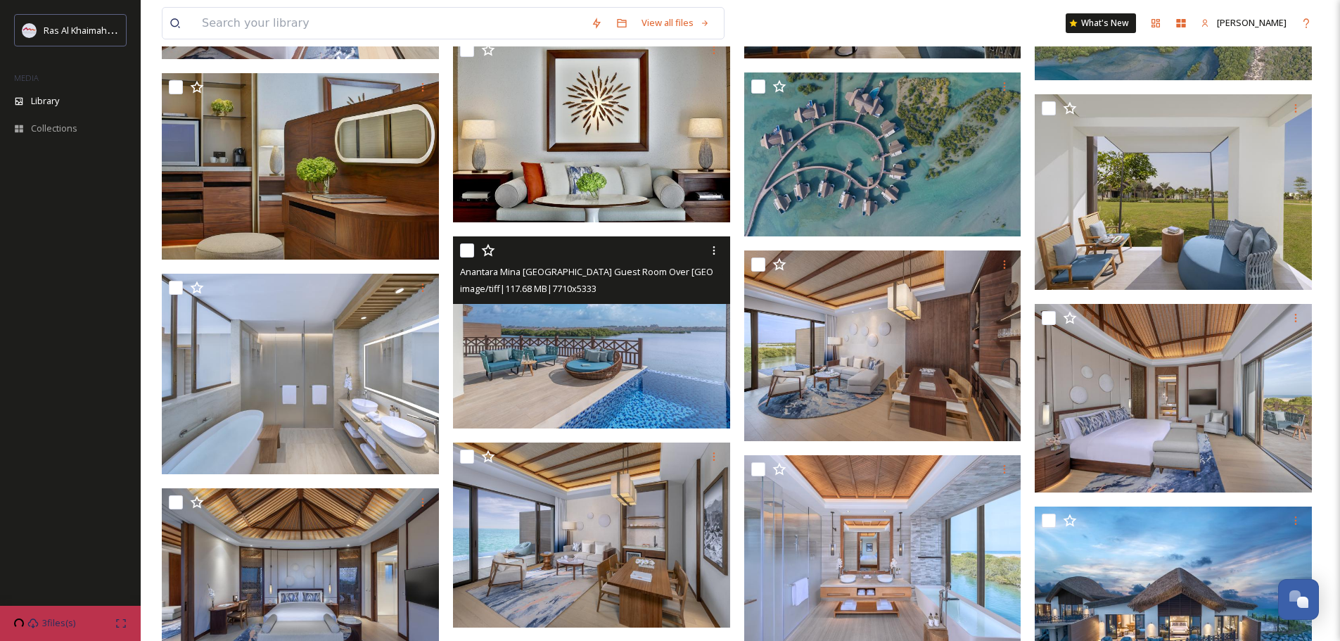
scroll to position [1688, 0]
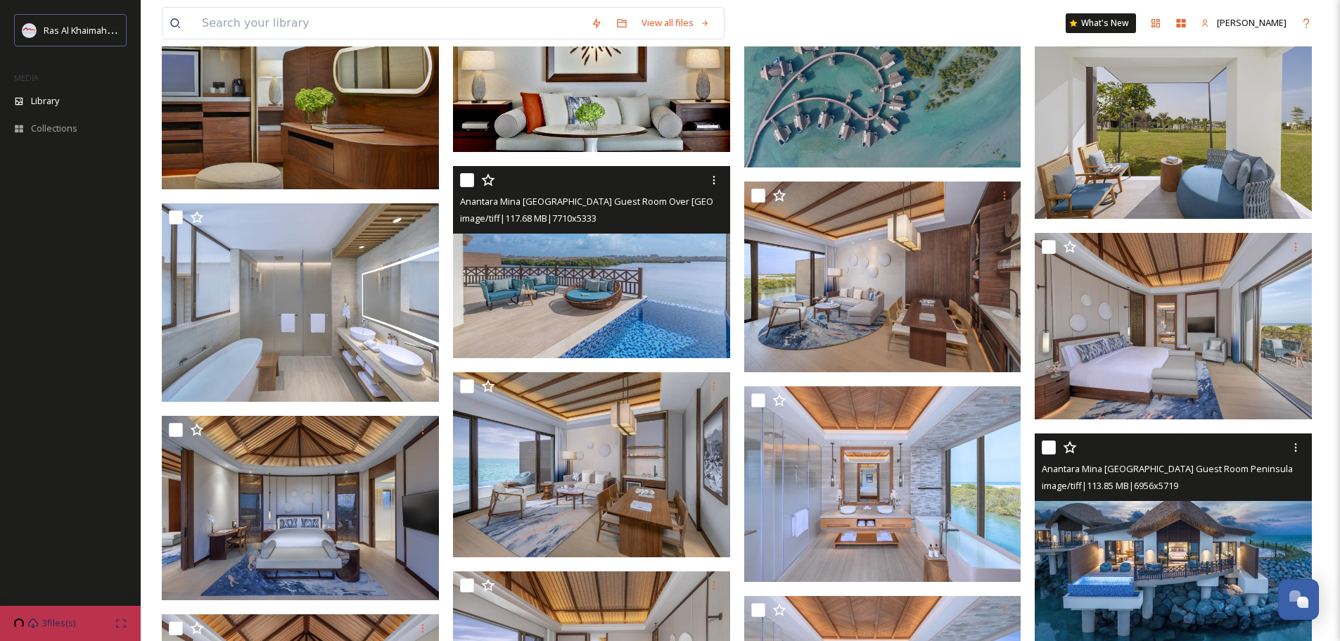
click at [1206, 433] on img at bounding box center [1172, 547] width 277 height 228
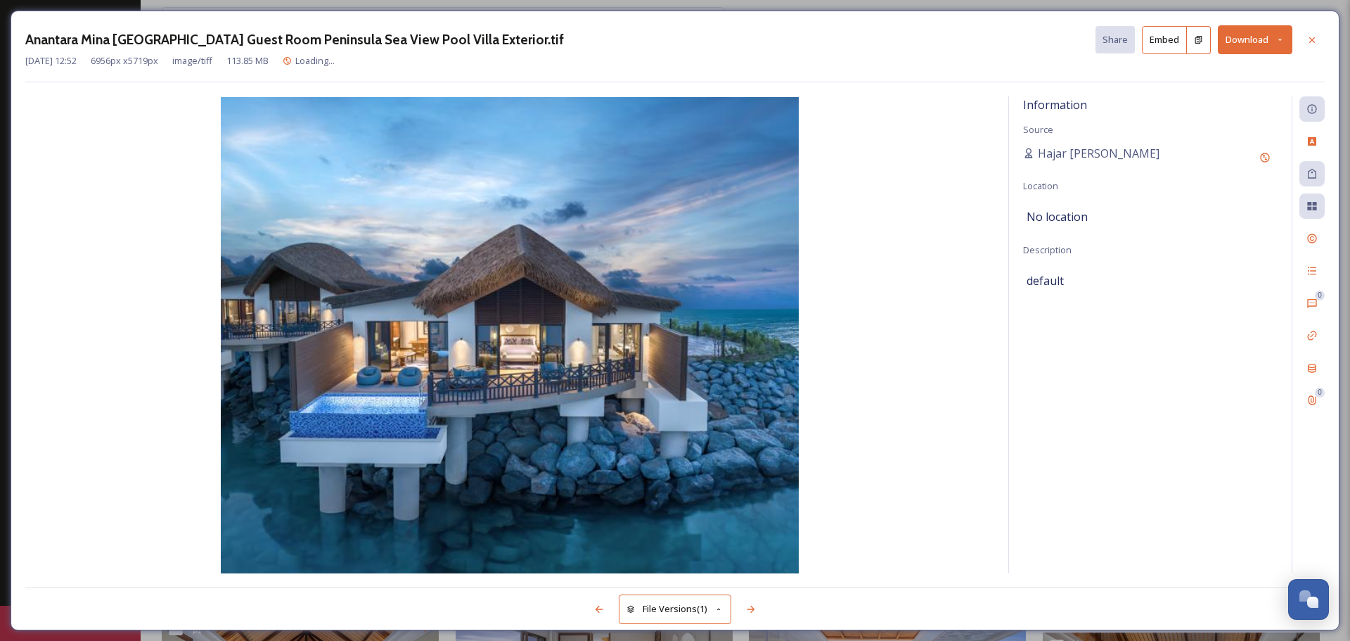
click at [1245, 39] on button "Download" at bounding box center [1255, 39] width 75 height 29
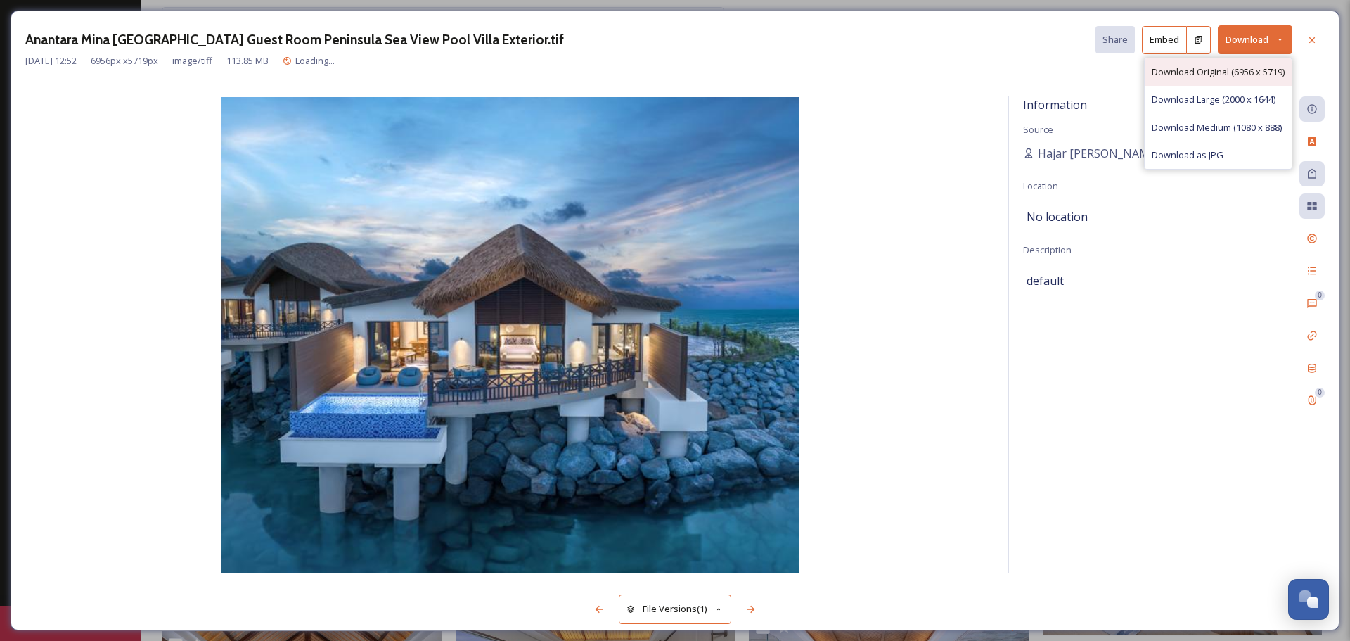
click at [1250, 74] on span "Download Original (6956 x 5719)" at bounding box center [1218, 71] width 133 height 13
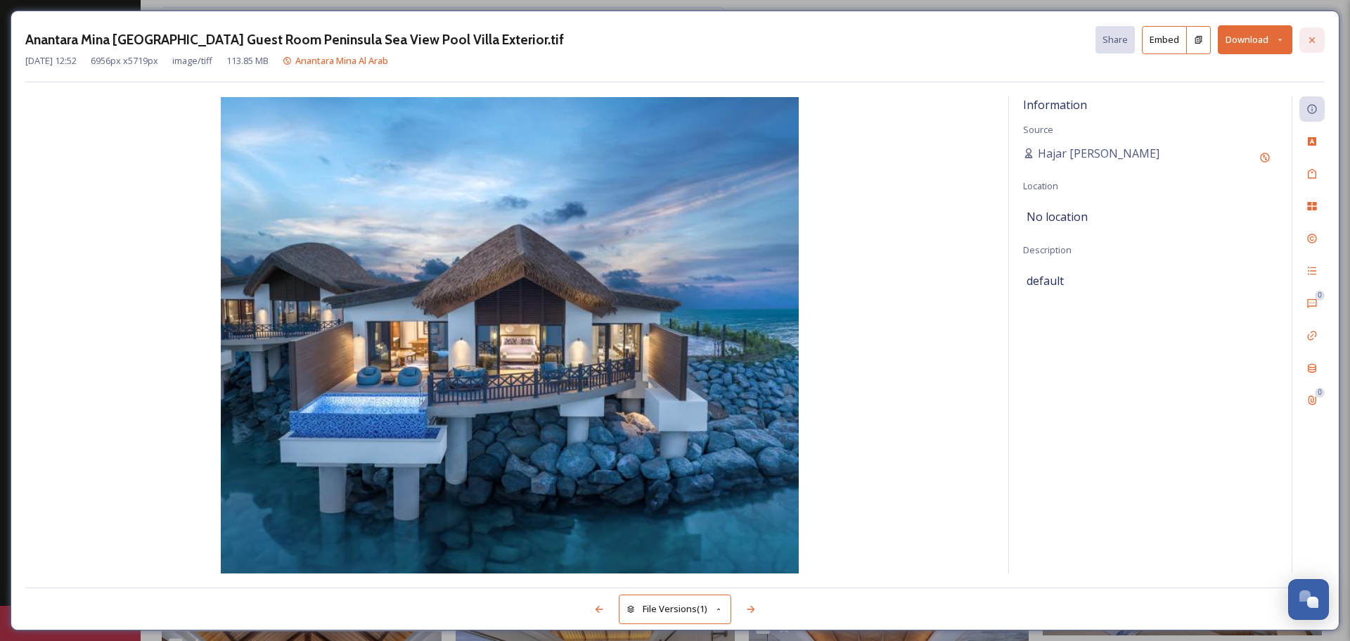
click at [1307, 43] on icon at bounding box center [1311, 39] width 11 height 11
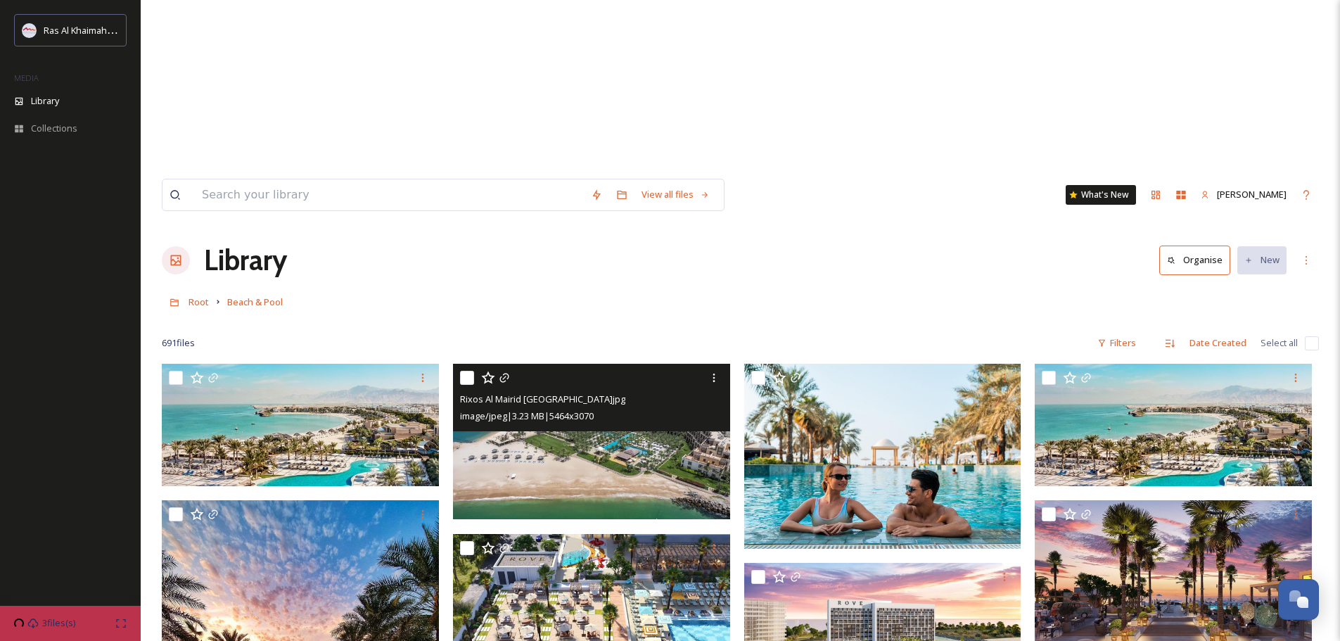
click at [544, 364] on img at bounding box center [591, 441] width 277 height 155
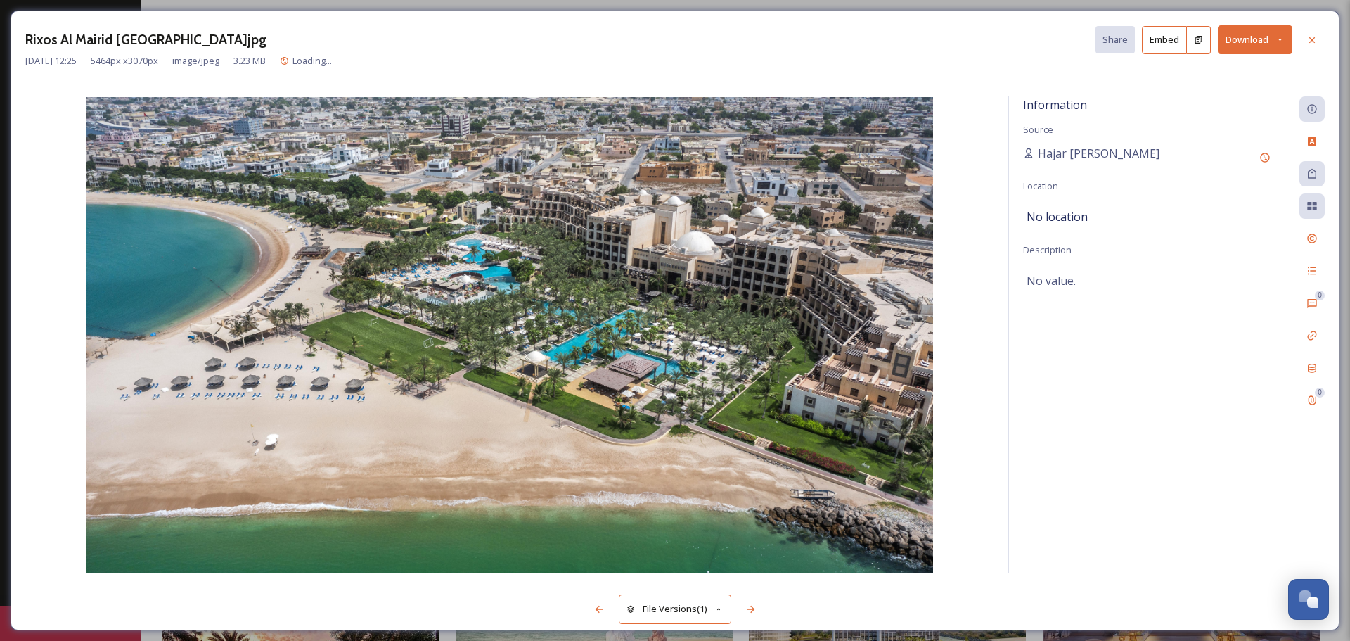
click at [1252, 39] on button "Download" at bounding box center [1255, 39] width 75 height 29
click at [1238, 68] on span "Download Original (5464 x 3070)" at bounding box center [1218, 71] width 133 height 13
click at [973, 51] on div "Rixos Al Mairid [GEOGRAPHIC_DATA]jpg Share Embed Download" at bounding box center [674, 39] width 1299 height 29
click at [1320, 39] on div at bounding box center [1311, 39] width 25 height 25
